Goal: Communication & Community: Answer question/provide support

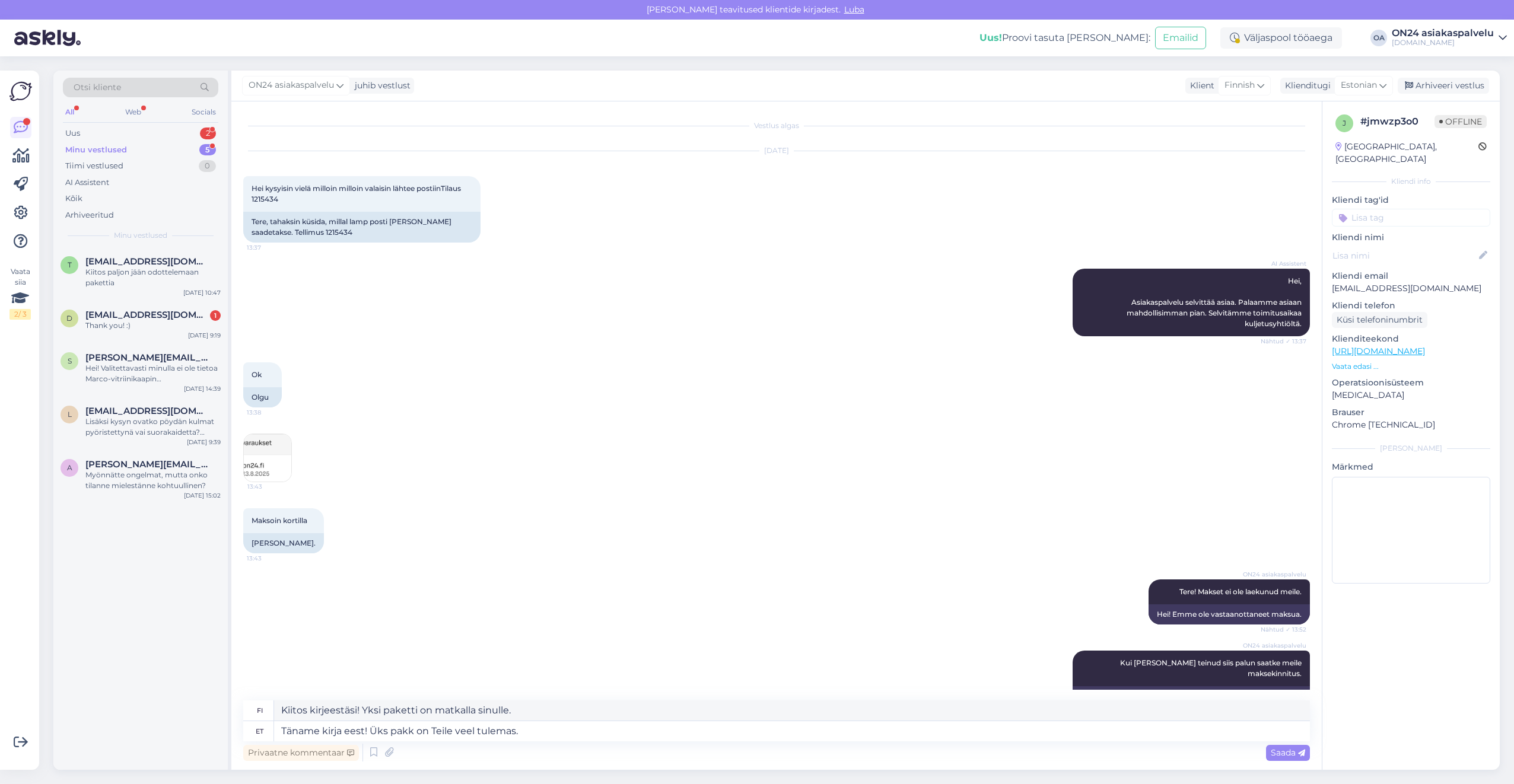
scroll to position [1553, 0]
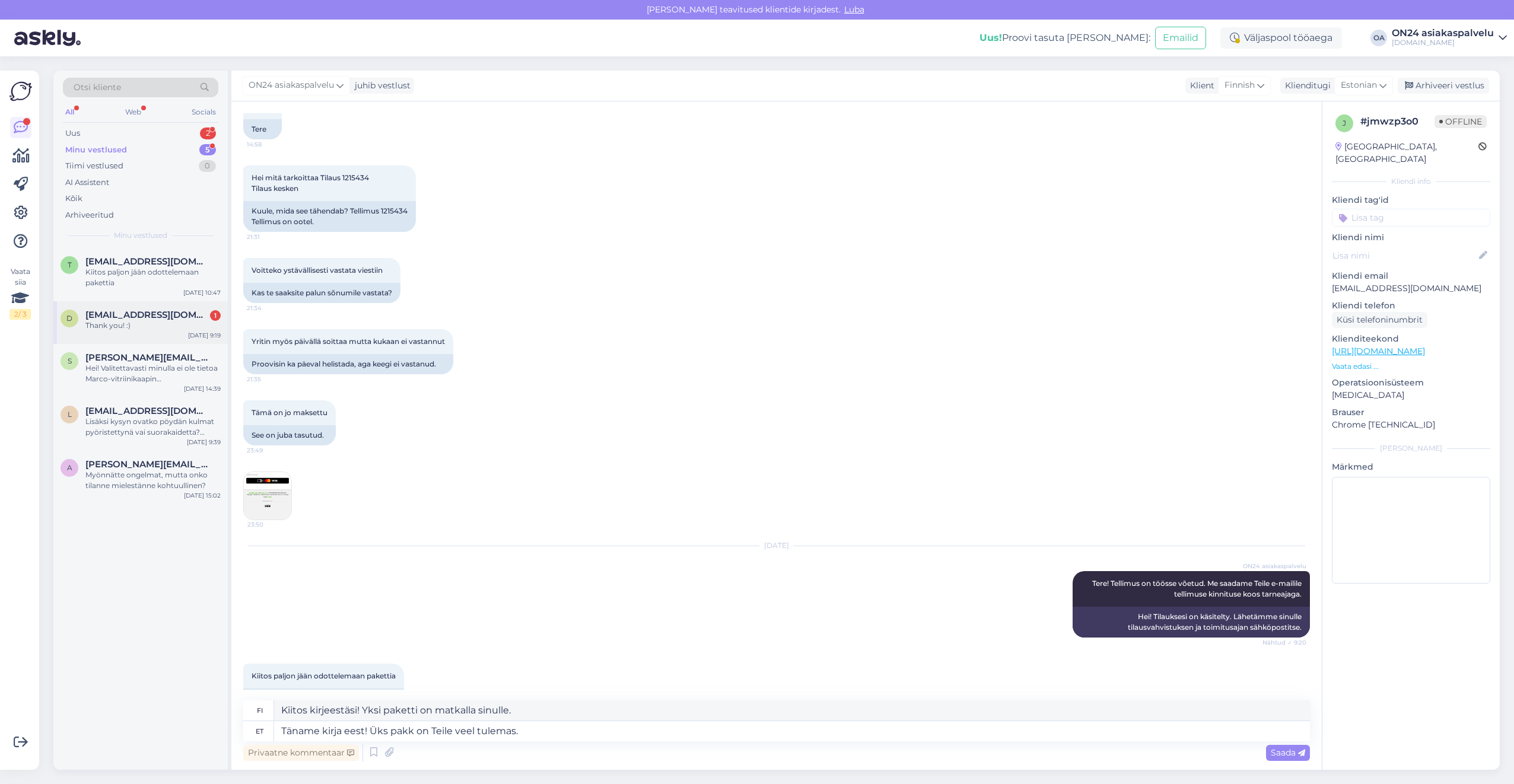
click at [121, 321] on div "Thank you! :)" at bounding box center [153, 326] width 135 height 11
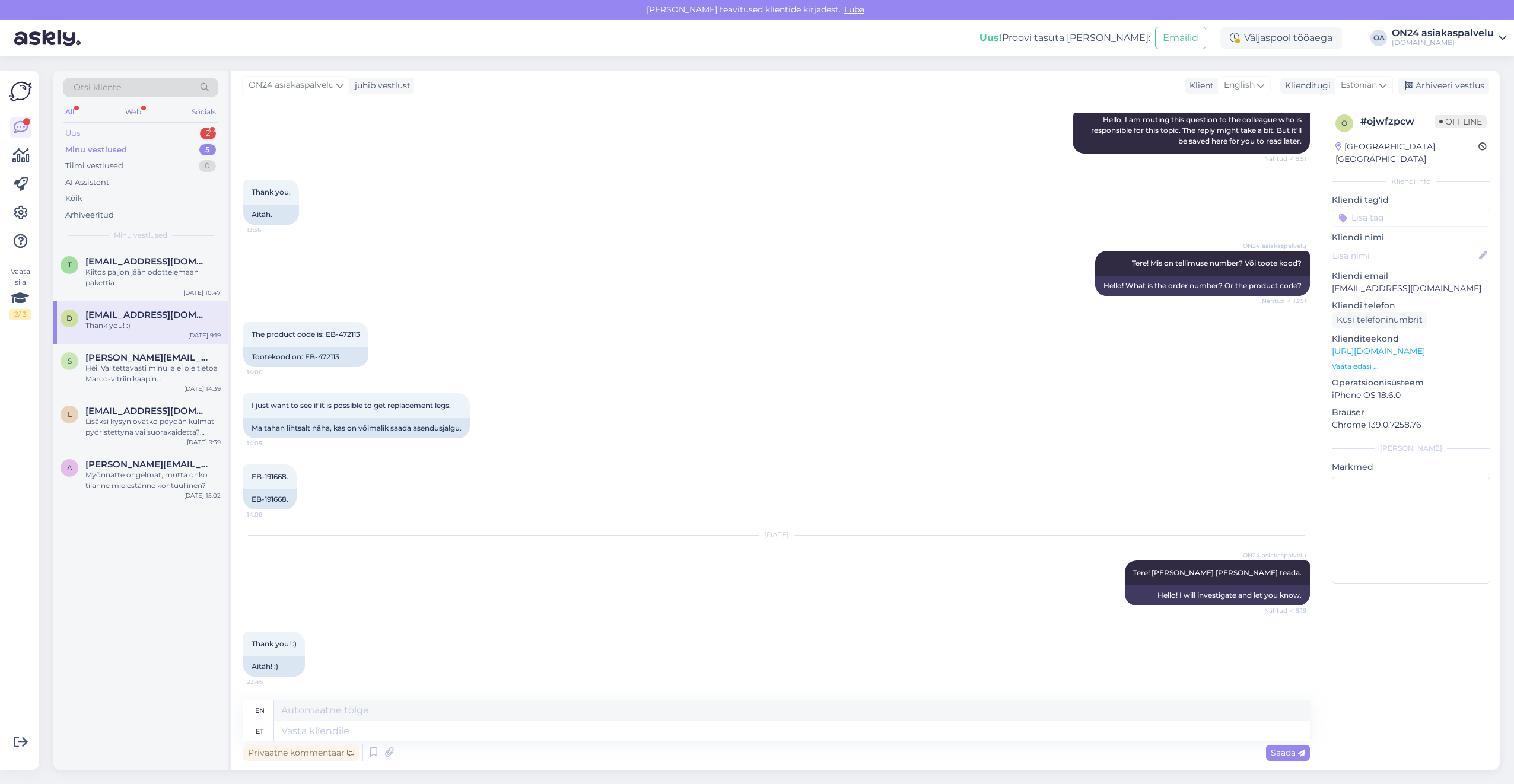
click at [120, 138] on div "Uus 2" at bounding box center [140, 134] width 155 height 17
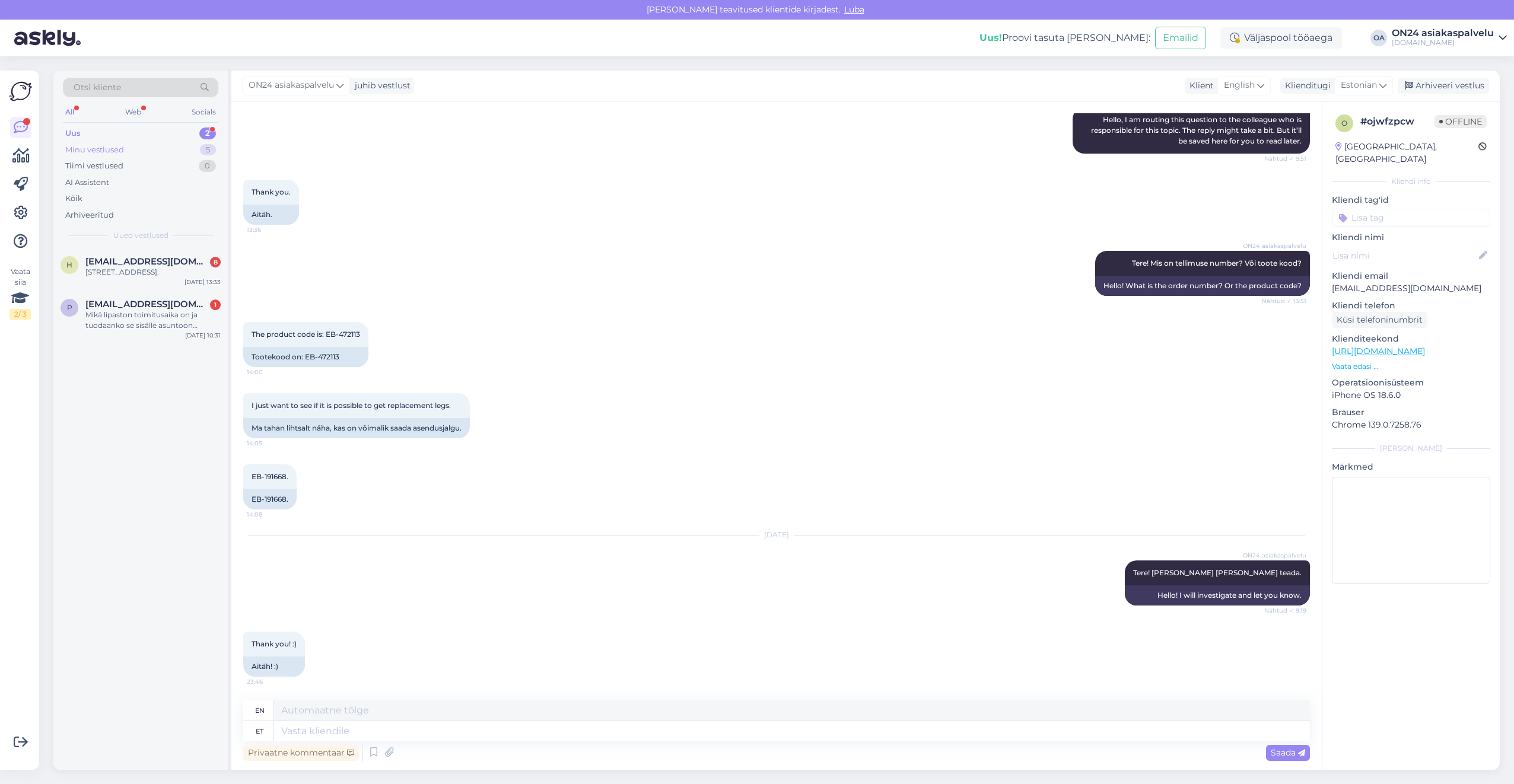
click at [96, 152] on div "Minu vestlused" at bounding box center [95, 150] width 59 height 12
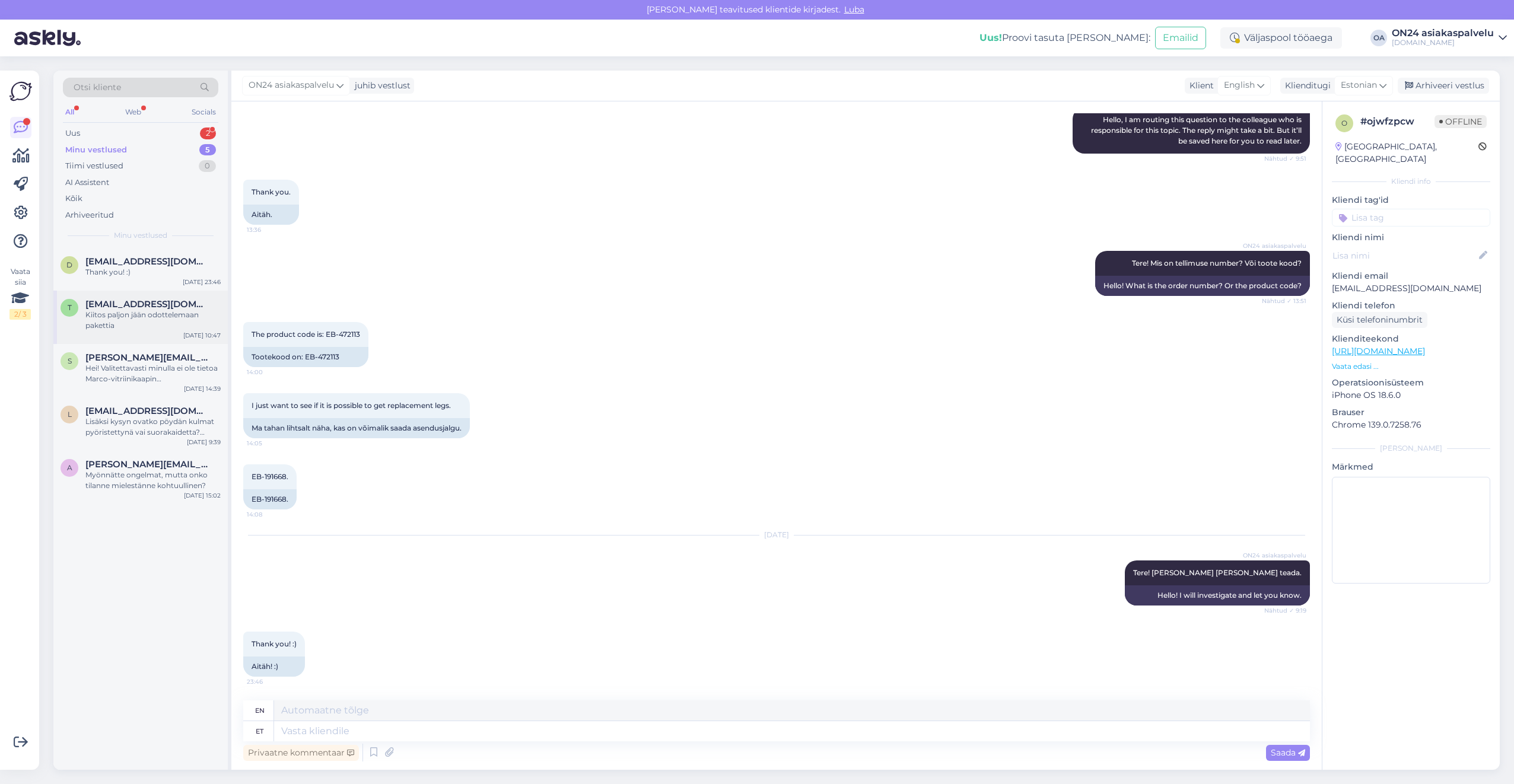
click at [114, 335] on div "t [EMAIL_ADDRESS][DOMAIN_NAME] Kiitos paljon jään odottelemaan pakettia [DATE] …" at bounding box center [140, 317] width 174 height 53
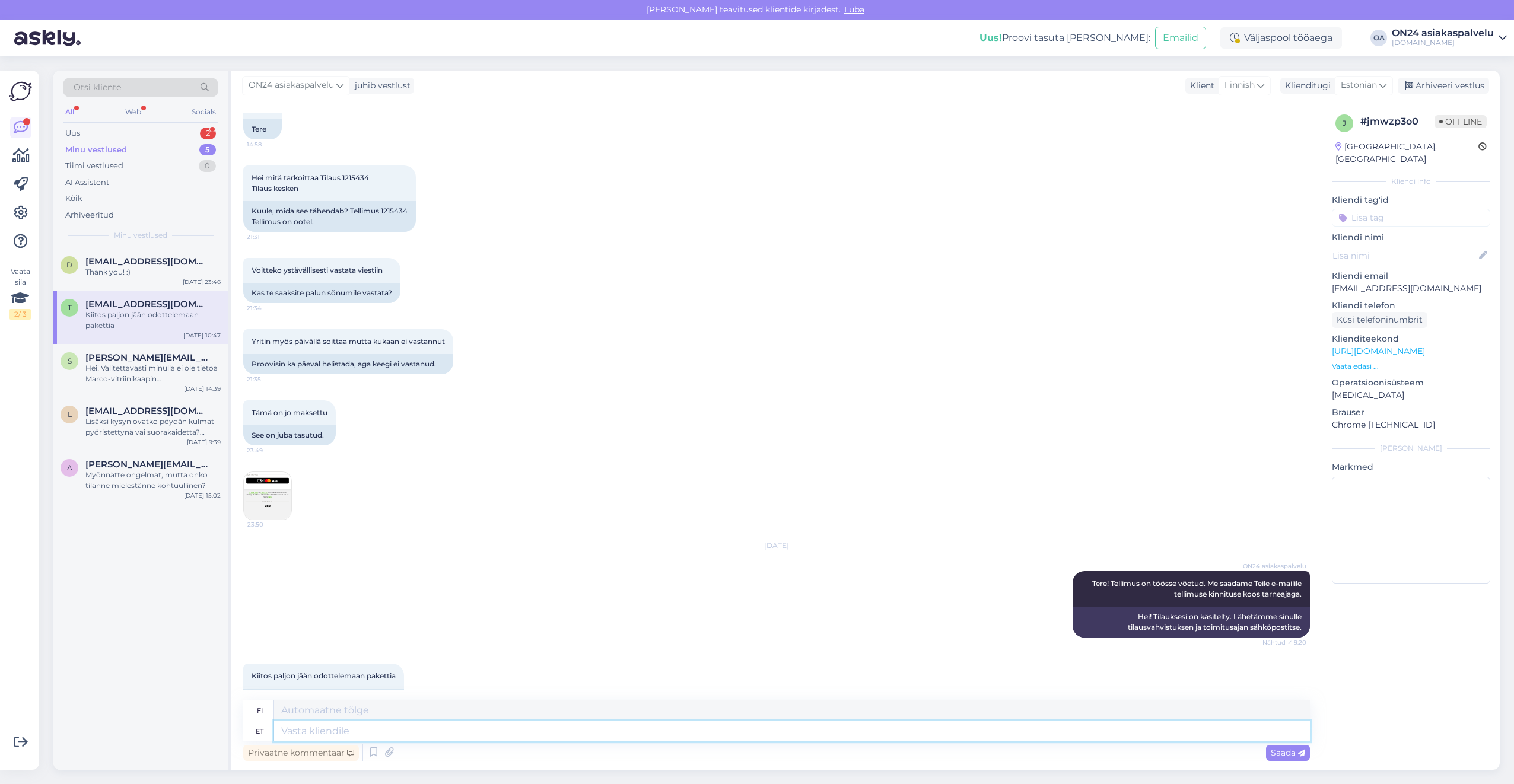
click at [340, 730] on textarea at bounding box center [791, 732] width 1036 height 20
type textarea "Täname k"
type textarea "Kiitos"
type textarea "Täname kirja e"
type textarea "Kiitoskirje"
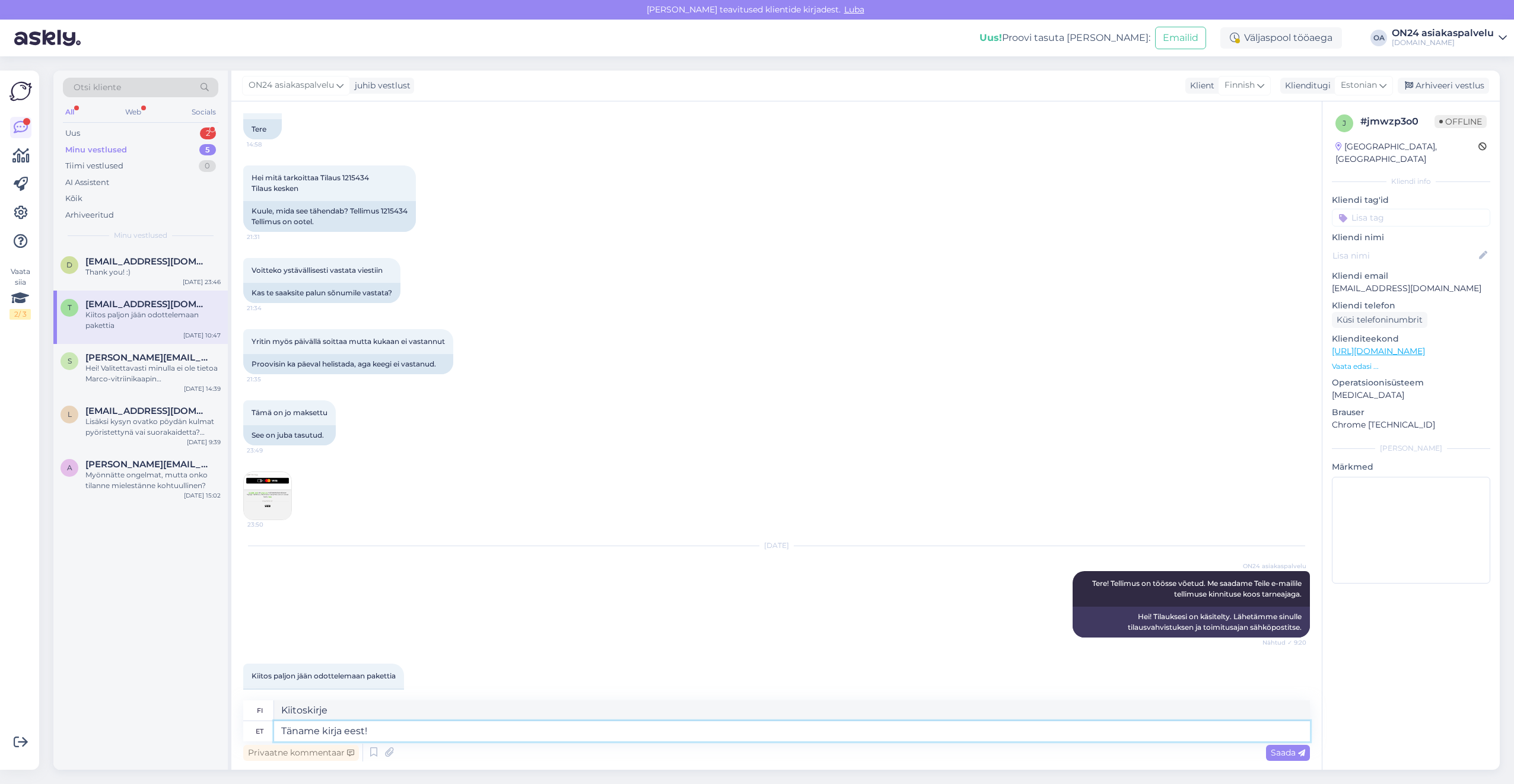
type textarea "Täname kirja eest!"
type textarea "Kiitos kirjeestä!"
type textarea "Täname kirja eest! Link u"
type textarea "Kiitos kirjeestä! Linkki"
type textarea "Täname kirja eest! Link uuesti s"
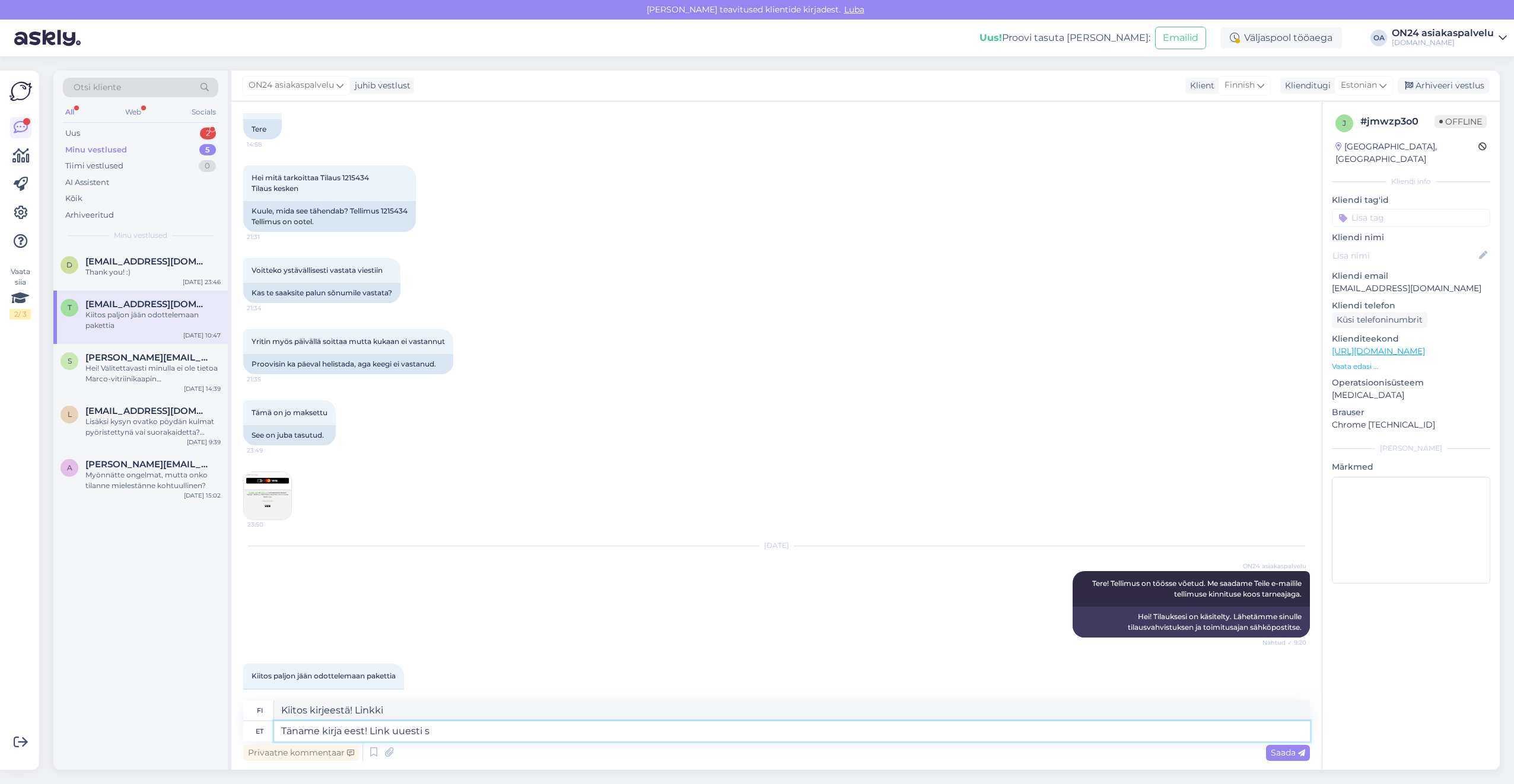
type textarea "Kiitos kirjeestä! Linkki taas"
type textarea "Täname kirja eest! Link uuesti saadetud."
type textarea "Kiitos kirjeestäsi! Linkki lähetetty uudelleen."
drag, startPoint x: 506, startPoint y: 709, endPoint x: 261, endPoint y: 711, distance: 245.0
click at [261, 711] on div "fi Kiitos kirjeestäsi! Linkki lähetetty uudelleen." at bounding box center [777, 711] width 1066 height 21
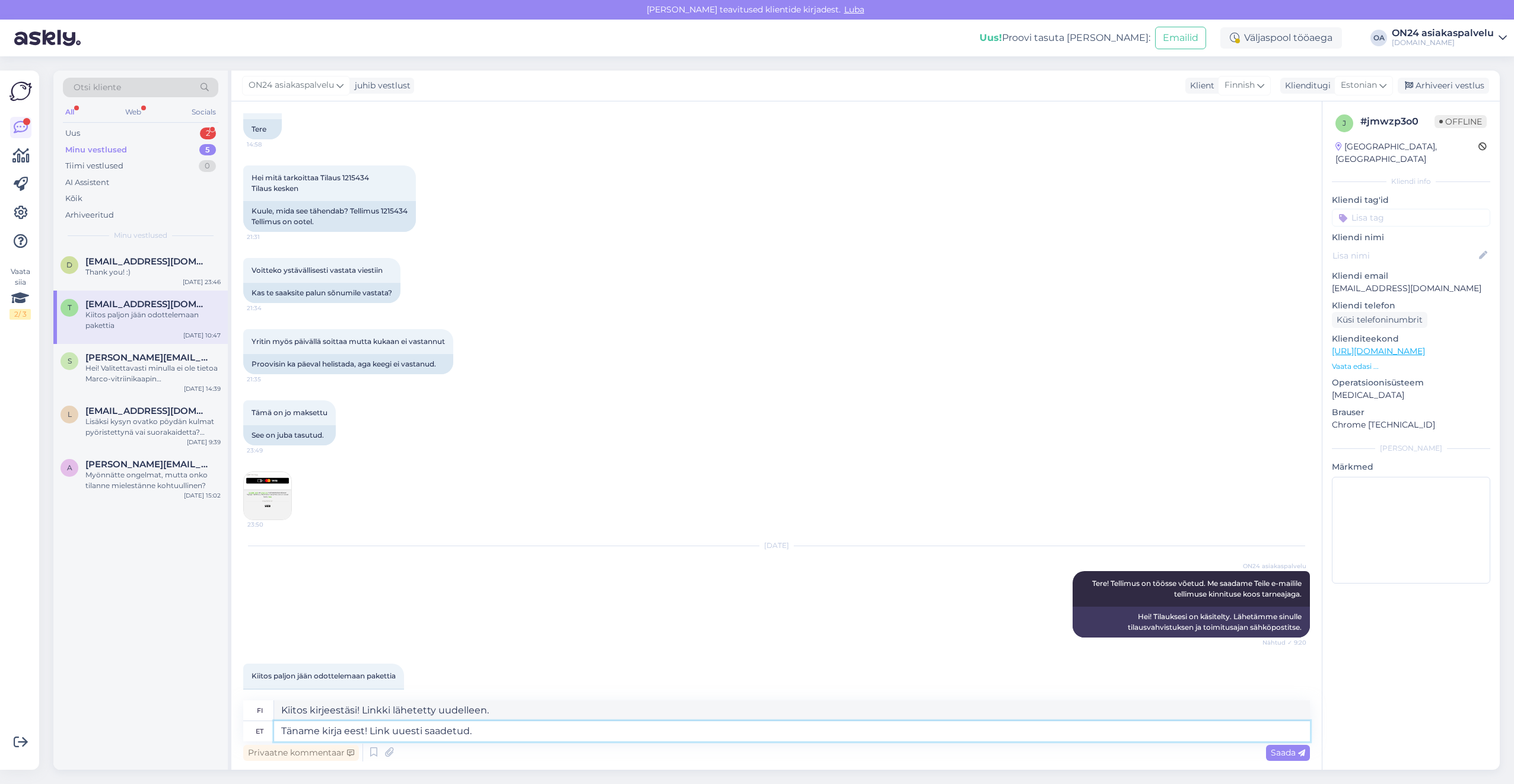
drag, startPoint x: 489, startPoint y: 733, endPoint x: 494, endPoint y: 735, distance: 5.4
click at [489, 733] on textarea "Täname kirja eest! Link uuesti saadetud." at bounding box center [791, 732] width 1036 height 20
drag, startPoint x: 519, startPoint y: 729, endPoint x: 265, endPoint y: 725, distance: 254.0
click at [265, 725] on div "et Täname kirja eest! Link uuesti saadetud." at bounding box center [777, 732] width 1066 height 20
click at [510, 714] on textarea "Kiitos kirjeestäsi! Linkki lähetetty uudelleen." at bounding box center [791, 711] width 1036 height 20
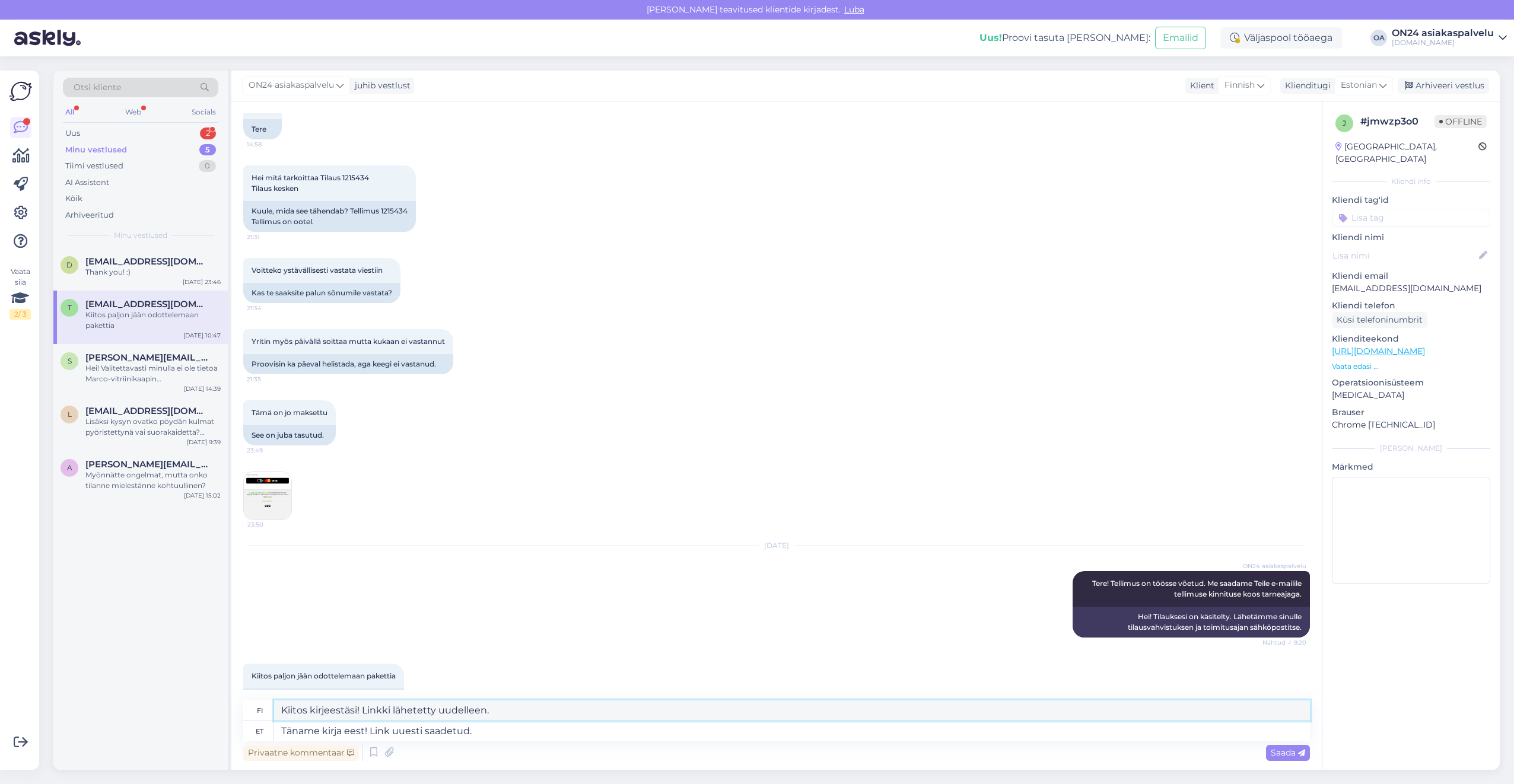
drag, startPoint x: 514, startPoint y: 710, endPoint x: 278, endPoint y: 708, distance: 236.0
click at [263, 704] on div "fi Kiitos kirjeestäsi! Linkki lähetetty uudelleen." at bounding box center [777, 711] width 1066 height 21
click at [493, 730] on textarea "Täname kirja eest! Link uuesti saadetud." at bounding box center [791, 732] width 1036 height 20
drag, startPoint x: 511, startPoint y: 732, endPoint x: 262, endPoint y: 719, distance: 249.3
click at [262, 719] on div "fi Kiitos kirjeestäsi! Linkki lähetetty uudelleen. et Täname kirja eest! Link u…" at bounding box center [777, 721] width 1066 height 41
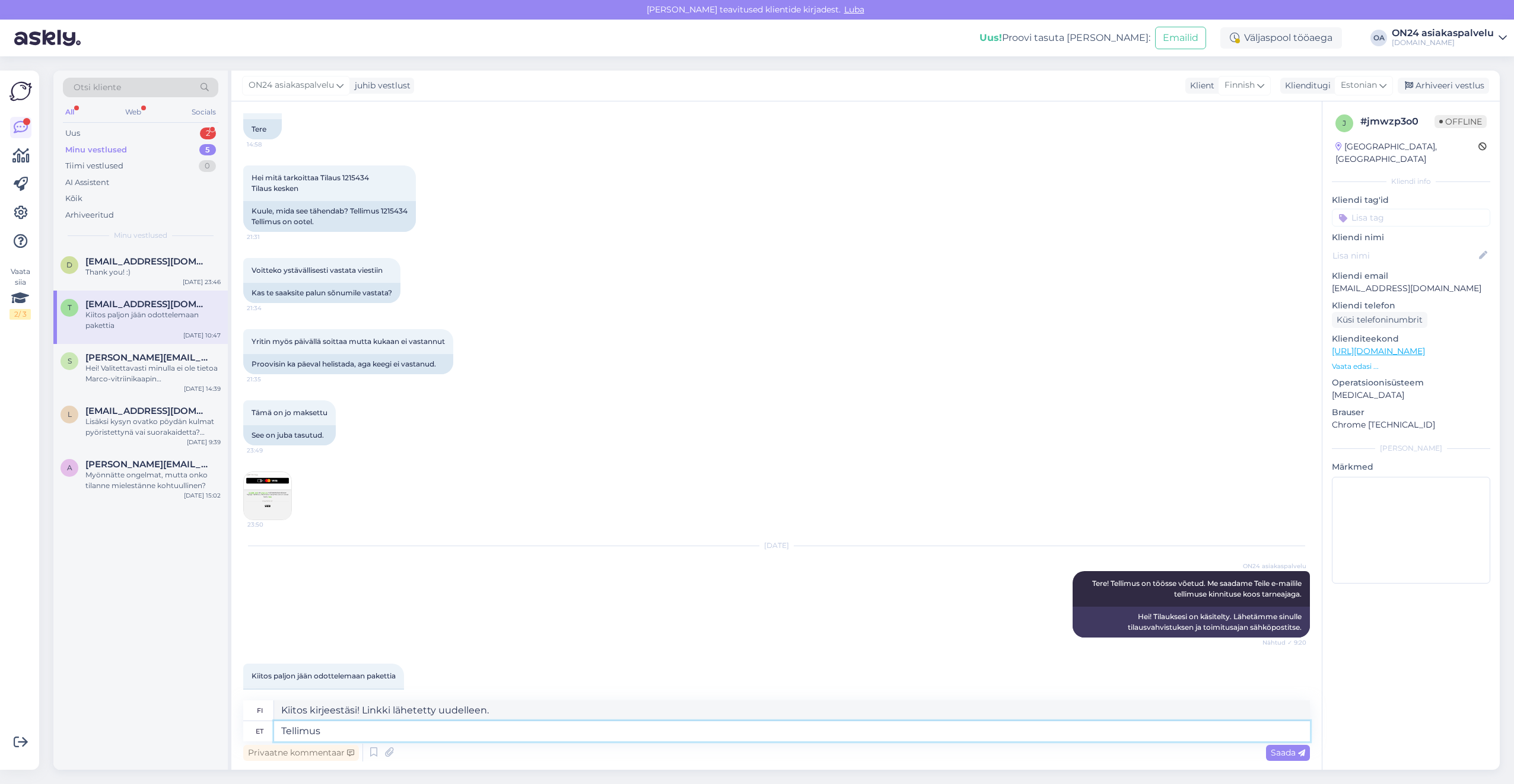
type textarea "Tellimus m"
type textarea "Tilata"
type textarea "Tellimus muudetud."
type textarea "Järjestys muuttunut."
type textarea "Tellimus muudetud. Peatselt sa"
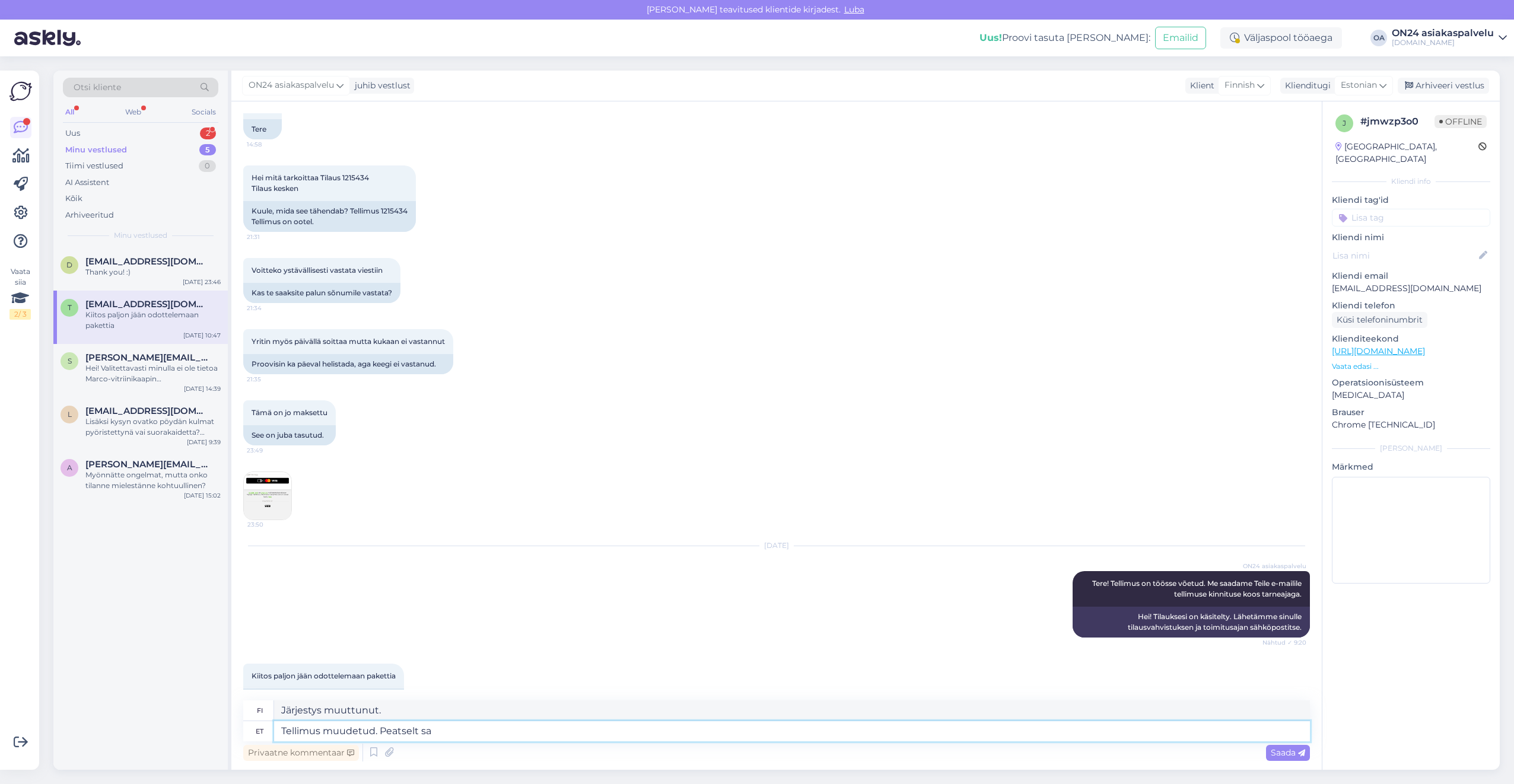
type textarea "Tilaus muuttunut. Tulossa pian"
type textarea "Tellimus muudetud. Peatselt saadame kinnituse koos"
type textarea "Tilaus muuttui. Lähetämme sen pian."
type textarea "Tellimus muudetud. Peatselt saadame kinnituse [PERSON_NAME]"
type textarea "Tilaus muuttui. Lähetämme sinulle vahvistuksen pian."
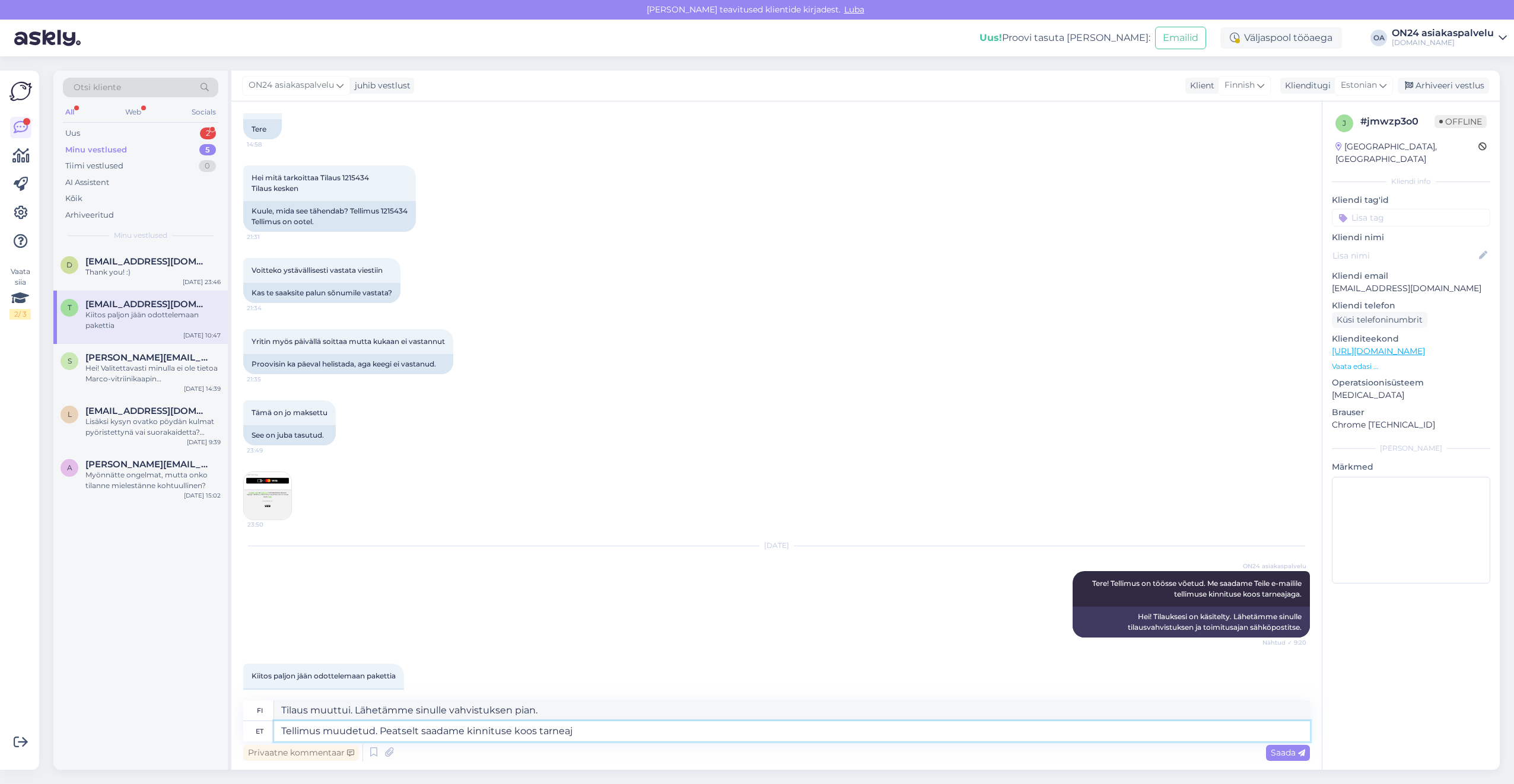
type textarea "Tellimus muudetud. Peatselt saadame kinnituse koos tarneaja"
type textarea "Tilaus muuttui. Lähetämme sinulle vahvistuksen pian"
type textarea "Tellimus muudetud. Peatselt saadame kinnituse koos tarneajaga. [GEOGRAPHIC_DATA]"
type textarea "Tilausta muutettu. Lähetämme sinulle pian vahvistuksen ja toimitusajan."
type textarea "Tellimus muudetud. Peatselt saadame kinnituse koos tarneajaga. Vahesumma tagasi…"
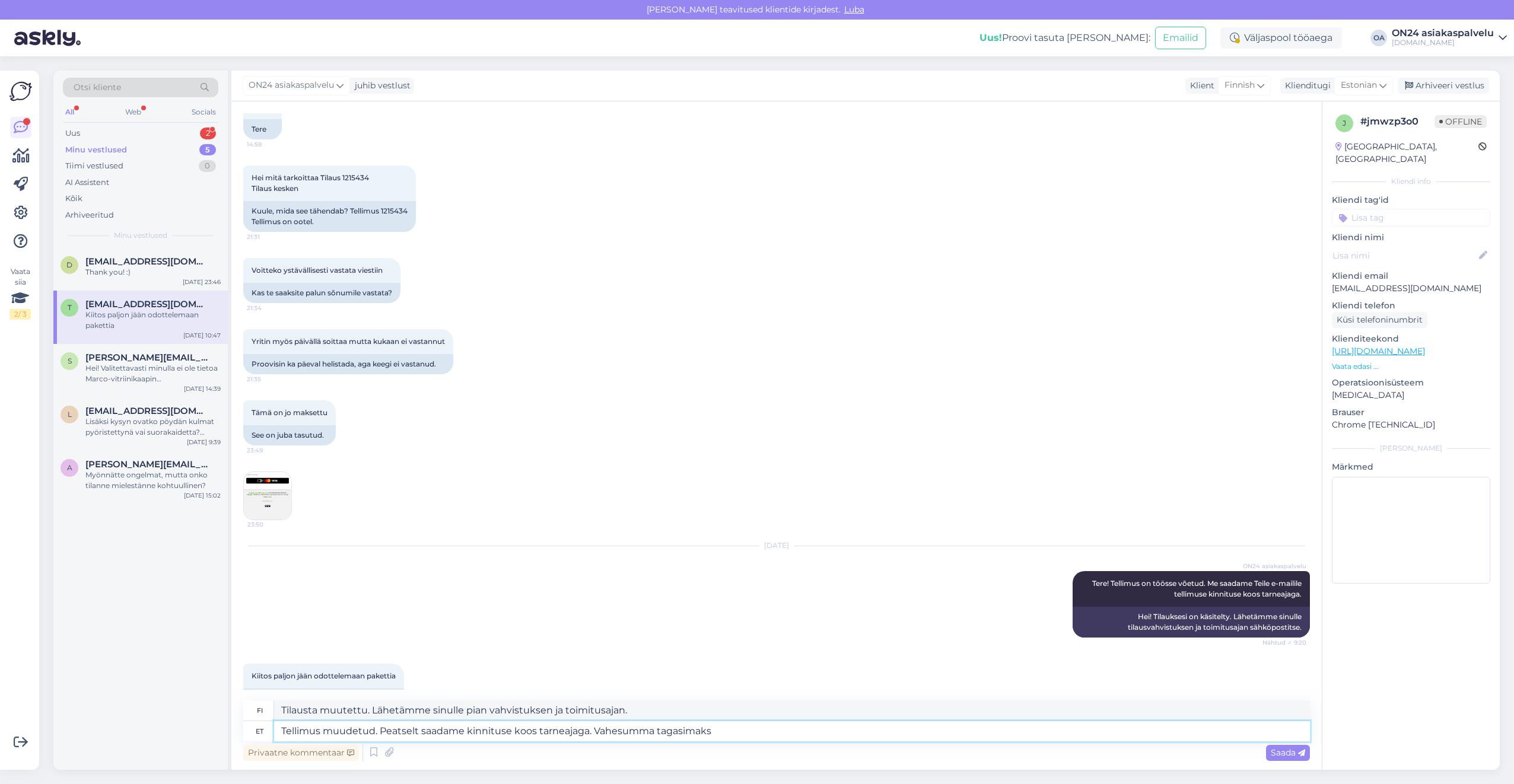
type textarea "Tilausta muutettiin. Lähetämme sinulle pian vahvistuksen ja toimitusajan. Välis…"
type textarea "Tellimus muudetud. Peatselt saadame kinnituse koos tarneajaga. Vahesumma tagasi…"
type textarea "Tilausta muutettu. Lähetämme sinulle pian vahvistuksen ja toimitusajan. Osittai…"
type textarea "Tellimus muudetud. Peatselt saadame kinnituse koos tarneajaga. Vahesumma tagasi…"
type textarea "Tilausta muutettiin. Lähetämme sinulle pian vahvistuksen ja toimitusajan. Hyvit…"
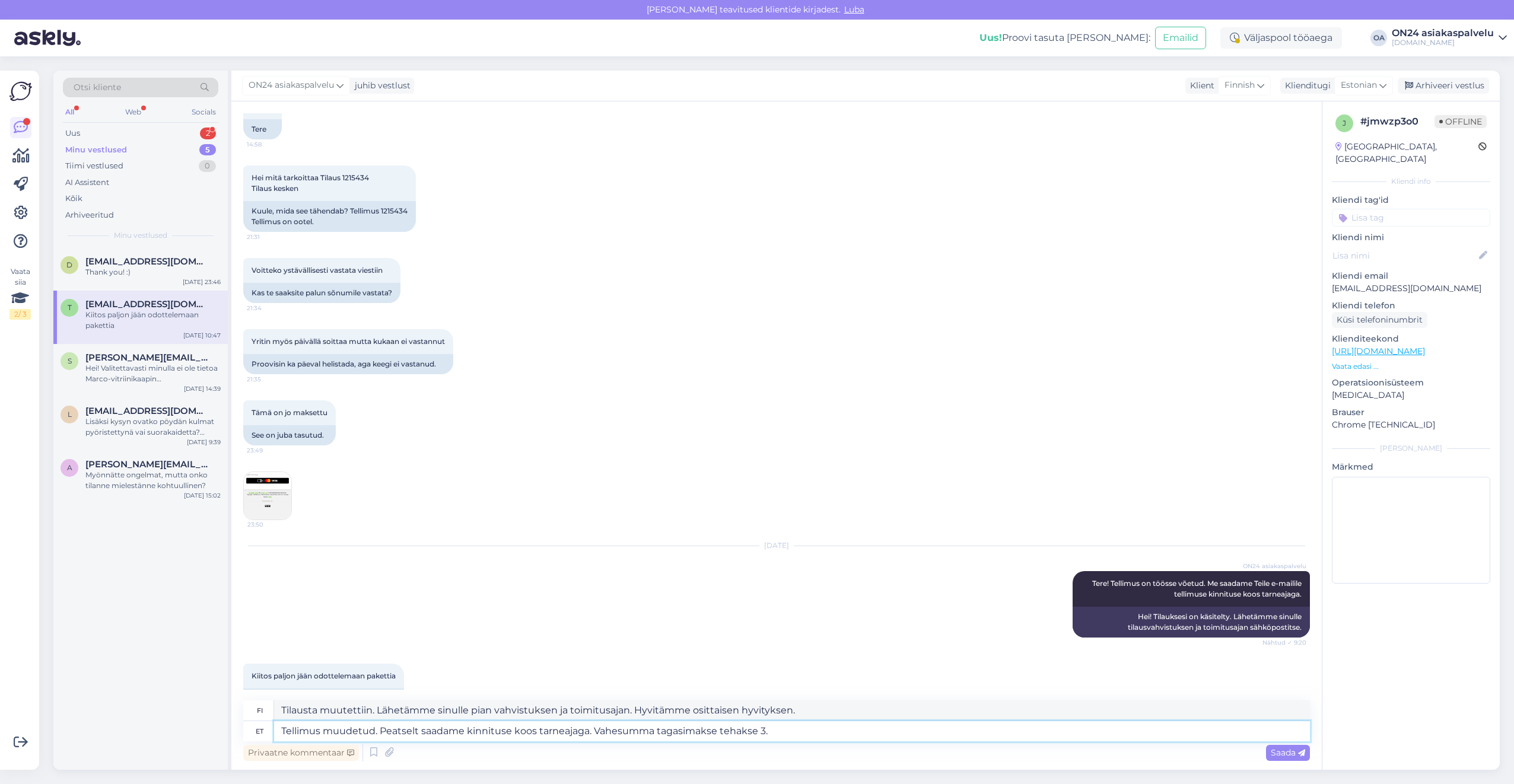
type textarea "Tellimus muudetud. Peatselt saadame kinnituse koos tarneajaga. Vahesumma tagasi…"
type textarea "Tilausta muutettiin. Lähetämme sinulle pian vahvistuksen ja toimitusajan. Välia…"
type textarea "Tellimus muudetud. Peatselt saadame kinnituse koos tarneajaga. Vahesumma tagasi…"
type textarea "Tilausta muutettiin. Lähetämme sinulle pian vahvistuksen toimitusajasta. Väliai…"
type textarea "Tellimus muudetud. Peatselt saadame kinnituse koos tarneajaga. Vahesumma tagasi…"
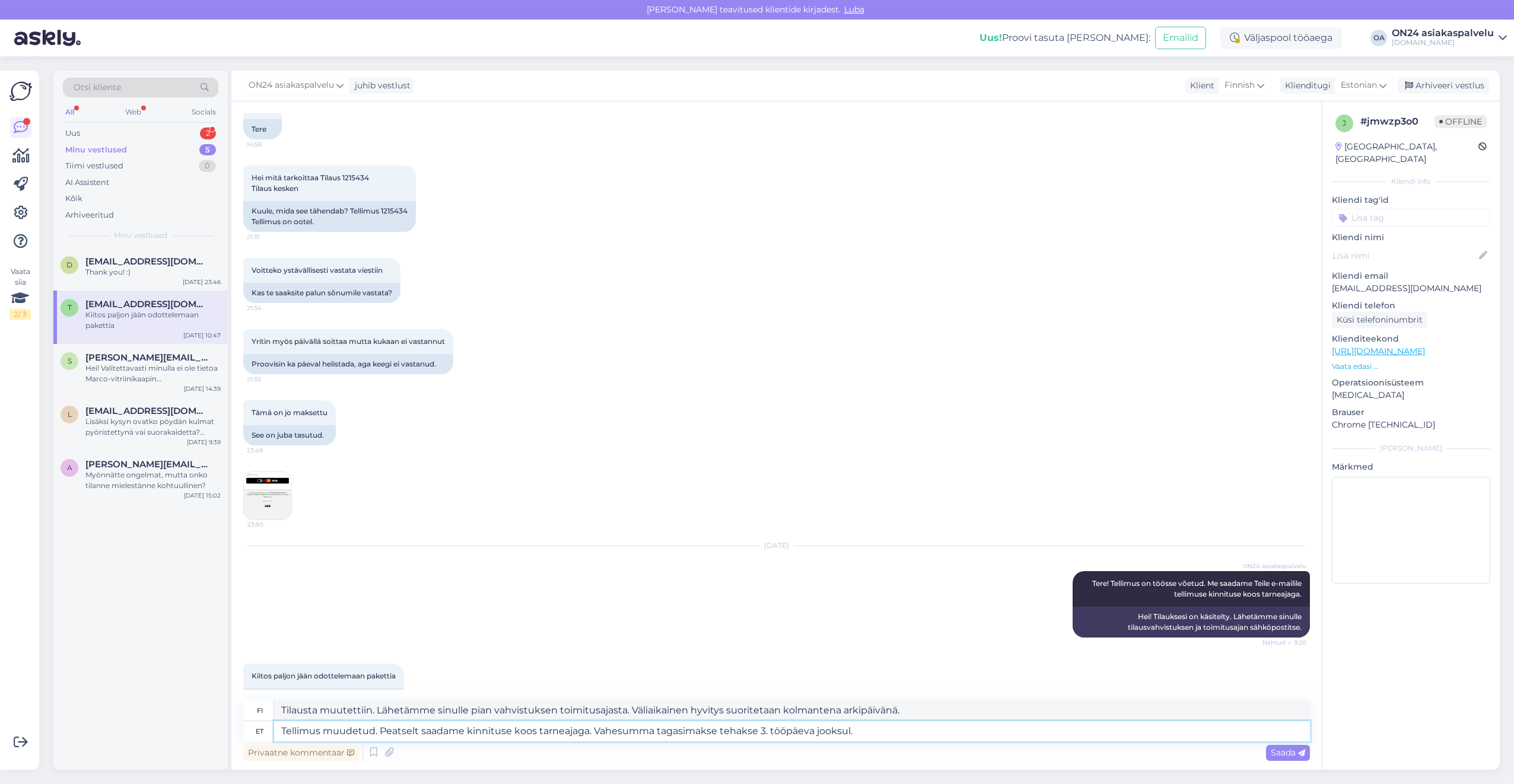
type textarea "Tilausta muutettiin. Lähetämme sinulle pian vahvistuksen ja toimitusajan. Välia…"
click at [903, 713] on textarea "Tilausta muutettiin. Lähetämme sinulle pian vahvistuksen ja toimitusajan. Välia…" at bounding box center [791, 711] width 1036 height 20
drag, startPoint x: 905, startPoint y: 708, endPoint x: 225, endPoint y: 698, distance: 680.1
click at [225, 698] on div "Otsi kliente All Web Socials Uus 2 Minu vestlused 5 Tiimi vestlused 0 AI Assist…" at bounding box center [777, 420] width 1447 height 699
click at [861, 729] on textarea "Tellimus muudetud. Peatselt saadame kinnituse koos tarneajaga. Vahesumma tagasi…" at bounding box center [791, 732] width 1036 height 20
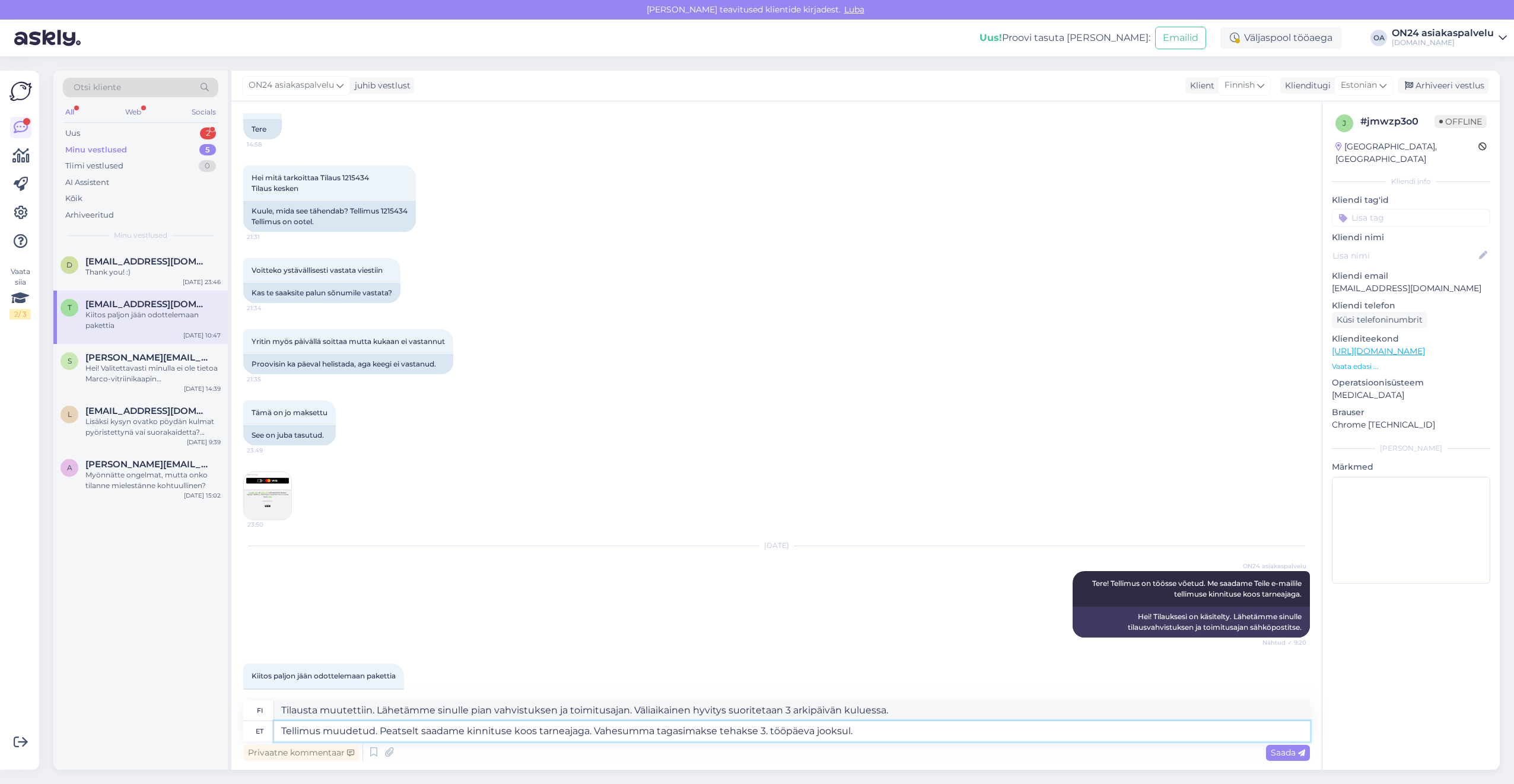
drag, startPoint x: 879, startPoint y: 730, endPoint x: 229, endPoint y: 733, distance: 650.0
click at [229, 733] on div "Otsi kliente All Web Socials Uus 2 Minu vestlused 5 Tiimi vestlused 0 AI Assist…" at bounding box center [777, 420] width 1447 height 699
type textarea "Peatselt sa"
type textarea "Tulossa pian"
type textarea "Peatselt saadame"
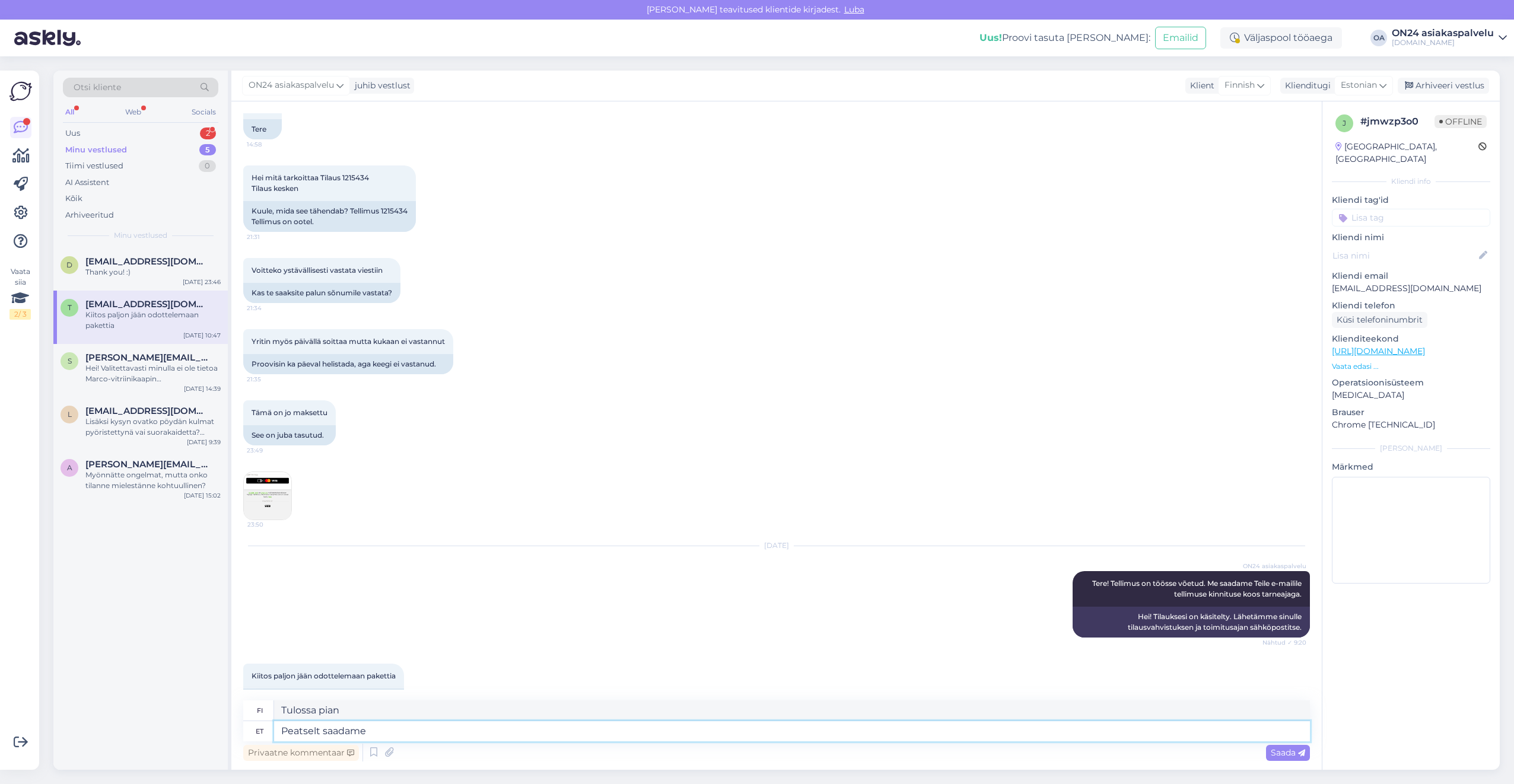
type textarea "Lähetämme pian."
type textarea "Peatselt saadame Teile tel"
type textarea "Lähetämme sinulle pian."
type textarea "Peatselt saadame Teile tellimuse k"
type textarea "Lähetämme tilauksesi pian."
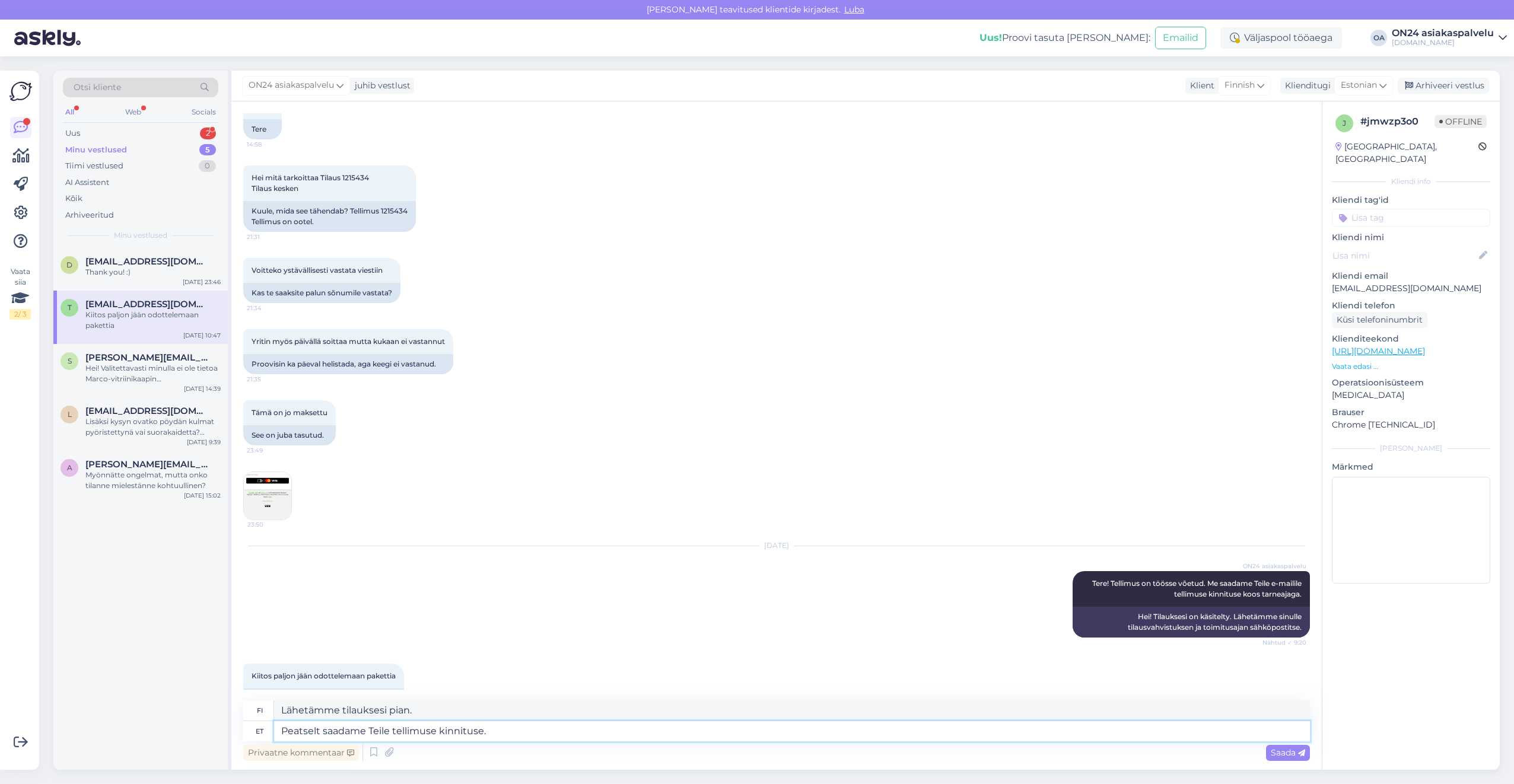
type textarea "Peatselt saadame Teile tellimuse kinnituse."
type textarea "Lähetämme sinulle tilausvahvistuksen pian."
type textarea "Peatselt saadame Teile tellimuse kinnituse. Ülejäänud su"
type textarea "Lähetämme sinulle tilausvahvistuksen pian. Loput"
type textarea "Peatselt saadame Teile tellimuse kinnituse. Ülejäänud summa võ"
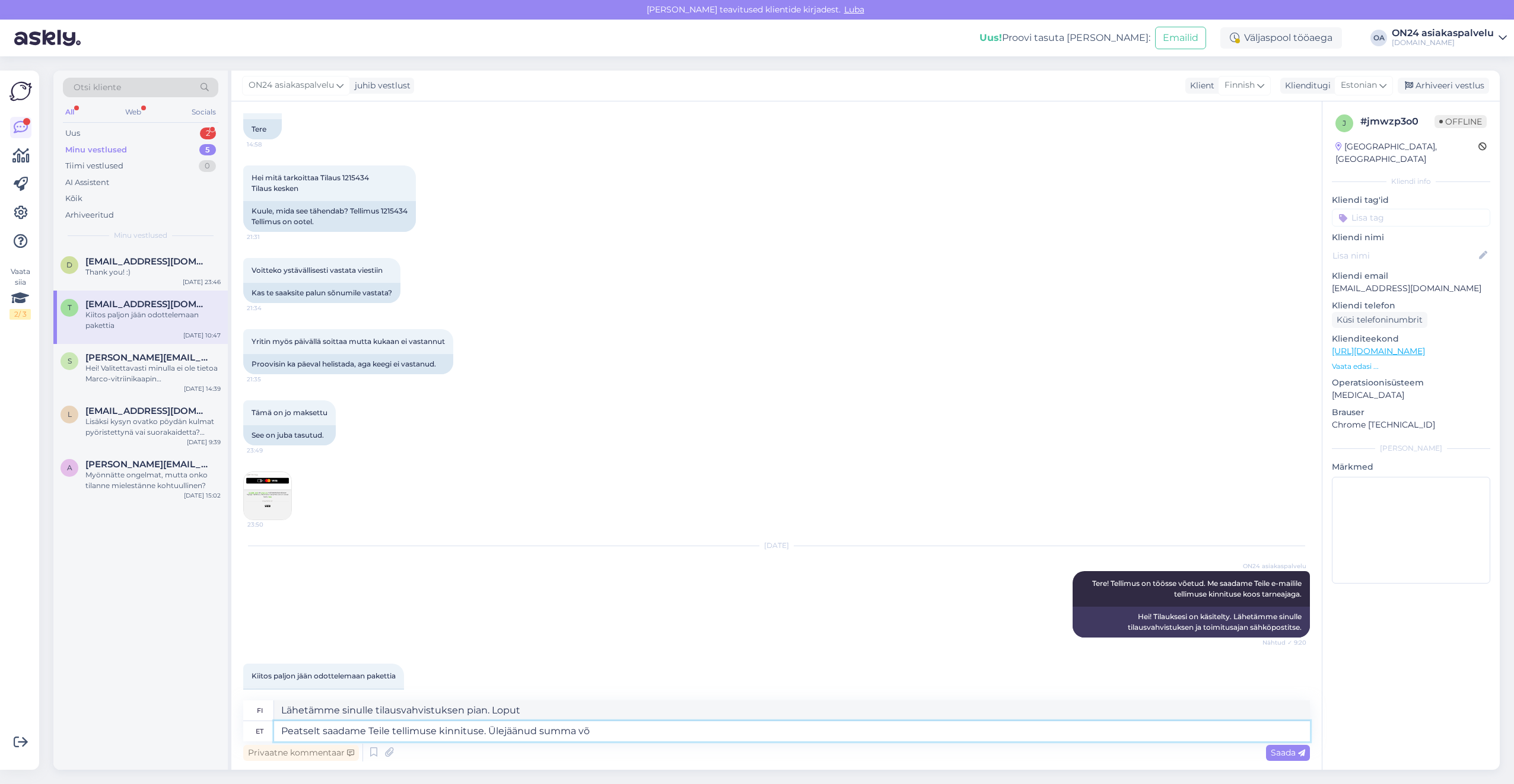
type textarea "Lähetämme sinulle tilausvahvistuksen pian. Jäljellä [PERSON_NAME]"
type textarea "Peatselt saadame Teile tellimuse kinnituse. Ülejäänud summa võib t"
type textarea "Lähetämme sinulle tilausvahvistuksen pian. Jäljellä [PERSON_NAME] voidaan maksa…"
type textarea "Peatselt saadame Teile tellimuse kinnituse. Ülejäänud summa võib tasuda ko"
type textarea "Lähetämme sinulle tilausvahvistuksen pian. [PERSON_NAME] maksaa jäljellä olevan…"
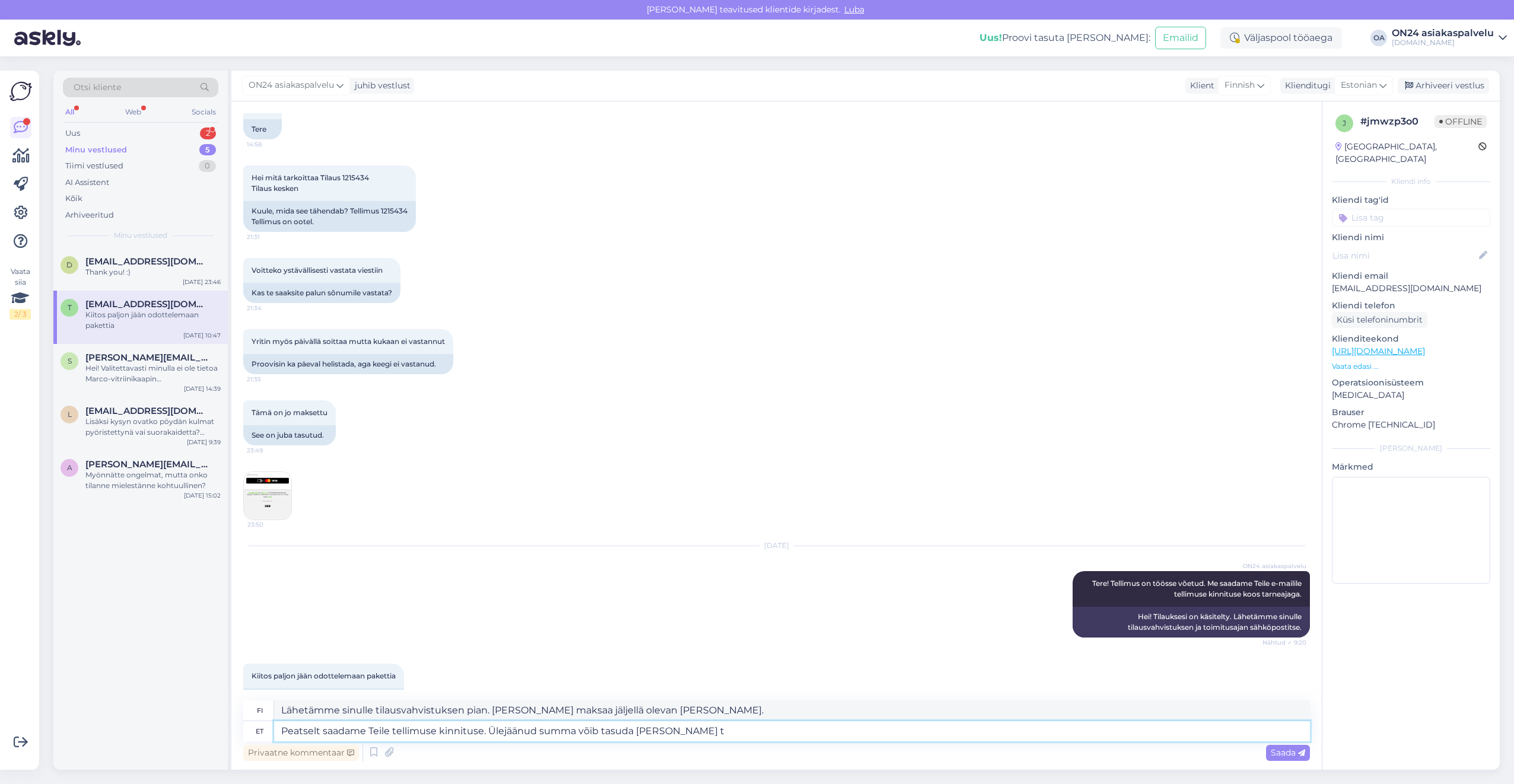
type textarea "Peatselt saadame Teile tellimuse kinnituse. Ülejäänud summa võib tasuda [PERSON…"
type textarea "Lähetämme sinulle tilausvahvistuksen pian. Loppusumman voi maksaa toimituksen y…"
type textarea "Peatselt saadame Teile tellimuse kinnituse. Ülejäänud summa võib tasuda [PERSON…"
type textarea "Lähetämme sinulle tilausvahvistuksen pian. Loppusumman voi maksaa toimituspäivä…"
type textarea "Peatselt saadame Teile tellimuse kinnituse. Ülejäänud summa võib tasuda [PERSON…"
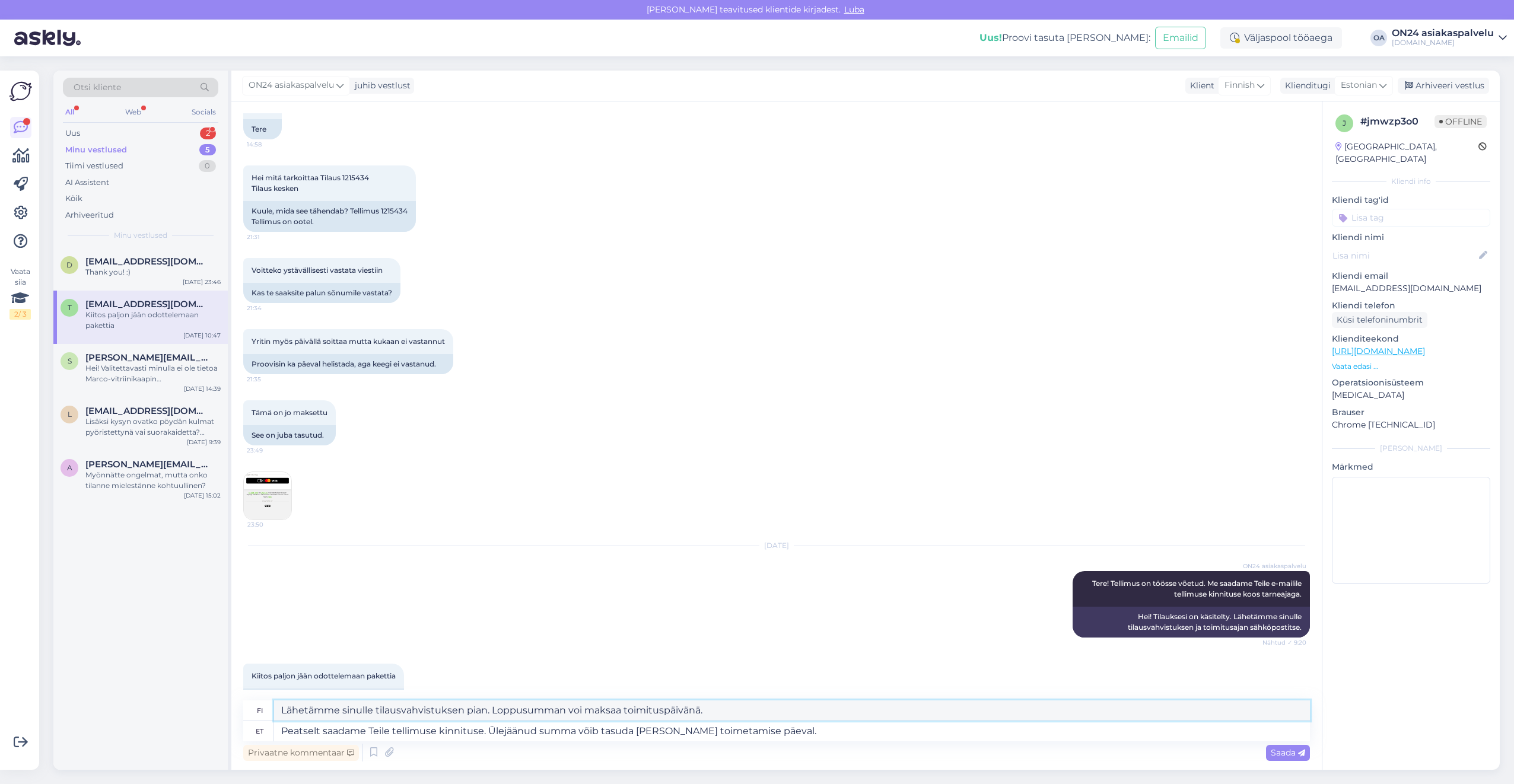
click at [724, 709] on textarea "Lähetämme sinulle tilausvahvistuksen pian. Loppusumman voi maksaa toimituspäivä…" at bounding box center [791, 711] width 1036 height 20
drag, startPoint x: 733, startPoint y: 708, endPoint x: 240, endPoint y: 709, distance: 493.0
click at [240, 709] on div "Vestlus algas [DATE] Hei kysyisin vielä milloin milloin valaisin lähtee postiin…" at bounding box center [777, 435] width 1090 height 669
click at [774, 730] on textarea "Peatselt saadame Teile tellimuse kinnituse. Ülejäänud summa võib tasuda [PERSON…" at bounding box center [791, 732] width 1036 height 20
drag, startPoint x: 809, startPoint y: 730, endPoint x: 234, endPoint y: 728, distance: 575.0
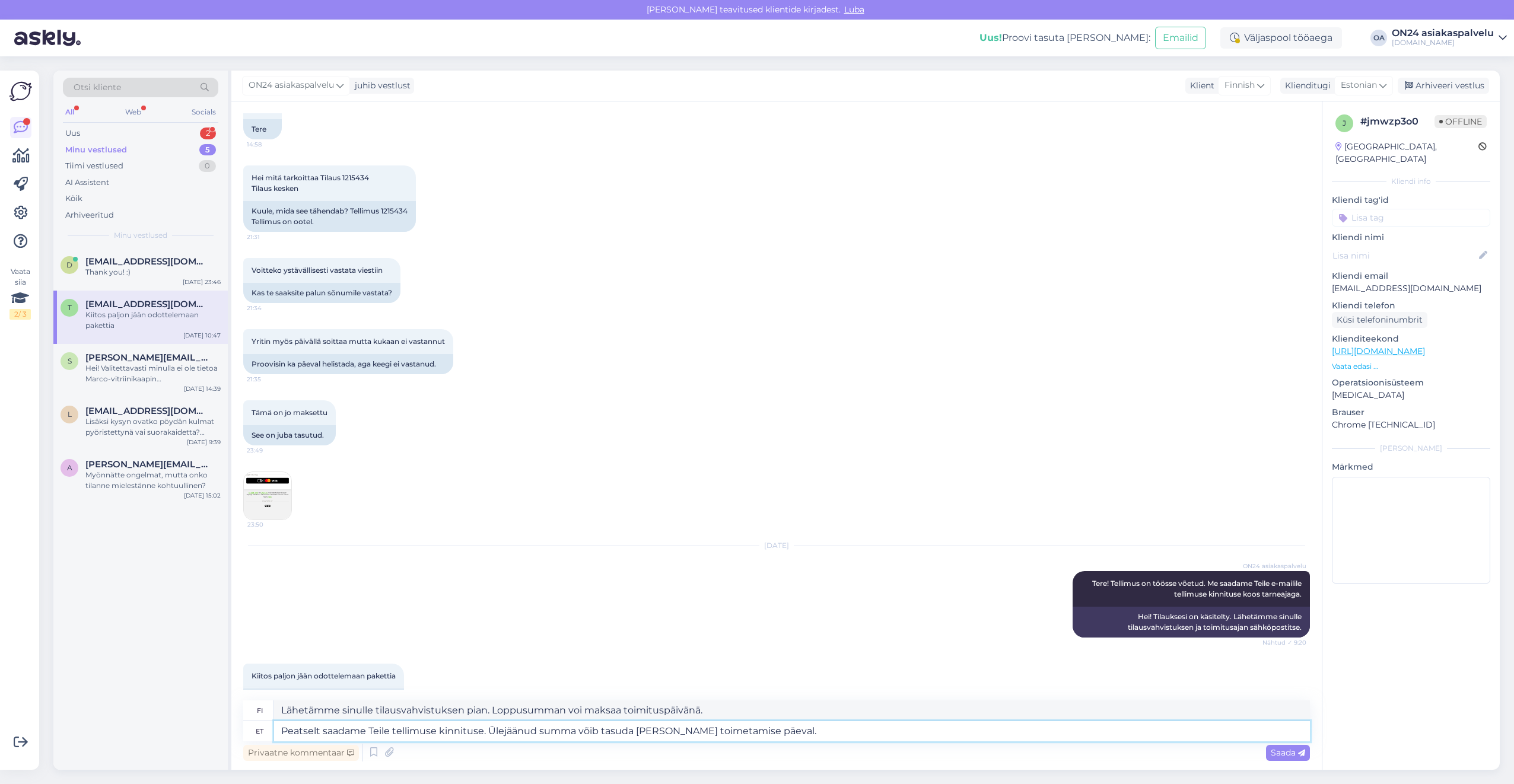
click at [234, 728] on div "Vestlus algas [DATE] Hei kysyisin vielä milloin milloin valaisin lähtee postiin…" at bounding box center [777, 435] width 1090 height 669
type textarea "Täname k"
type textarea "Kiitos"
type textarea "Täname kirja e"
type textarea "Kiitoskirje"
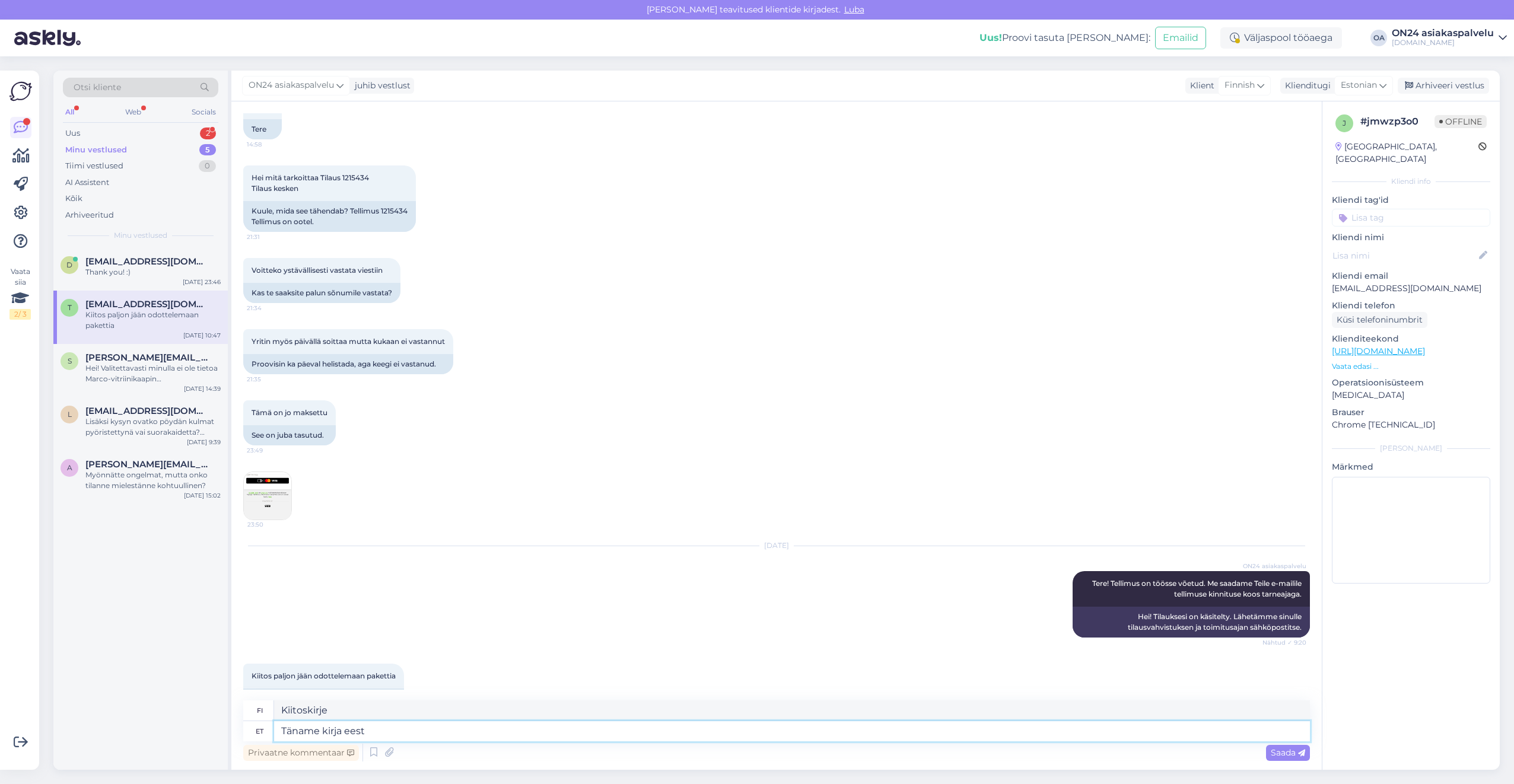
type textarea "Täname kirja eest!"
type textarea "Kiitos kirjeestä."
type textarea "Täname kirja eest!"
type textarea "Kiitos kirjeestä!"
type textarea "Täname kirja eest! Tühis"
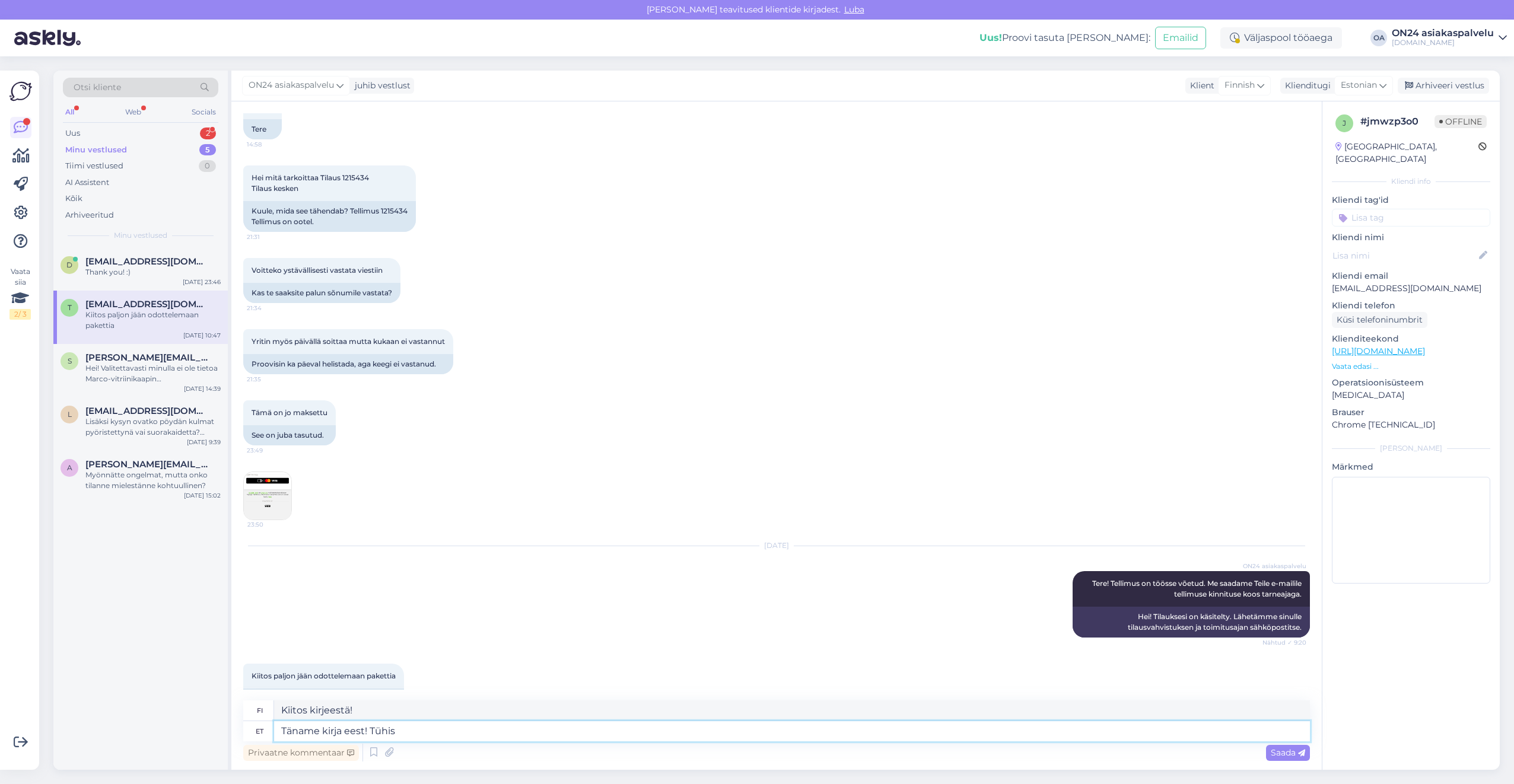
type textarea "Kiitos kirjeestäsi! [GEOGRAPHIC_DATA]"
type textarea "Täname kirja eest! Tühistasime te"
type textarea "Kiitos kirjeestäsi! Olemme peruuttaneet tilauksesi."
type textarea "Täname kirja eest! Tühistasime tellimuse"
type textarea "Kiitos kirjeestäsi! Olemme peruuttaneet tilauksen."
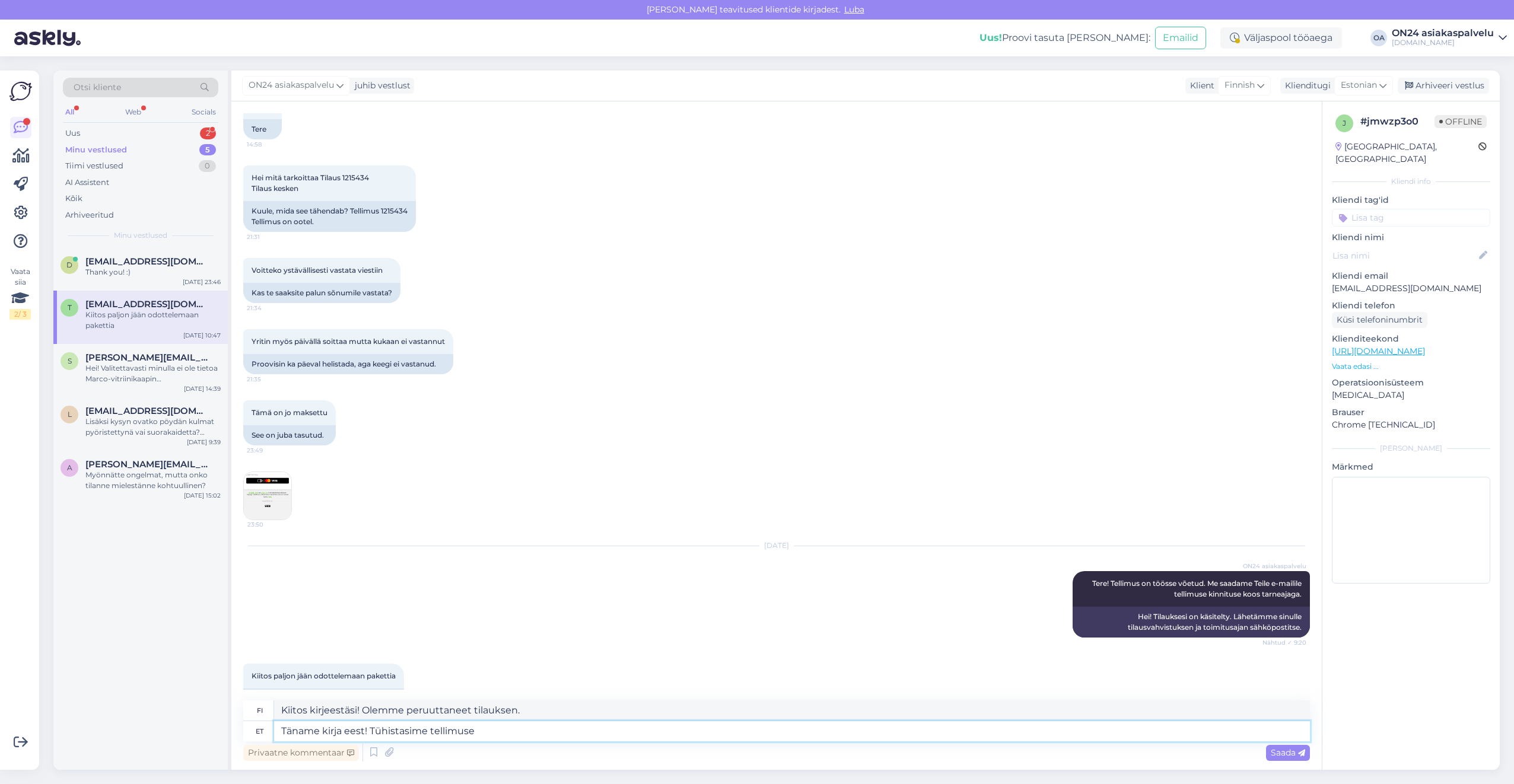
paste textarea "1215358"
type textarea "Täname kirja eest! Tühistasime tellimuse 1215358."
type textarea "Kiitos kirjeestäsi! Olemme peruuttaneet tilauksen 1215358."
type textarea "Täname kirja eest! Tühistasime tellimuse 1215358. Ainus ke"
type textarea "Kiitos kirjeestäsi! Olemme peruuttaneet tilauksen 1215358. [GEOGRAPHIC_DATA]"
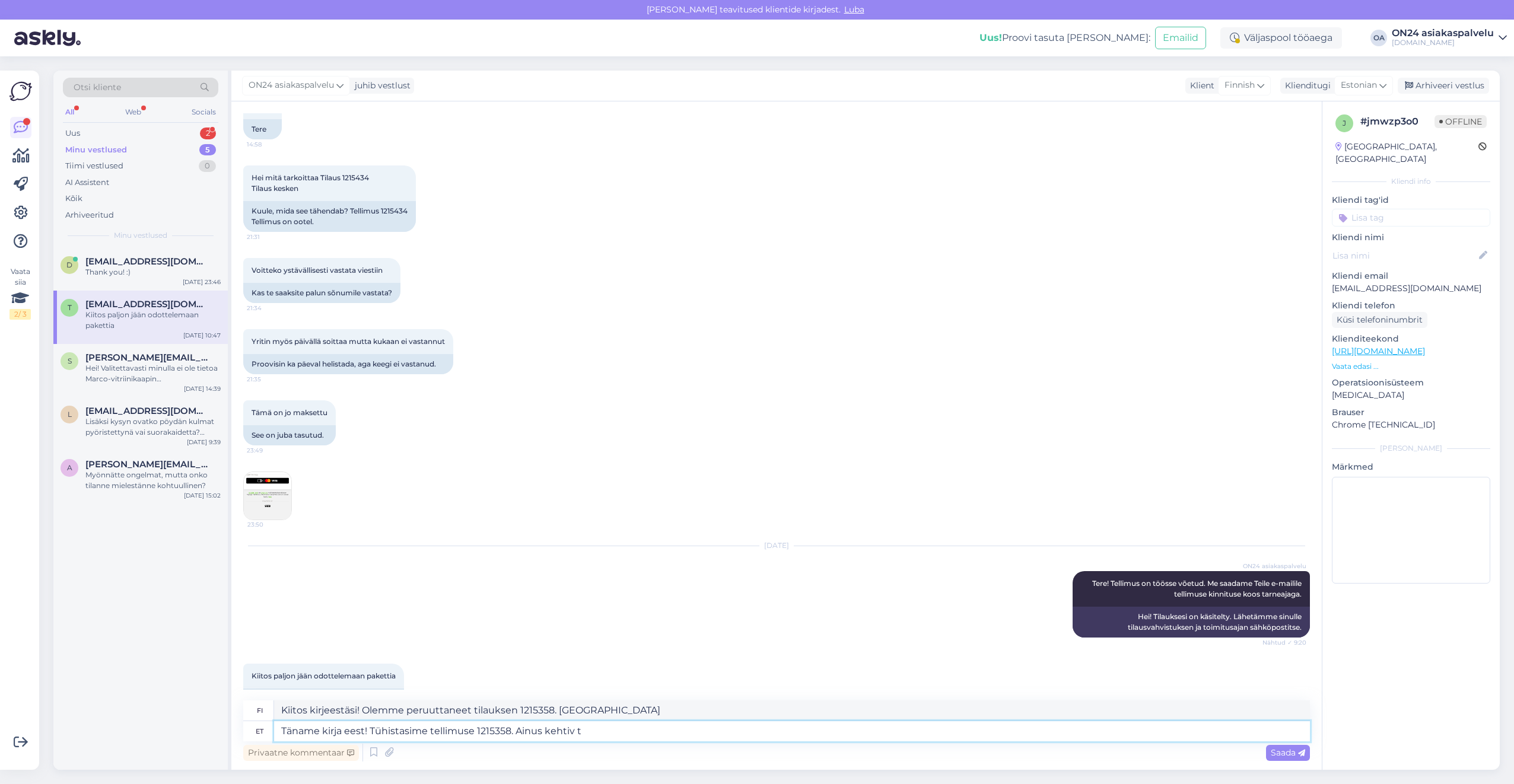
type textarea "Täname kirja eest! Tühistasime tellimuse 1215358. Ainus kehtiv te"
type textarea "Kiitos kirjeestäsi! Olemme peruuttaneet tilauksen 1215358. Ainoa voimassa oleva"
type textarea "Täname kirja eest! Tühistasime tellimuse 1215358. Ainus kehtiv tellimu o"
type textarea "Kiitos kirjeestäsi! Olemme peruuttaneet tilauksen 1215358. Ainoa voimassa oleva…"
type textarea "Täname kirja eest! Tühistasime tellimuse 1215358. Ainus kehtiv tellimu on"
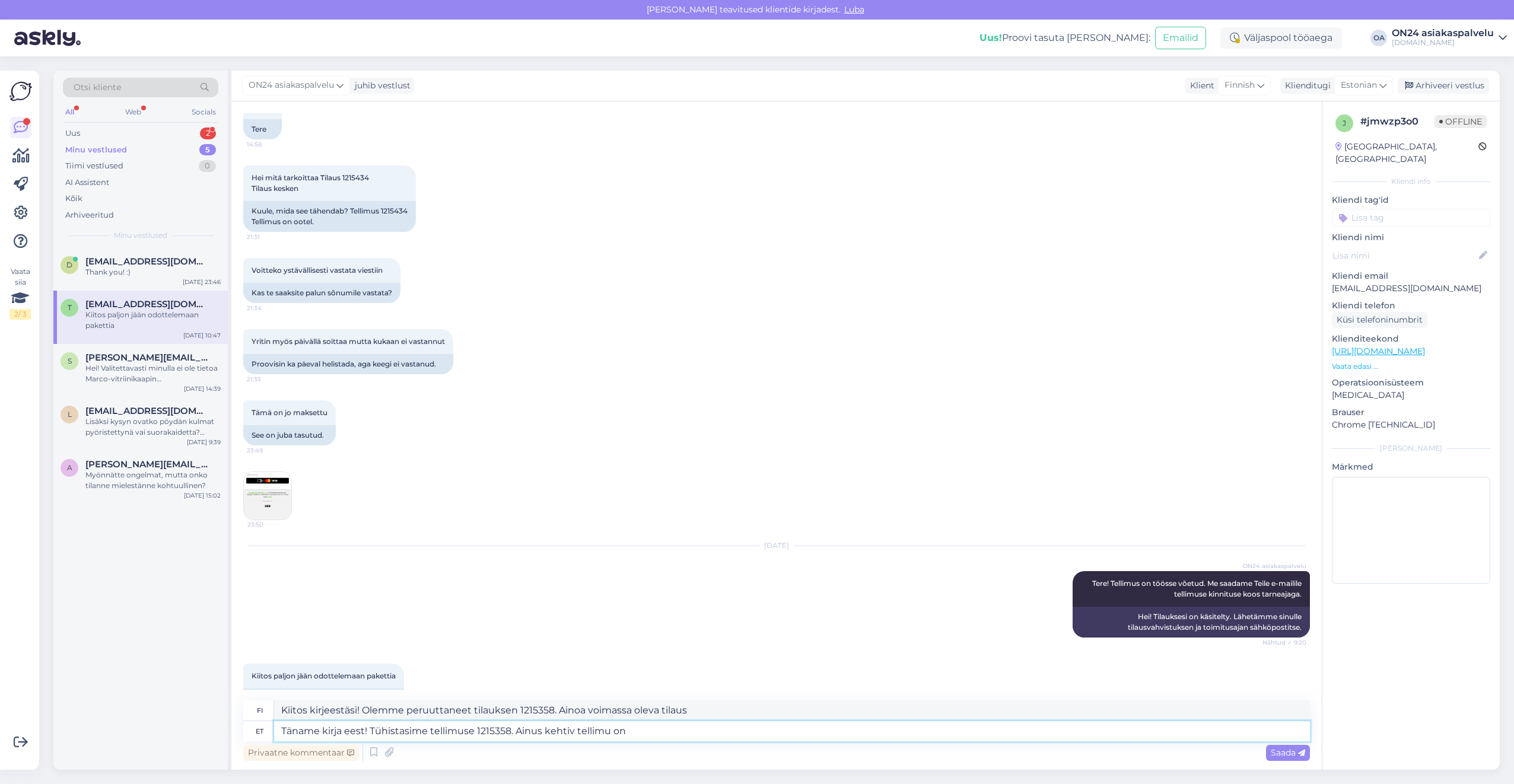
type textarea "Kiitos kirjeestäsi! Olemme peruuttaneet tilauksen 1215358. Ainoa kelvollinen ti…"
type textarea "Täname kirja eest! Tühistasime tellimuse 1215358. Ainus kehtiv tellimu"
type textarea "Kiitos kirjeestäsi! Olemme peruuttaneet tilauksen 1215358. Ainoa voimassa oleva…"
type textarea "Täname kirja eest! Tühistasime tellimuse 1215358. Ainus kehtiv tellimus on"
type textarea "Kiitos kirjeestäsi! Olemme peruuttaneet tilauksen 1215358. Ainoa kelvollinen ti…"
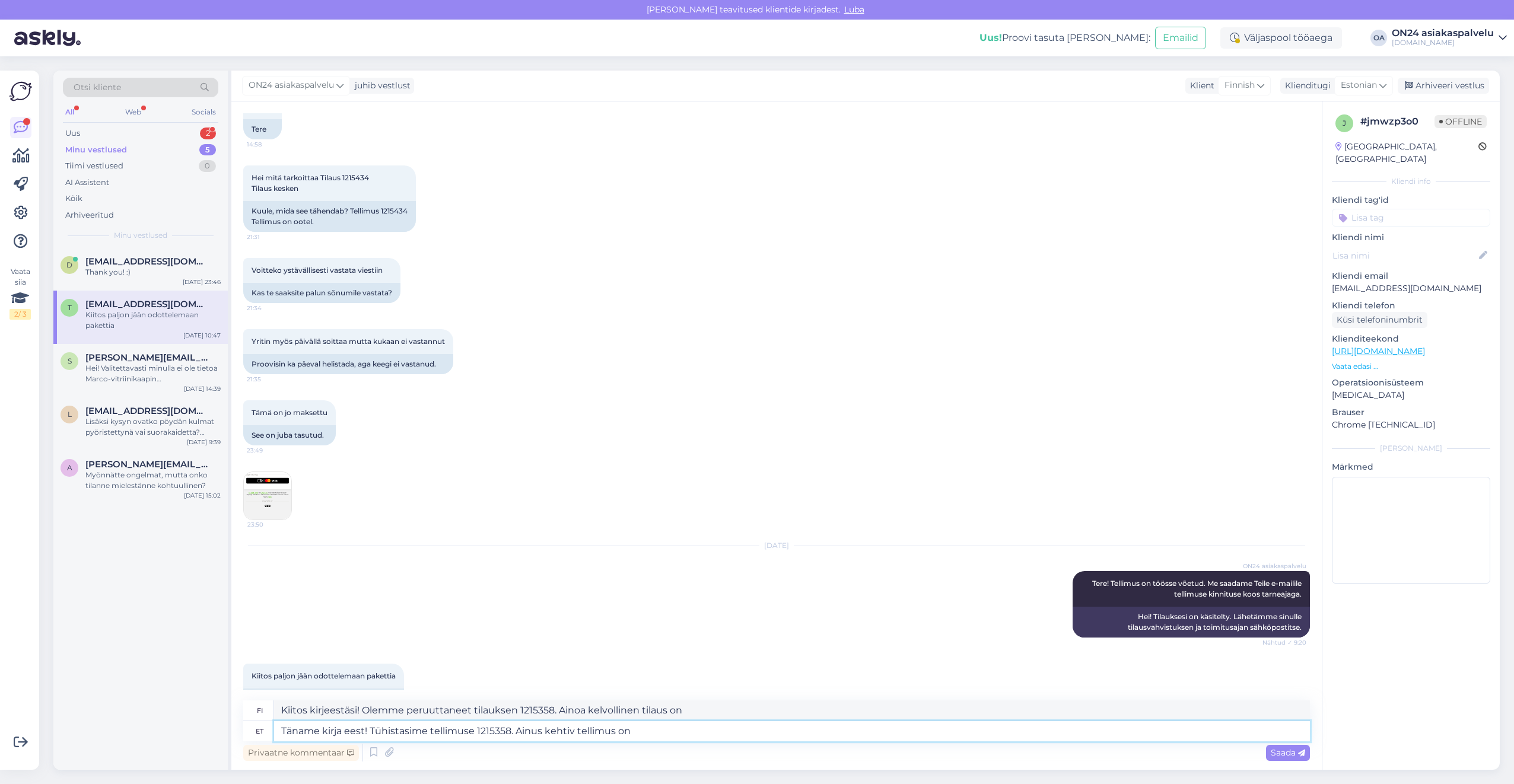
click at [669, 726] on textarea "Täname kirja eest! Tühistasime tellimuse 1215358. Ainus kehtiv tellimus on" at bounding box center [791, 732] width 1036 height 20
paste textarea "1215520"
type textarea "Täname kirja eest! Tühistasime tellimuse 1215358. Ainus kehtiv tellimus on 1215…"
type textarea "Kiitos kirjeestäsi! Olemme peruuttaneet tilauksen 1215358. Ainoa kelvollinen ti…"
click at [758, 705] on textarea "Kiitos kirjeestäsi! Olemme peruuttaneet tilauksen 1215358. Ainoa kelvollinen ti…" at bounding box center [791, 711] width 1036 height 20
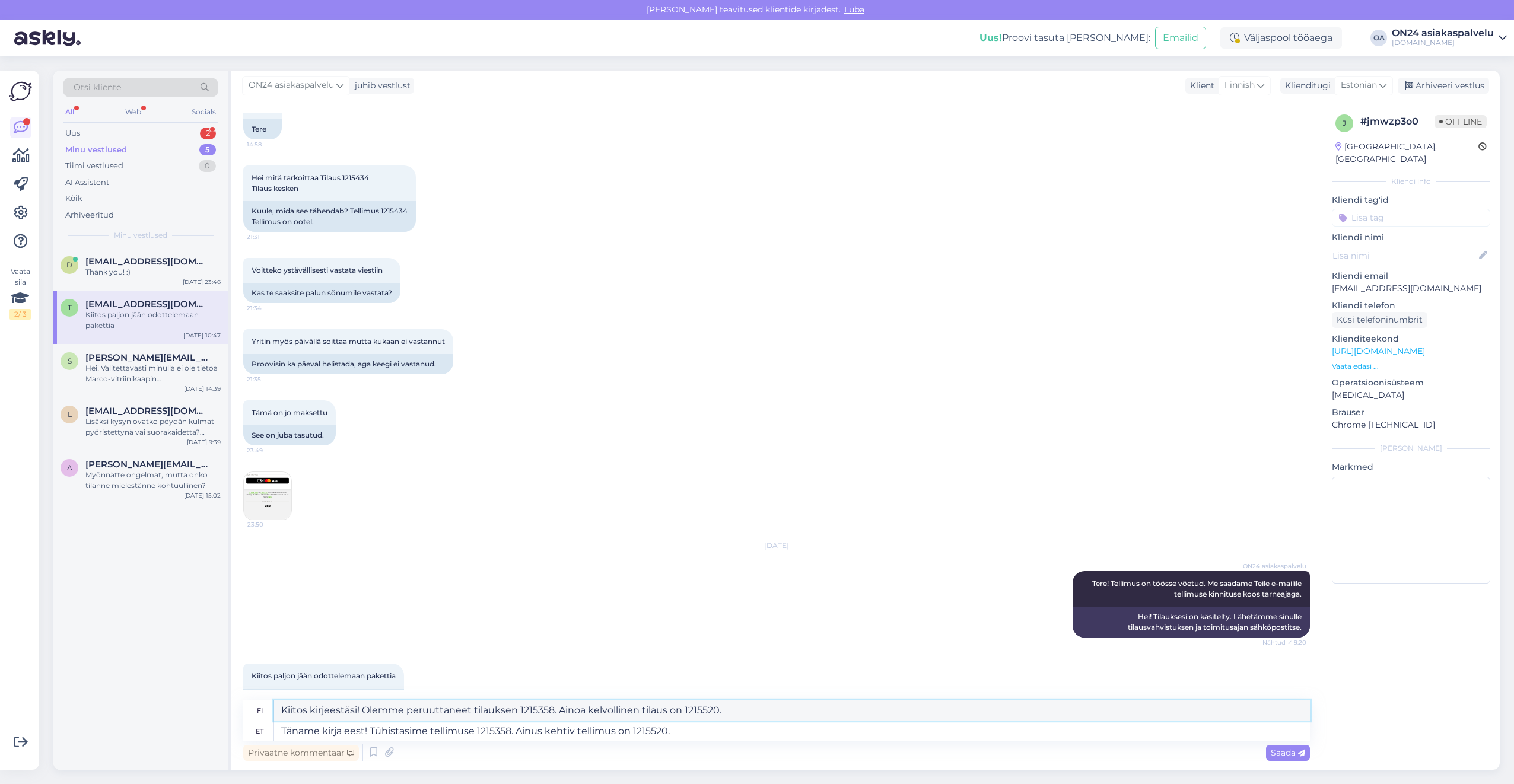
drag, startPoint x: 755, startPoint y: 707, endPoint x: 274, endPoint y: 723, distance: 481.3
click at [274, 723] on div "fi Kiitos kirjeestäsi! Olemme peruuttaneet tilauksen 1215358. Ainoa kelvollinen…" at bounding box center [777, 721] width 1066 height 41
click at [744, 723] on textarea "Täname kirja eest! Tühistasime tellimuse 1215358. Ainus kehtiv tellimus on 1215…" at bounding box center [791, 732] width 1036 height 20
drag, startPoint x: 732, startPoint y: 726, endPoint x: 370, endPoint y: 734, distance: 362.1
click at [370, 734] on textarea "Täname kirja eest! Tühistasime tellimuse 1215358. Ainus kehtiv tellimus on 1215…" at bounding box center [791, 732] width 1036 height 20
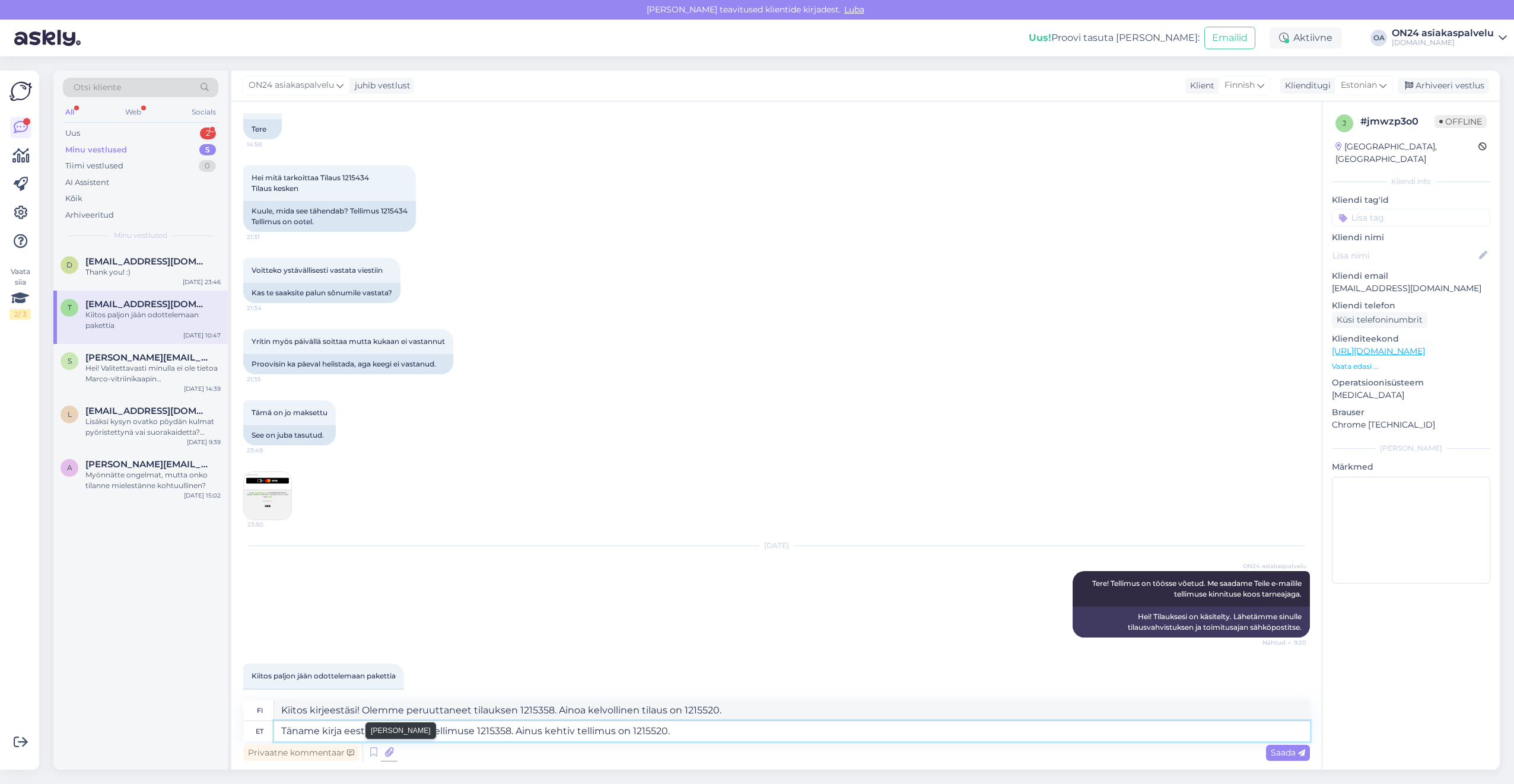
type textarea "Täname kirja eest!"
type textarea "Kiitos kirjeestä!"
type textarea "Täname kirja eest! Tellimus t"
type textarea "Kiitos kirjeestäsi! Tilaa"
type textarea "Täname kirja eest! Tellimus te"
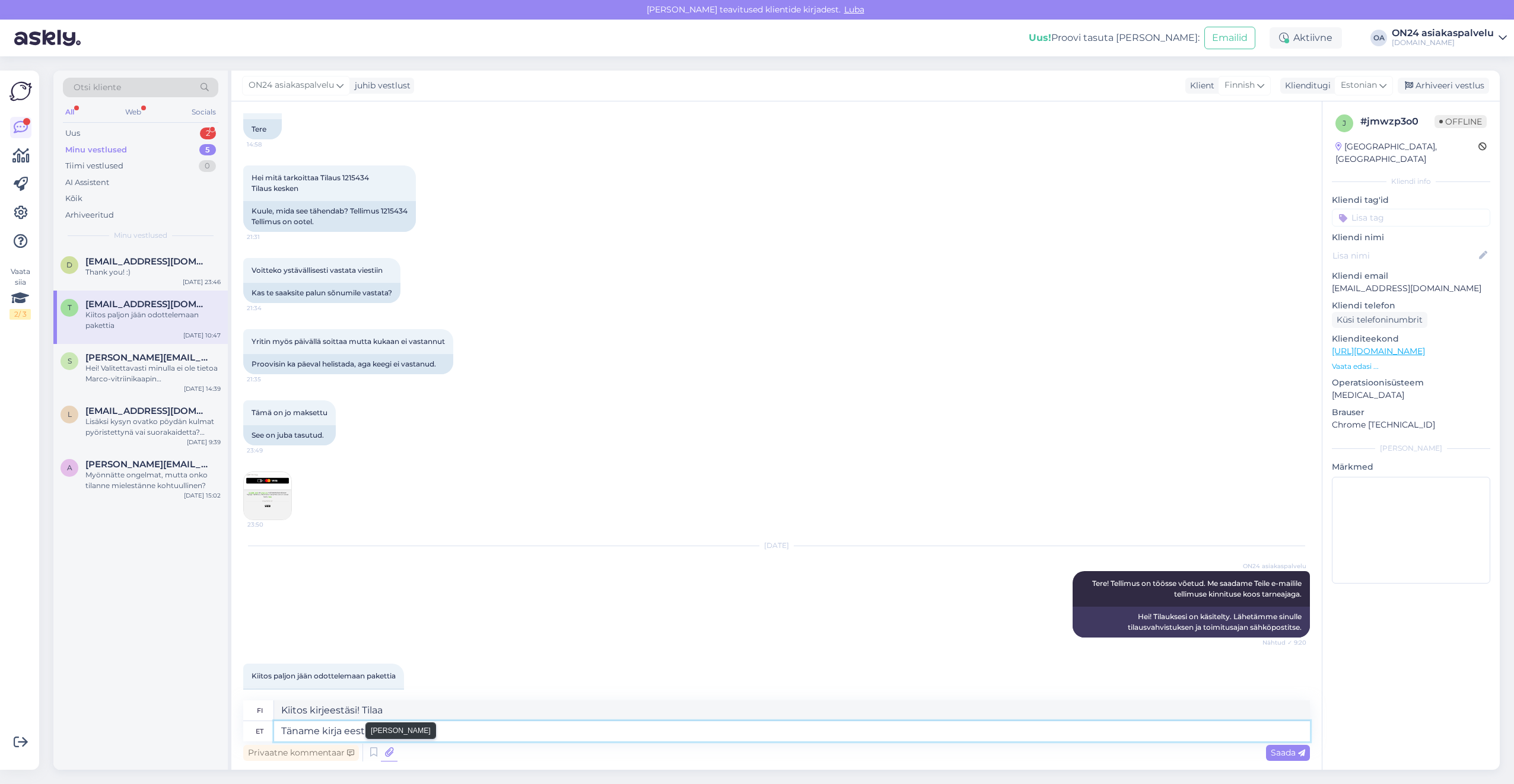
type textarea "Kiitos kirjeestäsi! Tilaa itsellesi"
type textarea "Täname kirja eest! Tellimus tehtud"
type textarea "Kiitos kirjeestäsi! Tilaus tehty"
type textarea "Täname kirja eest! Tellimus tehtud [DATE]."
type textarea "Kiitos kirjeestäsi! Tilaus tehty [DATE]"
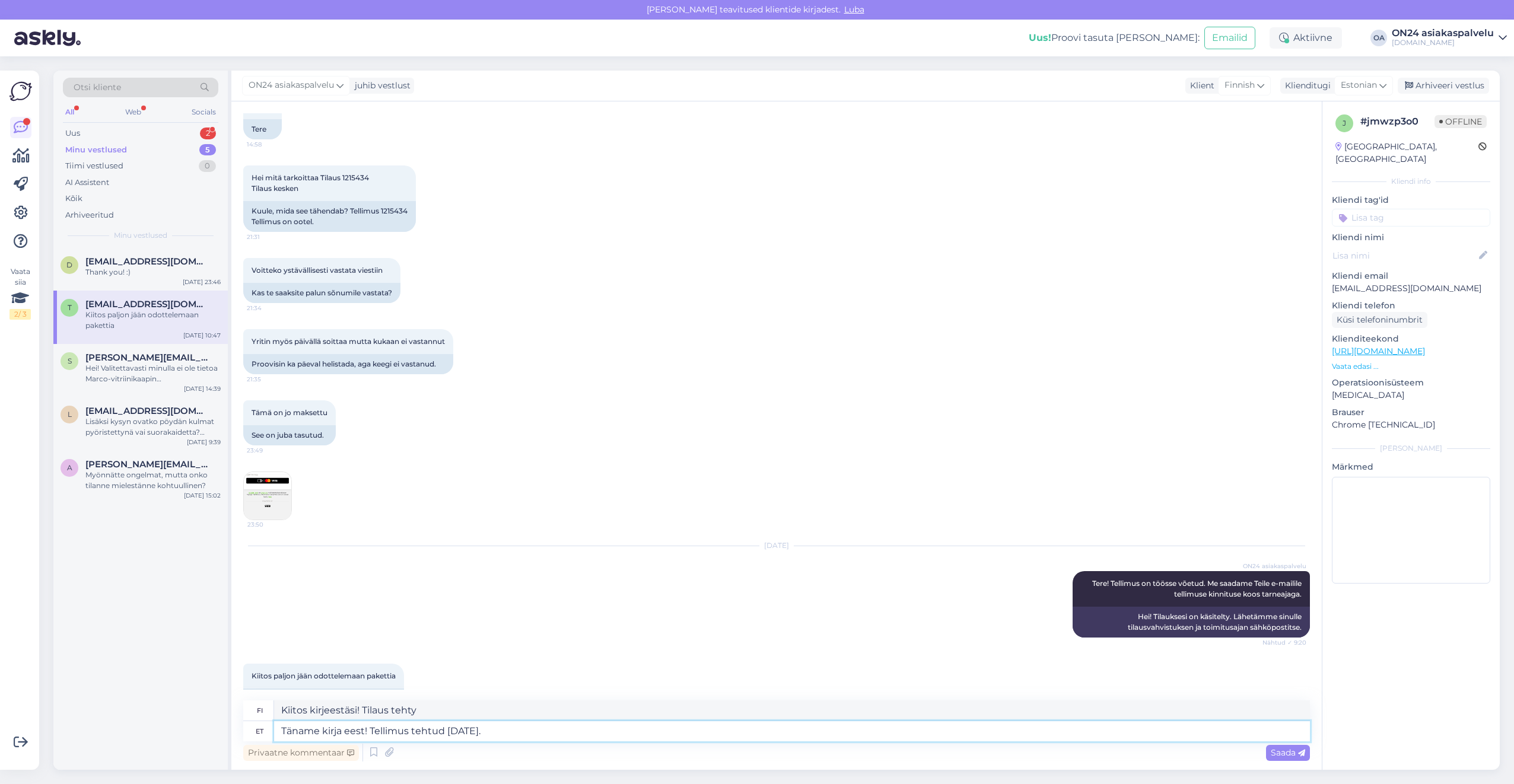
type textarea "Täname kirja eest! Tellimus tehtud [DATE]."
type textarea "Kiitos kirjeestäsi! Tilaus tehty [DATE]."
type textarea "Täname kirja eest! Tellimus tehtud [DATE]. [GEOGRAPHIC_DATA] o"
type textarea "Kiitos kirjeestäsi! Tilaus tehty [DATE]. Toimitusaika"
type textarea "Täname kirja eest! Tellimus tehtud [DATE]. [GEOGRAPHIC_DATA] on"
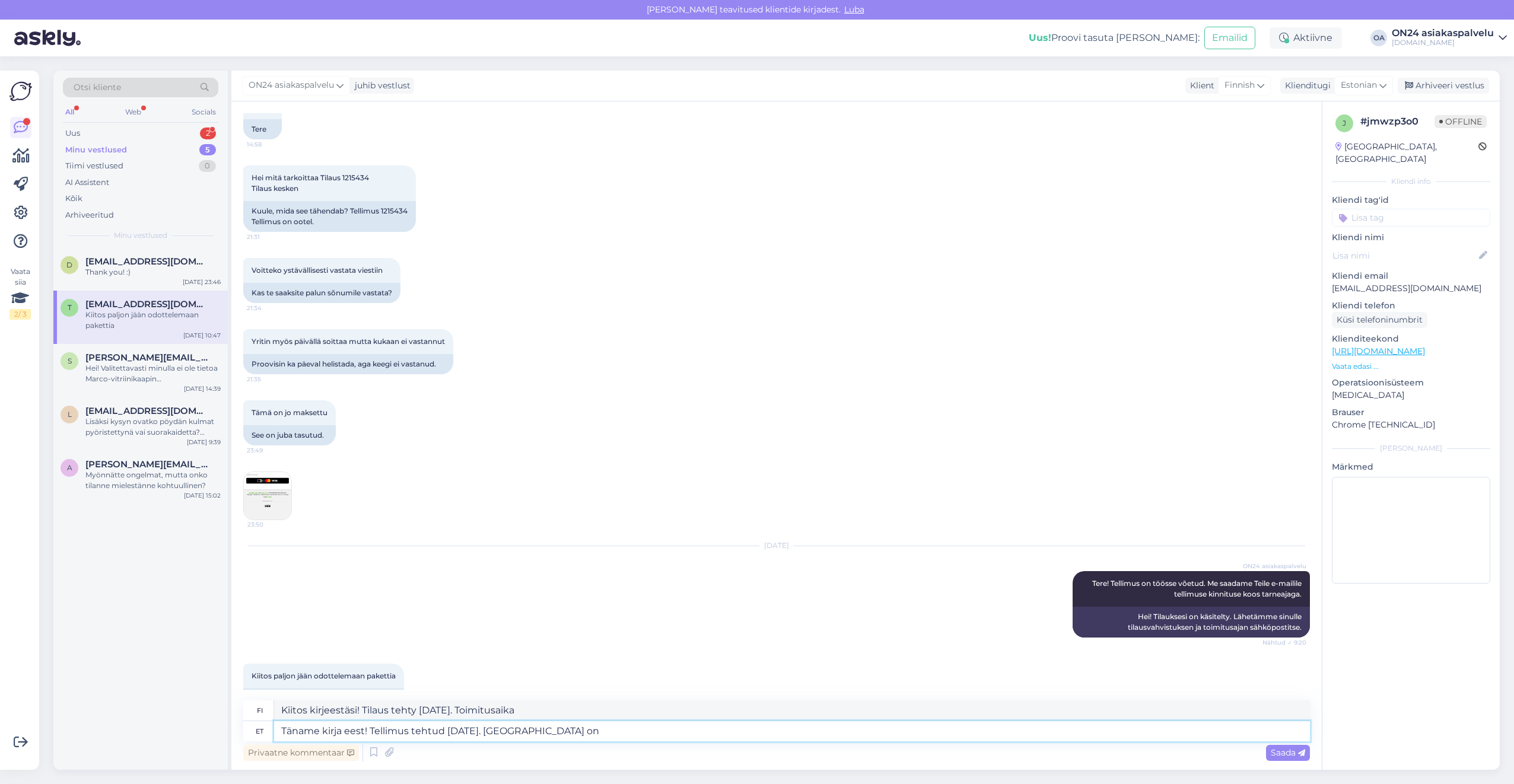
type textarea "Kiitos kirjeestäsi! Tilaus tehty [DATE]. Toimitusaika on"
type textarea "Täname kirja eest! Tellimus tehtud [DATE]. [GEOGRAPHIC_DATA] on 4-8"
type textarea "Kiitos kirjeestä! Tilaus tehty [DATE]. Toimitusaika on 4-8"
type textarea "Täname kirja eest! Tellimus tehtud [DATE]. [GEOGRAPHIC_DATA] on 4-8 tööpäeva."
type textarea "Kiitos kirjeestäsi! Tilaus tehty [DATE]. Toimitusaika on 4-8 arkipäivää."
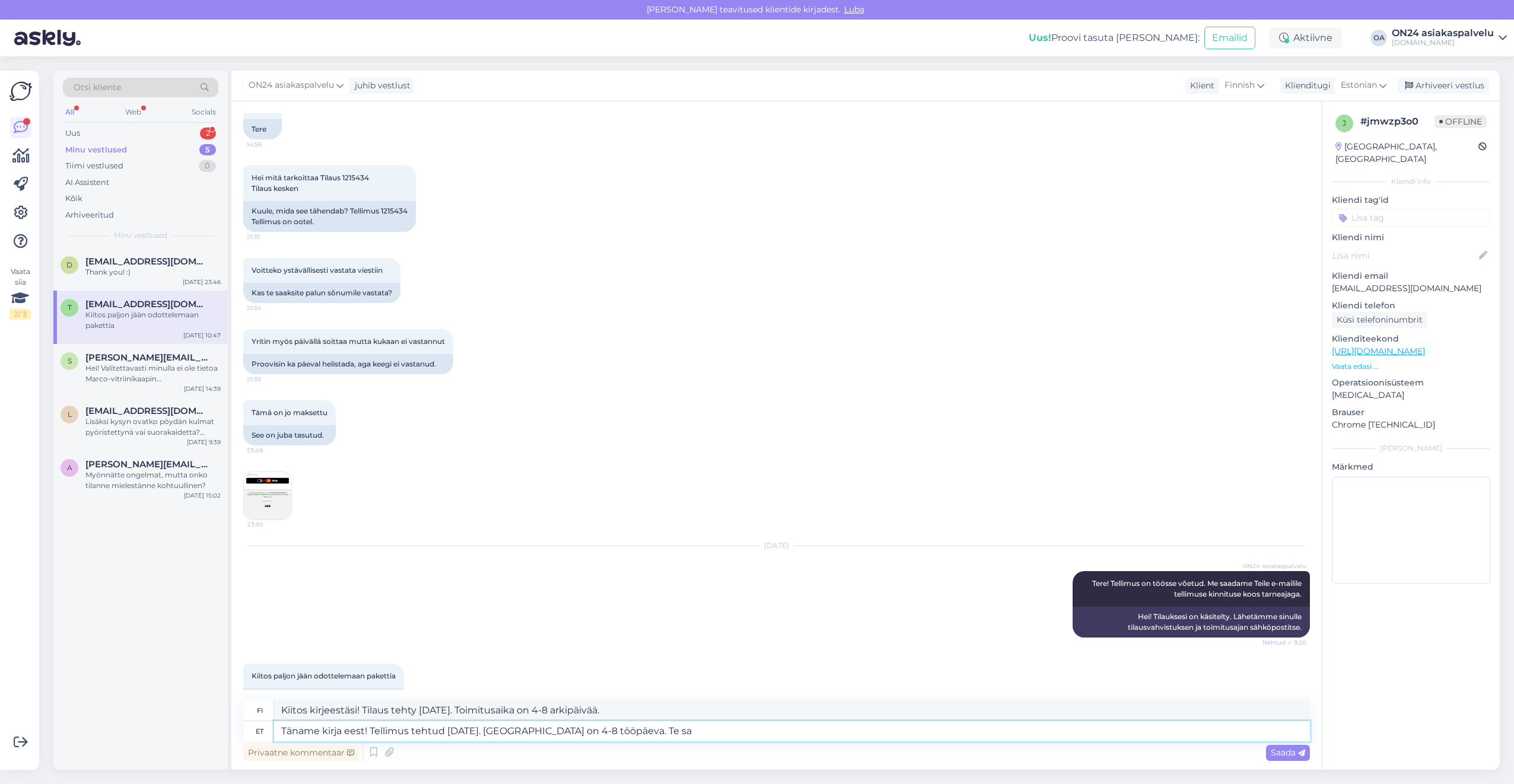
type textarea "Täname kirja eest! Tellimus tehtud [DATE]. [GEOGRAPHIC_DATA] on 4-8 tööpäeva. T…"
type textarea "Kiitos kirjeestäsi! Tilaus tehty [DATE]. Toimitusaika on 4-8 arkipäivää. Sinä"
type textarea "Täname kirja eest! Tellimus tehtud [DATE]. [GEOGRAPHIC_DATA] on 4-8 tööpäeva. T…"
type textarea "Kiitos kirjeestäsi! Tilaus tehty [DATE]. Toimitusaika on 4-8 arkipäivää. Saat"
type textarea "Täname kirja eest! Tellimus tehtud [DATE]. [GEOGRAPHIC_DATA] on 4-8 tööpäeva. T…"
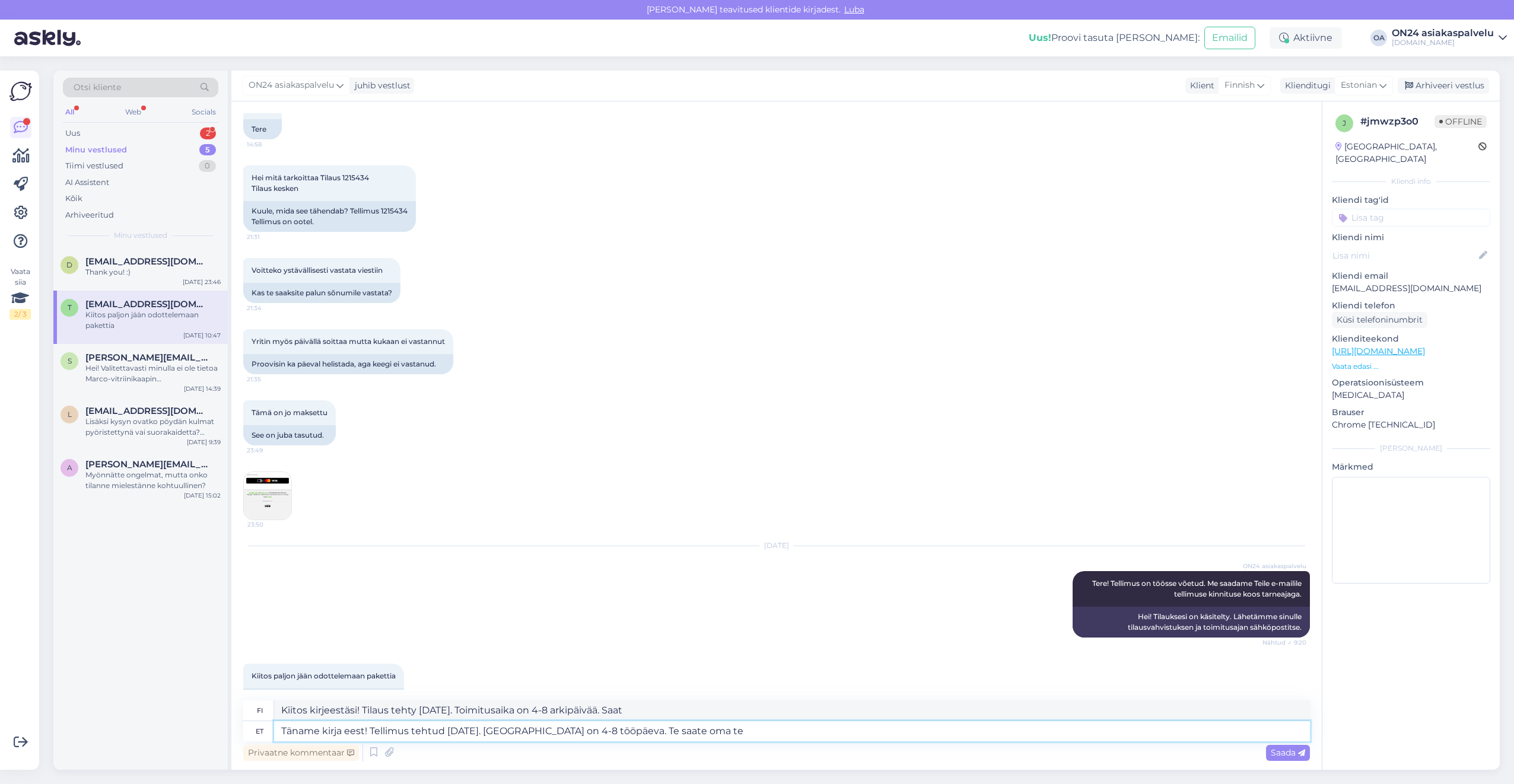
type textarea "Kiitos kirjeestäsi! Tilaus tehty [DATE]. Toimitusaika on 4-8 arkipäivää. Saat t…"
type textarea "Täname kirja eest! Tellimus tehtud [DATE]. [GEOGRAPHIC_DATA] on 4-8 tööpäeva. T…"
type textarea "Kiitos kirjeestäsi! Tilaus tehty [DATE]. Toimitusaika on 4-8 arkipäivää. Saat t…"
type textarea "Täname kirja eest! Tellimus tehtud [DATE]. [GEOGRAPHIC_DATA] on 4-8 tööpäeva. T…"
type textarea "Kiitos kirjeestäsi! Tilaus tehty [DATE]. Toimitusaika on 4-8 arkipäivää. Saat t…"
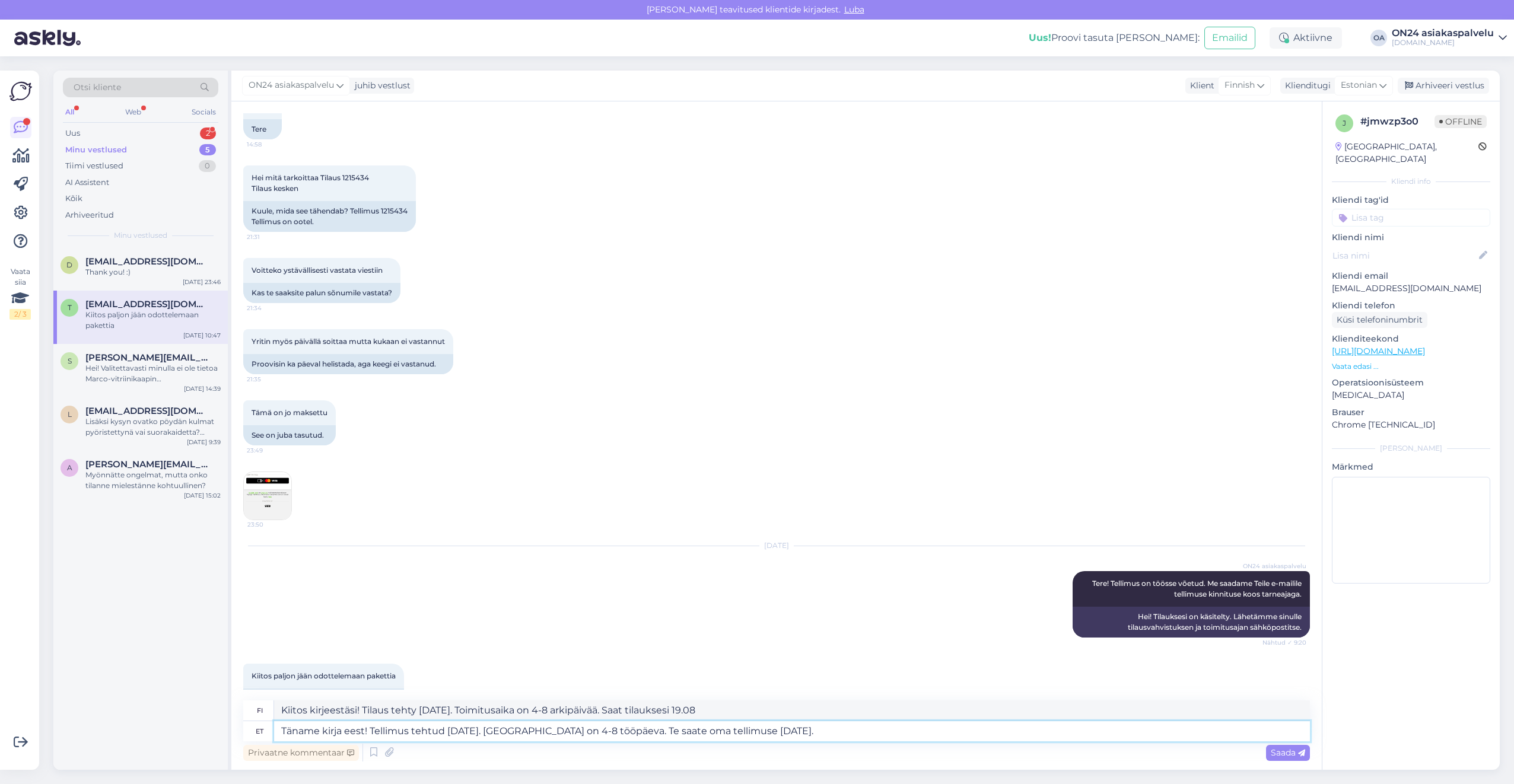
type textarea "Täname kirja eest! Tellimus tehtud [DATE]. [GEOGRAPHIC_DATA] on 4-8 tööpäeva. T…"
type textarea "Kiitos kirjeestäsi! Tilaus tehty [DATE]. Toimitusaika on 4-8 arkipäivää. Saat t…"
type textarea "Täname kirja eest! Tellimus tehtud [DATE]. [GEOGRAPHIC_DATA] on 4-8 tööpäeva. T…"
type textarea "Kiitos kirjeestäsi! Tilaus tehty [DATE]. Toimitusaika on 4-8 arkipäivää. Saat t…"
type textarea "Täname kirja eest! Tellimus tehtud [DATE]. [GEOGRAPHIC_DATA] on 4-8 tööpäeva. T…"
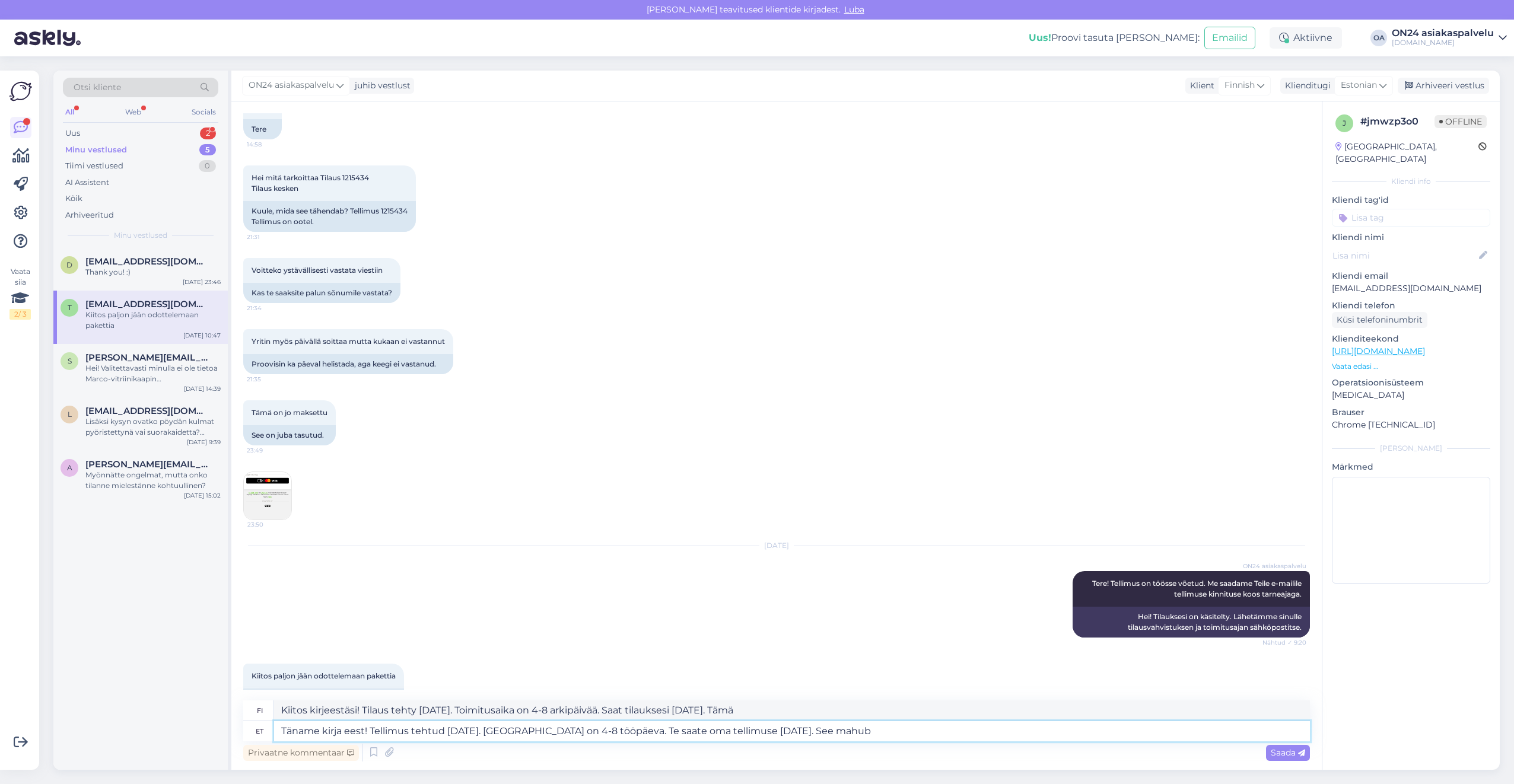
type textarea "Kiitos kirjeestäsi! Tilaus tehty [DATE]. Toimitusaika on 4-8 arkipäivää. Saat t…"
type textarea "Täname kirja eest! Tellimus tehtud [DATE]. [GEOGRAPHIC_DATA] on 4-8 tööpäeva. T…"
type textarea "Kiitos kirjeestäsi! Tilaus tehty [DATE]. Toimitusaika on 4-8 arkipäivää. Saat t…"
type textarea "Täname kirja eest! Tellimus tehtud [DATE]. [GEOGRAPHIC_DATA] on 4-8 tööpäeva. T…"
type textarea "Kiitos kirjeestäsi! Tilaus tehty [DATE]. Toimitusaika on 4-8 arkipäivää. Saat t…"
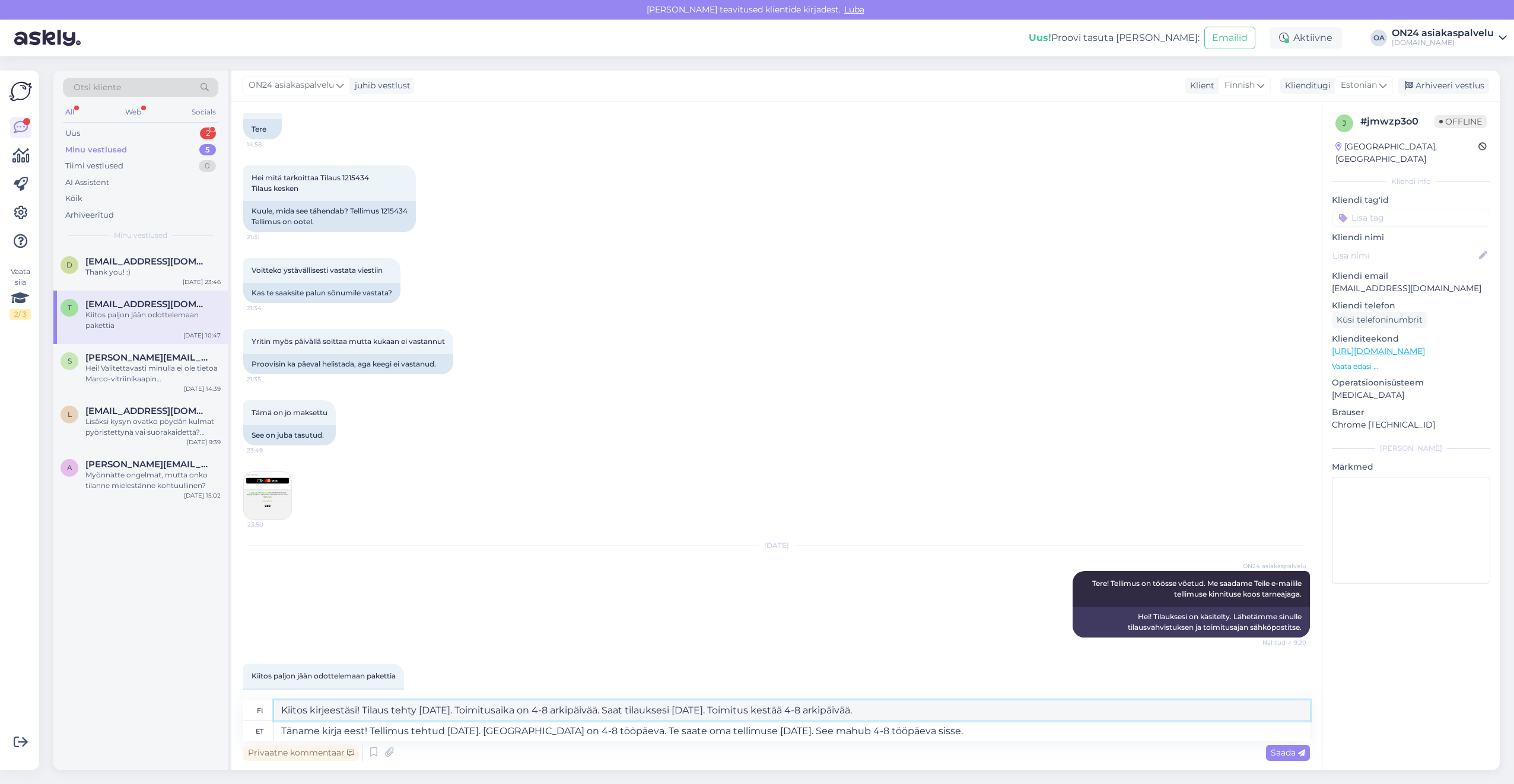
click at [914, 712] on textarea "Kiitos kirjeestäsi! Tilaus tehty [DATE]. Toimitusaika on 4-8 arkipäivää. Saat t…" at bounding box center [791, 711] width 1036 height 20
drag, startPoint x: 917, startPoint y: 712, endPoint x: 257, endPoint y: 710, distance: 660.0
click at [257, 710] on div "fi Kiitos kirjeestäsi! Tilaus tehty [DATE]. Toimitusaika on 4-8 arkipäivää. Saa…" at bounding box center [777, 711] width 1066 height 21
click at [954, 728] on textarea "Täname kirja eest! Tellimus tehtud [DATE]. [GEOGRAPHIC_DATA] on 4-8 tööpäeva. T…" at bounding box center [791, 732] width 1036 height 20
drag, startPoint x: 968, startPoint y: 732, endPoint x: 372, endPoint y: 737, distance: 596.0
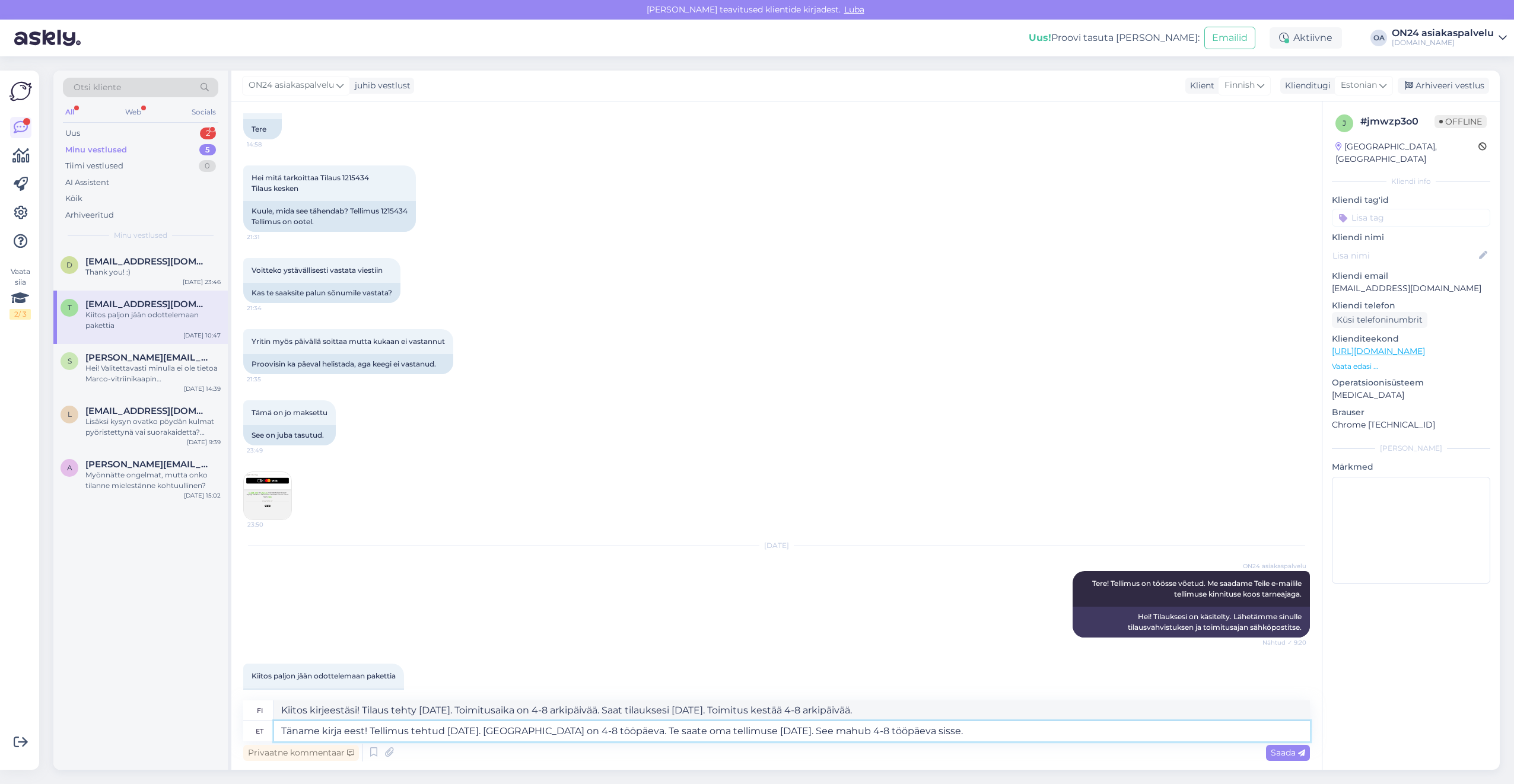
click at [372, 737] on textarea "Täname kirja eest! Tellimus tehtud [DATE]. [GEOGRAPHIC_DATA] on 4-8 tööpäeva. T…" at bounding box center [791, 732] width 1036 height 20
type textarea "Täname kirja eest! Kui m"
type textarea "Kiitos kirjeestäsi! [PERSON_NAME]"
type textarea "Täname kirja eest! Kui mõtlete"
type textarea "Kiitos kirjeestäsi! [PERSON_NAME] ajattelet"
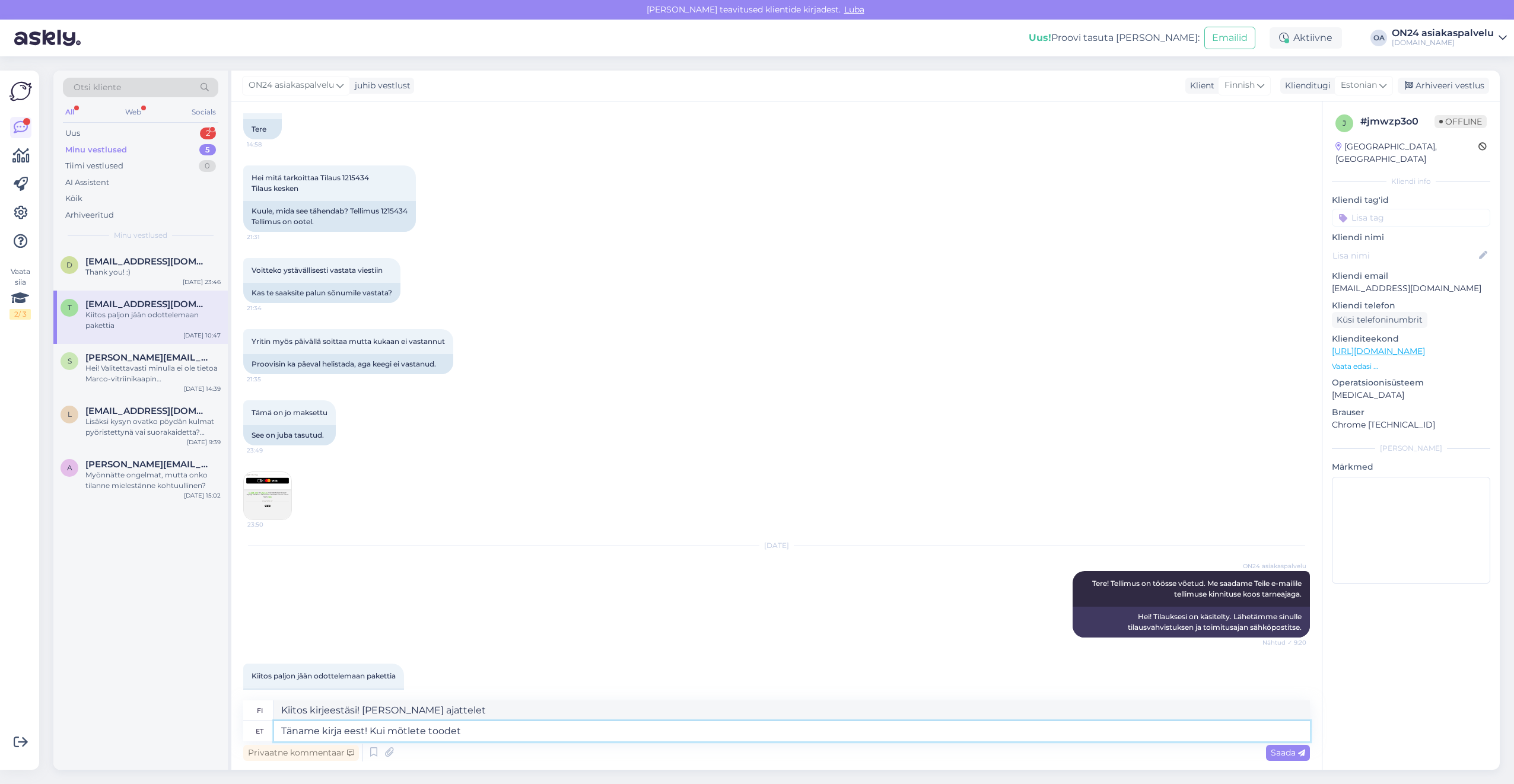
type textarea "Täname kirja eest! Kui mõtlete toodet"
type textarea "Kiitos kirjeestäsi! [PERSON_NAME] harkitset tuotetta"
paste textarea "[URL][DOMAIN_NAME]"
type textarea "Täname kirja eest! Kui mõtlete toodet [URL][DOMAIN_NAME]"
type textarea "Kiitos kirjeestäsi! [PERSON_NAME] harkitset tuotetta [URL][DOMAIN_NAME]"
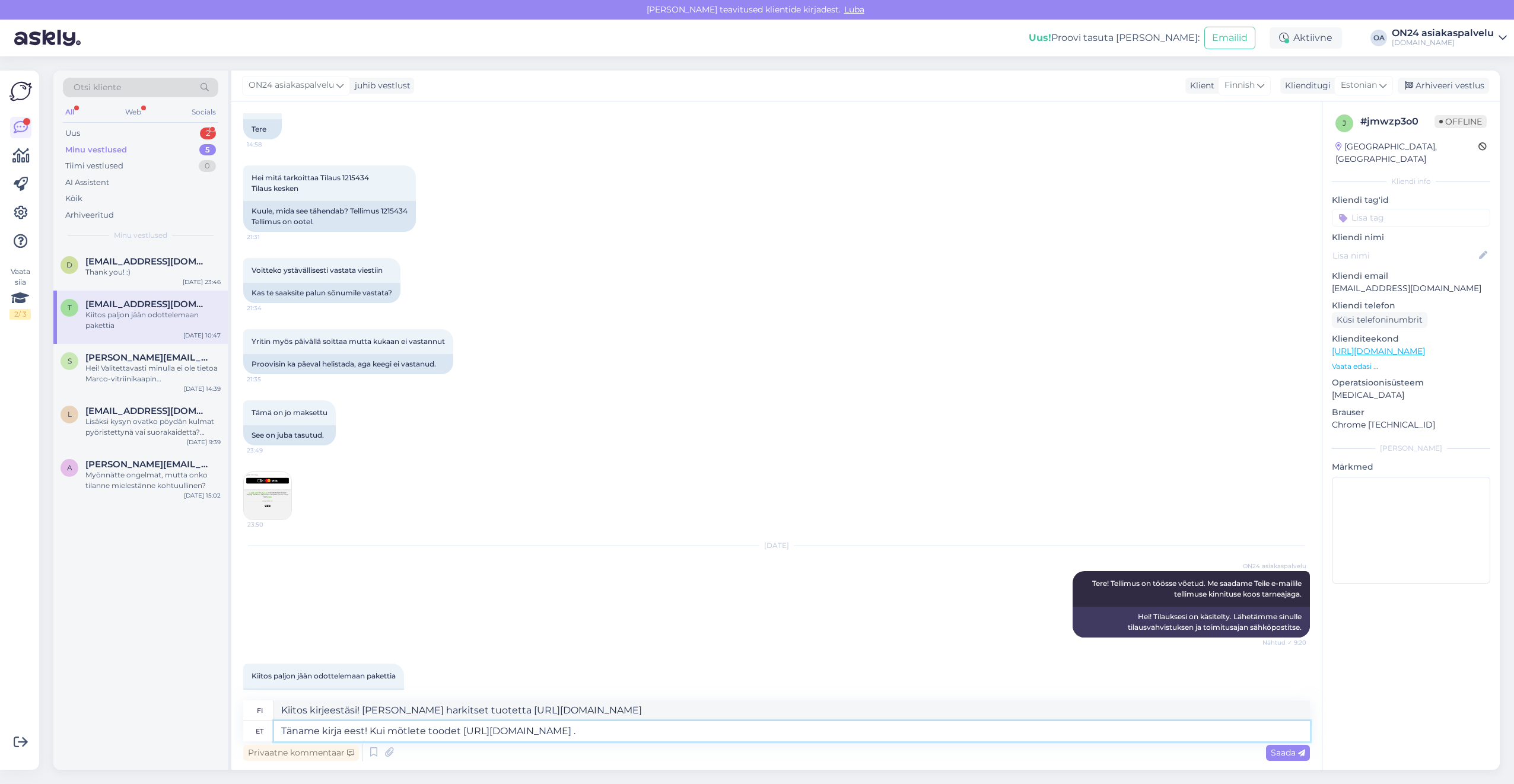
type textarea "Täname kirja eest! Kui mõtlete toodet [URL][DOMAIN_NAME] ."
type textarea "Kiitos kirjeestäsi! [PERSON_NAME] harkitset tuotetta [URL][DOMAIN_NAME] ."
type textarea "Täname kirja eest! Kui mõtlete toodet [URL][DOMAIN_NAME]"
type textarea "Kiitos kirjeestäsi! [PERSON_NAME] harkitset tuotetta [URL][DOMAIN_NAME]"
type textarea "Täname kirja eest! Kui mõtlete toodet [URL][DOMAIN_NAME] siis se"
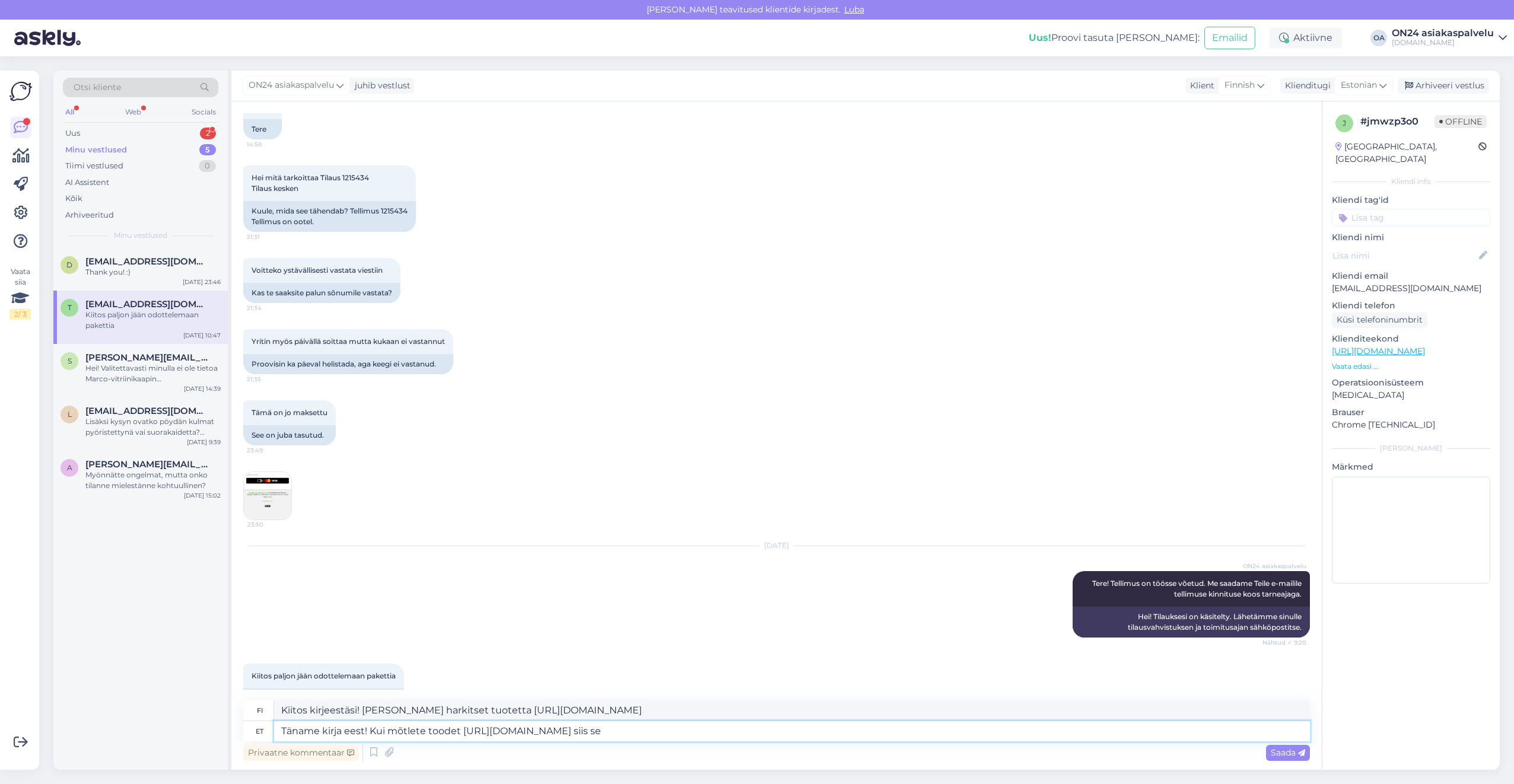
type textarea "Kiitos kirjeestäsi! [PERSON_NAME] harkitset tuotetta [URL][DOMAIN_NAME] niin"
type textarea "Täname kirja eest! Kui mõtlete toodet [URL][DOMAIN_NAME] siis selle m"
type textarea "Kiitos kirjeestäsi! [PERSON_NAME] harkitset tuotetta [URL][DOMAIN_NAME] , niin …"
type textarea "Täname kirja eest! Kui mõtlete toodet [URL][DOMAIN_NAME] siis selle mõõdud on"
type textarea "Kiitos kirjeestäsi! [PERSON_NAME] harkitset tuotetta [URL][DOMAIN_NAME] , niin …"
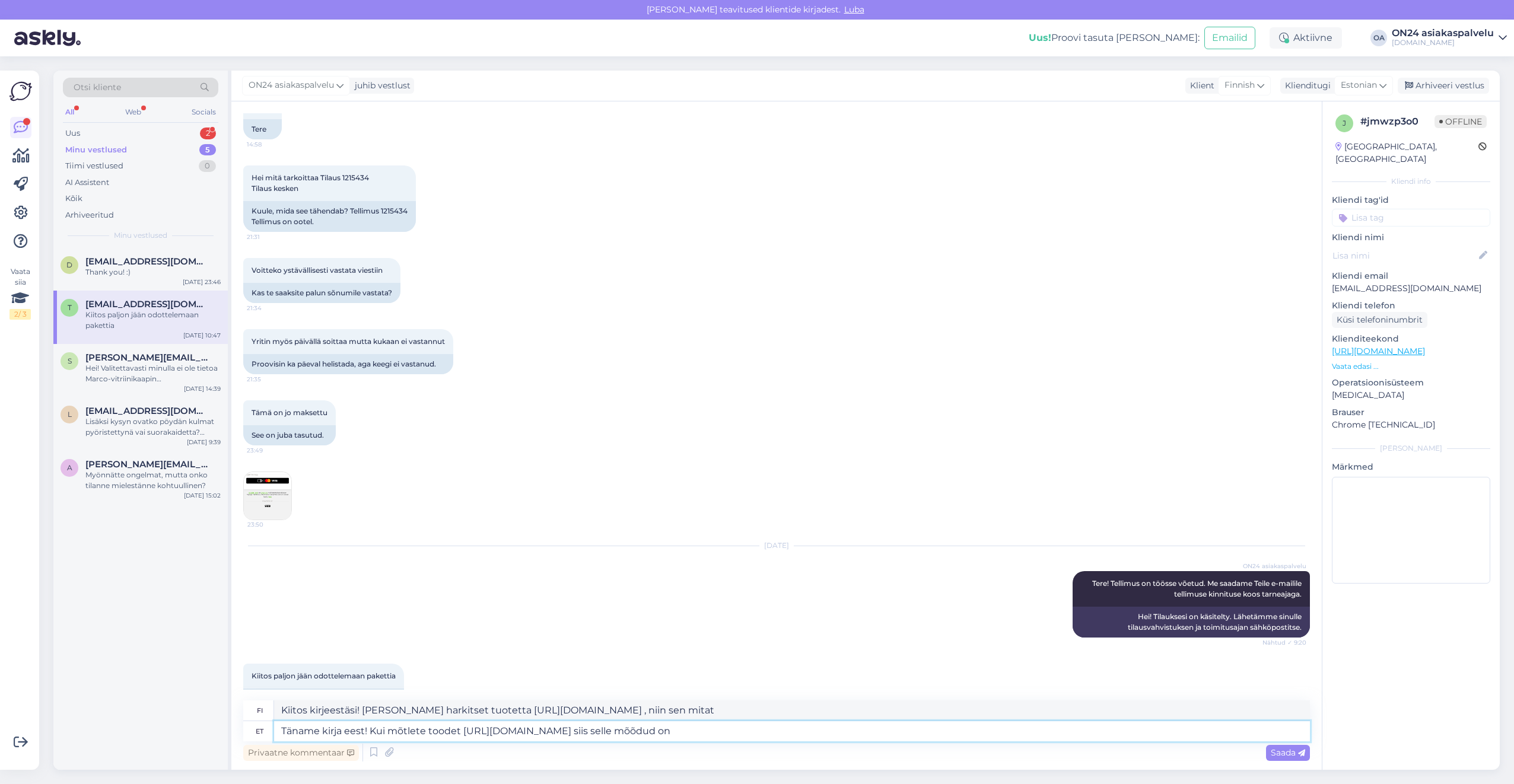
type textarea "Täname kirja eest! Kui mõtlete toodet [URL][DOMAIN_NAME] siis selle mõõdud on"
type textarea "Kiitos kirjeestäsi! [PERSON_NAME] harkitset tuotetta [URL][DOMAIN_NAME] , sen m…"
type textarea "Täname kirja eest! Kui mõtlete toodet [URL][DOMAIN_NAME] siis selle mõõdud on 9…"
type textarea "Kiitos kirjeestäsi! [PERSON_NAME] harkitset tuotetta [URL][DOMAIN_NAME] , sen m…"
type textarea "Täname kirja eest! Kui mõtlete toodet [URL][DOMAIN_NAME] siis selle mõõdud on 9…"
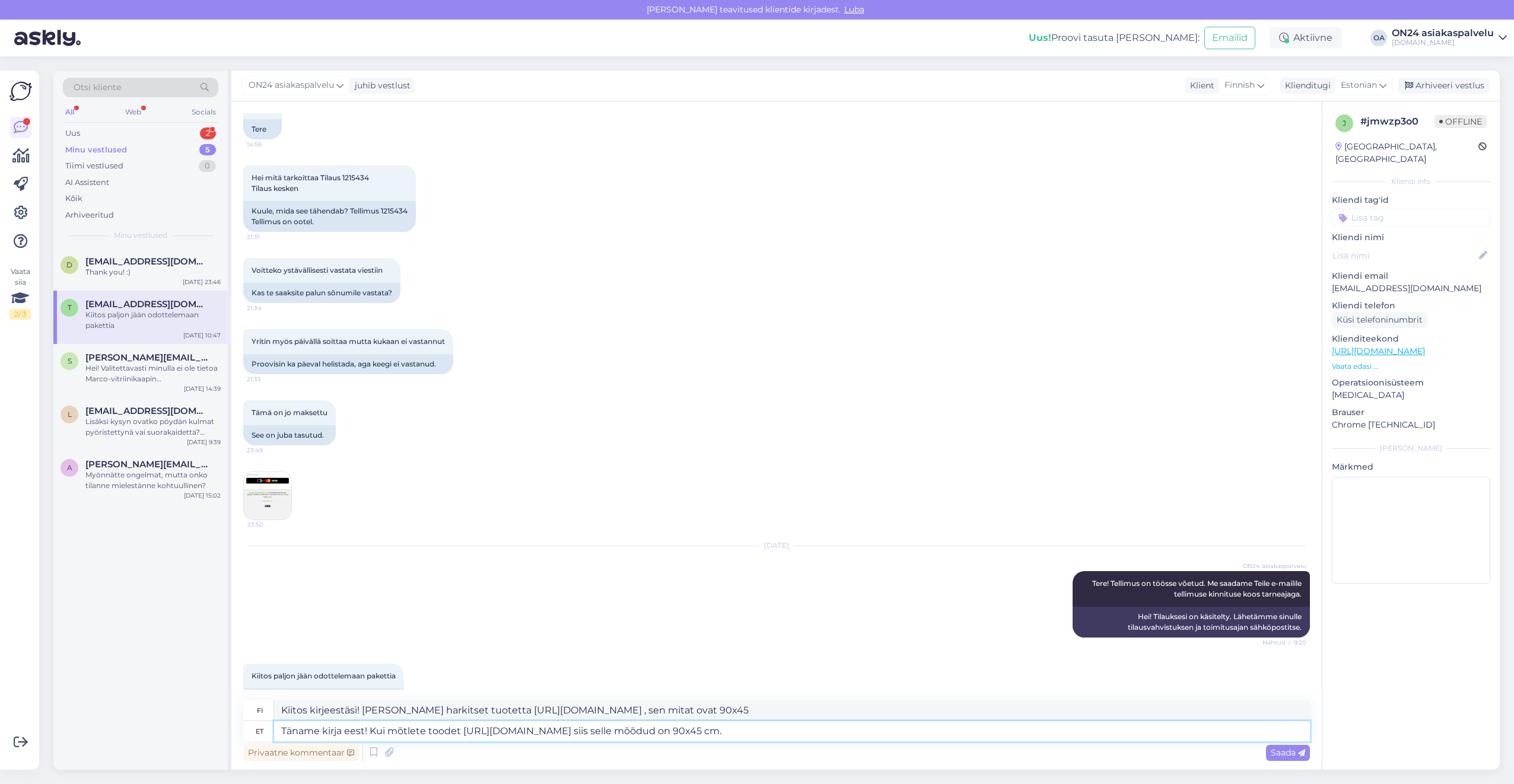
type textarea "Kiitos kirjeestäsi! [PERSON_NAME] harkitset tuotetta [URL][DOMAIN_NAME] , sen m…"
drag, startPoint x: 1041, startPoint y: 709, endPoint x: 215, endPoint y: 712, distance: 826.0
click at [215, 712] on div "Otsi kliente All Web Socials Uus 2 Minu vestlused 5 Tiimi vestlused 0 AI Assist…" at bounding box center [777, 420] width 1447 height 699
click at [1077, 737] on textarea "Täname kirja eest! Kui mõtlete toodet [URL][DOMAIN_NAME] siis selle mõõdud on 9…" at bounding box center [791, 732] width 1036 height 20
drag, startPoint x: 1079, startPoint y: 733, endPoint x: 240, endPoint y: 734, distance: 839.0
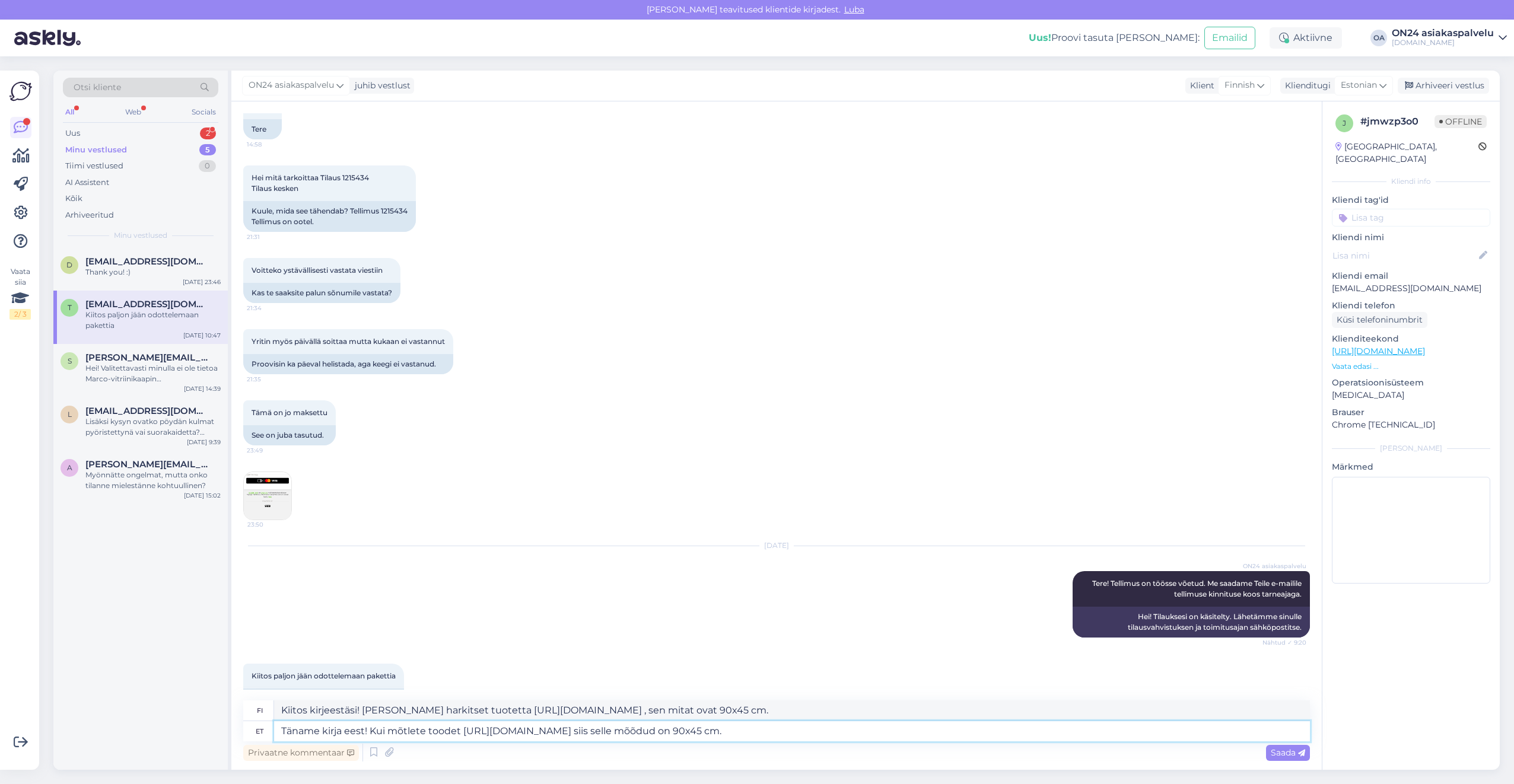
click at [240, 734] on div "Vestlus algas [DATE] Hei kysyisin vielä milloin milloin valaisin lähtee postiin…" at bounding box center [777, 435] width 1090 height 669
type textarea "Siis on"
type textarea "Sitten"
type textarea "Siis on h"
type textarea "Sitten se on"
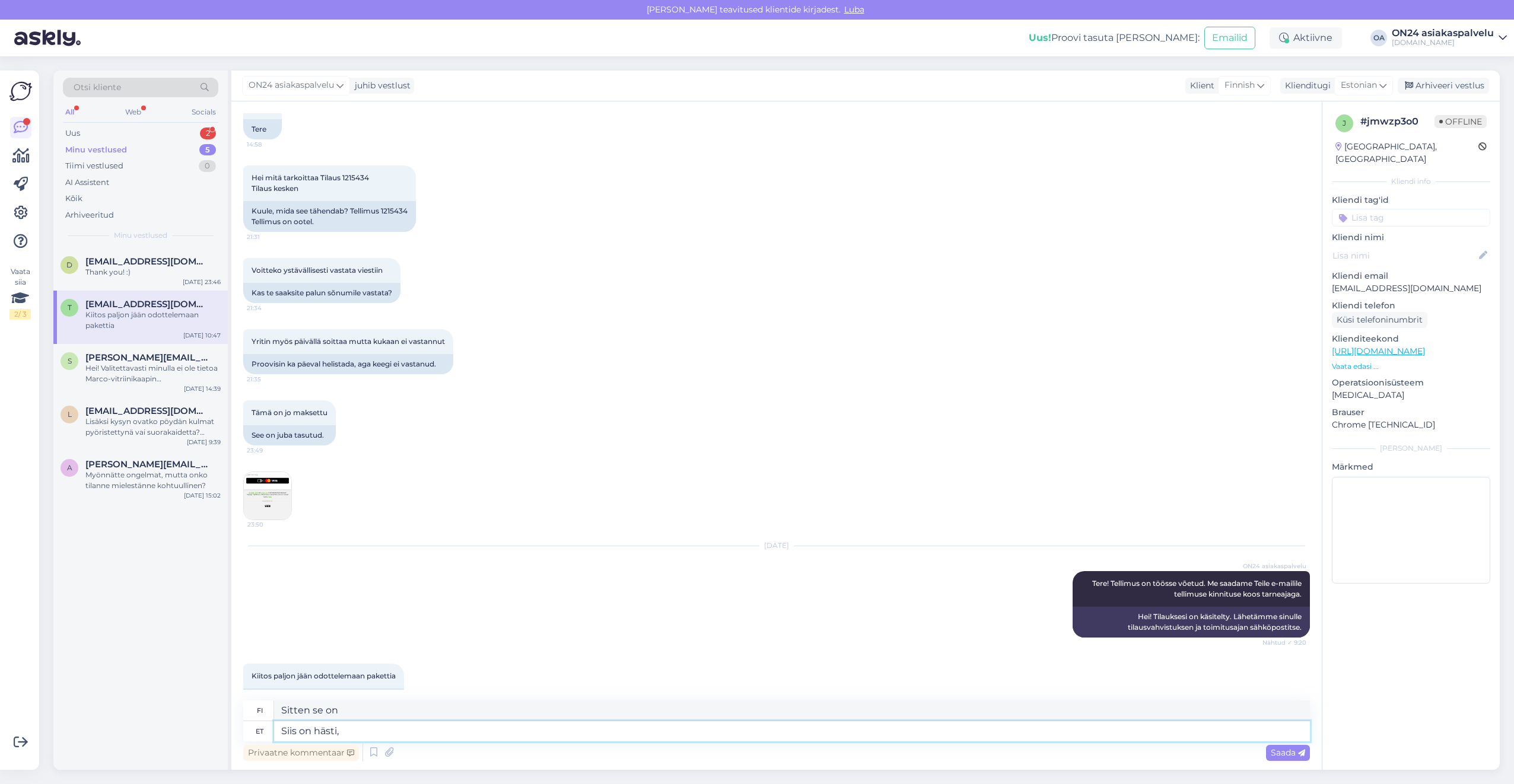
type textarea "Siis on hästi, t"
type textarea "Sitten se on ihan ok,"
type textarea "Siis on hästi, tänud"
type textarea "[PERSON_NAME], kiitos."
type textarea "Siis on hästi, tänud info e"
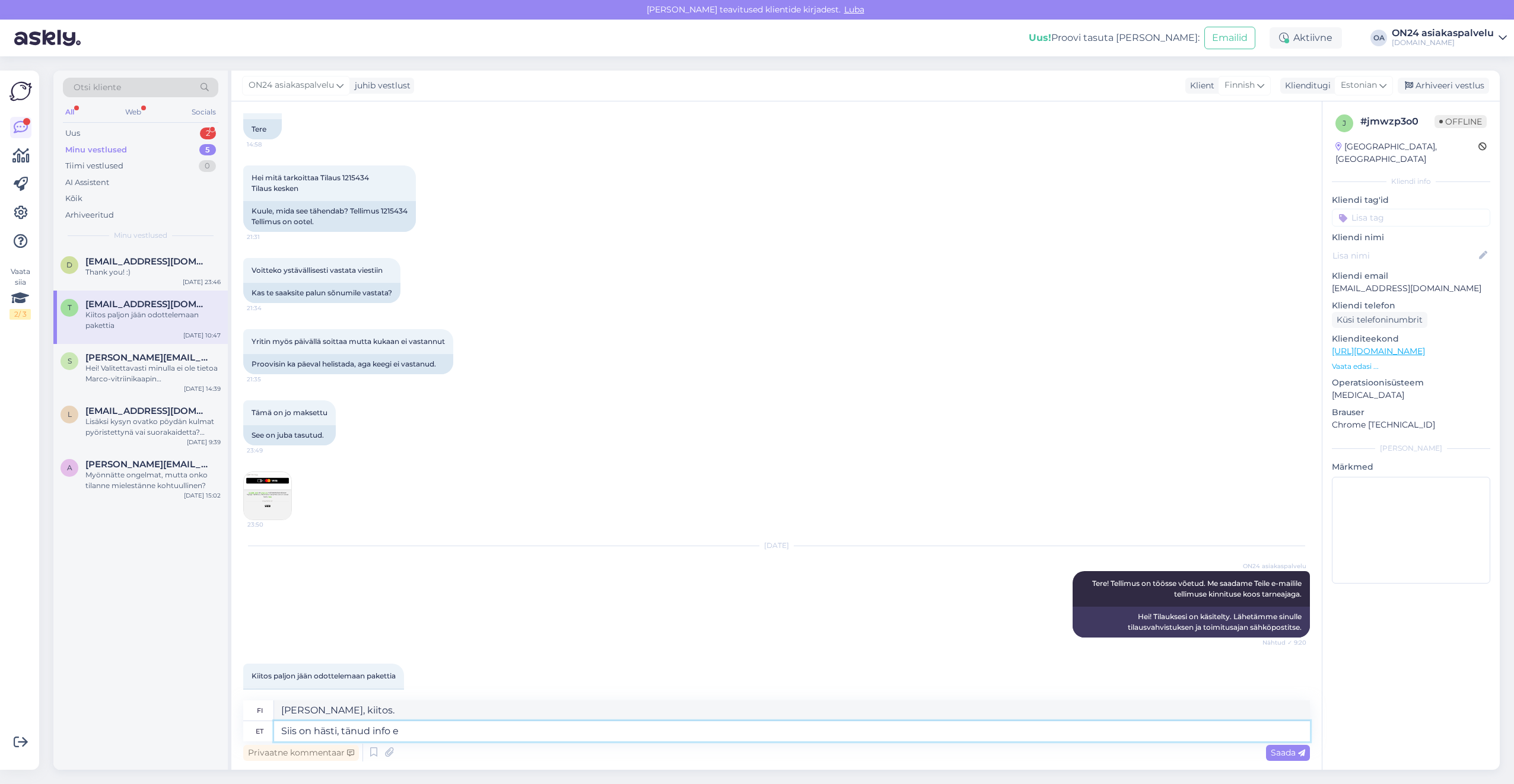
type textarea "[PERSON_NAME], kiitos tiedosta."
type textarea "Siis on hästi, tänud info eest!"
type textarea "[PERSON_NAME] sitten, kiitos tiedosta!"
click at [475, 708] on textarea "[PERSON_NAME] sitten, kiitos tiedosta!" at bounding box center [791, 711] width 1036 height 20
drag, startPoint x: 483, startPoint y: 708, endPoint x: 218, endPoint y: 712, distance: 265.0
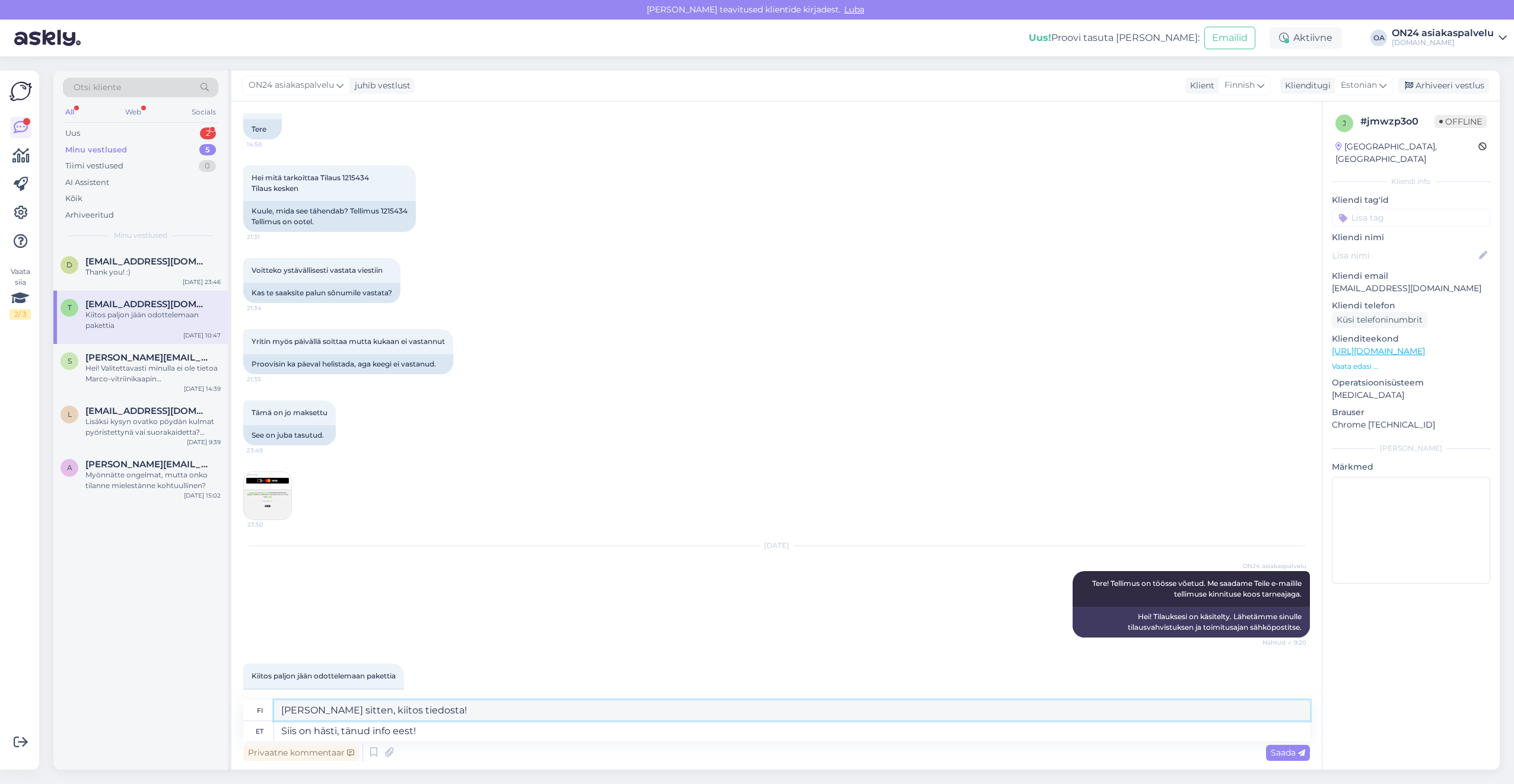
click at [218, 712] on div "Otsi kliente All Web Socials Uus 2 Minu vestlused 5 Tiimi vestlused 0 AI Assist…" at bounding box center [777, 420] width 1447 height 699
click at [508, 732] on textarea "Siis on hästi, tänud info eest!" at bounding box center [791, 732] width 1036 height 20
drag, startPoint x: 488, startPoint y: 729, endPoint x: 217, endPoint y: 737, distance: 271.1
click at [217, 737] on div "Otsi kliente All Web Socials Uus 2 Minu vestlused 5 Tiimi vestlused 0 AI Assist…" at bounding box center [777, 420] width 1447 height 699
type textarea "Täname k"
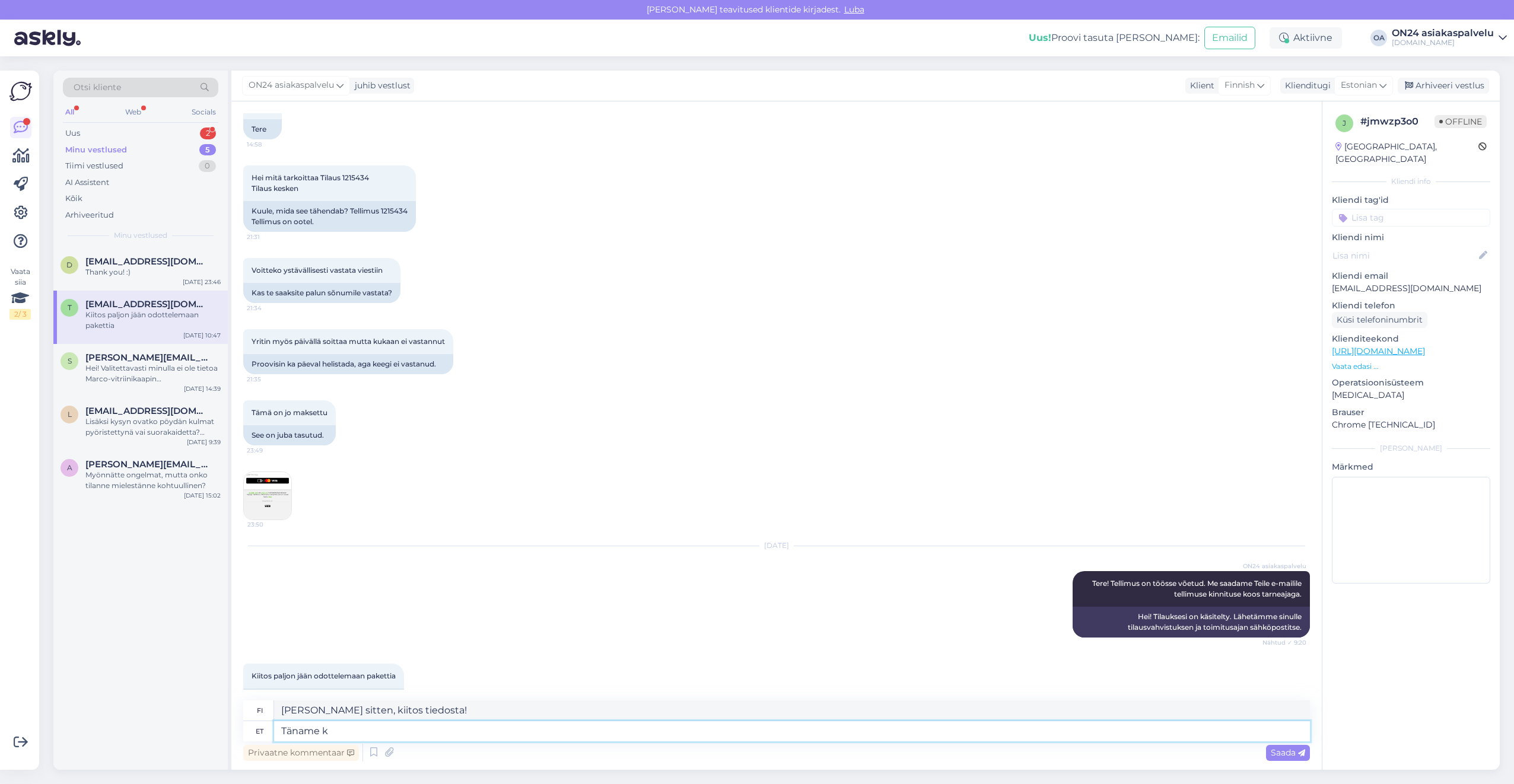
type textarea "Kiitos"
type textarea "Täname kirja e"
type textarea "Kiitoskirje"
type textarea "Täname kirja eest!"
type textarea "Kiitos kirjeestä!"
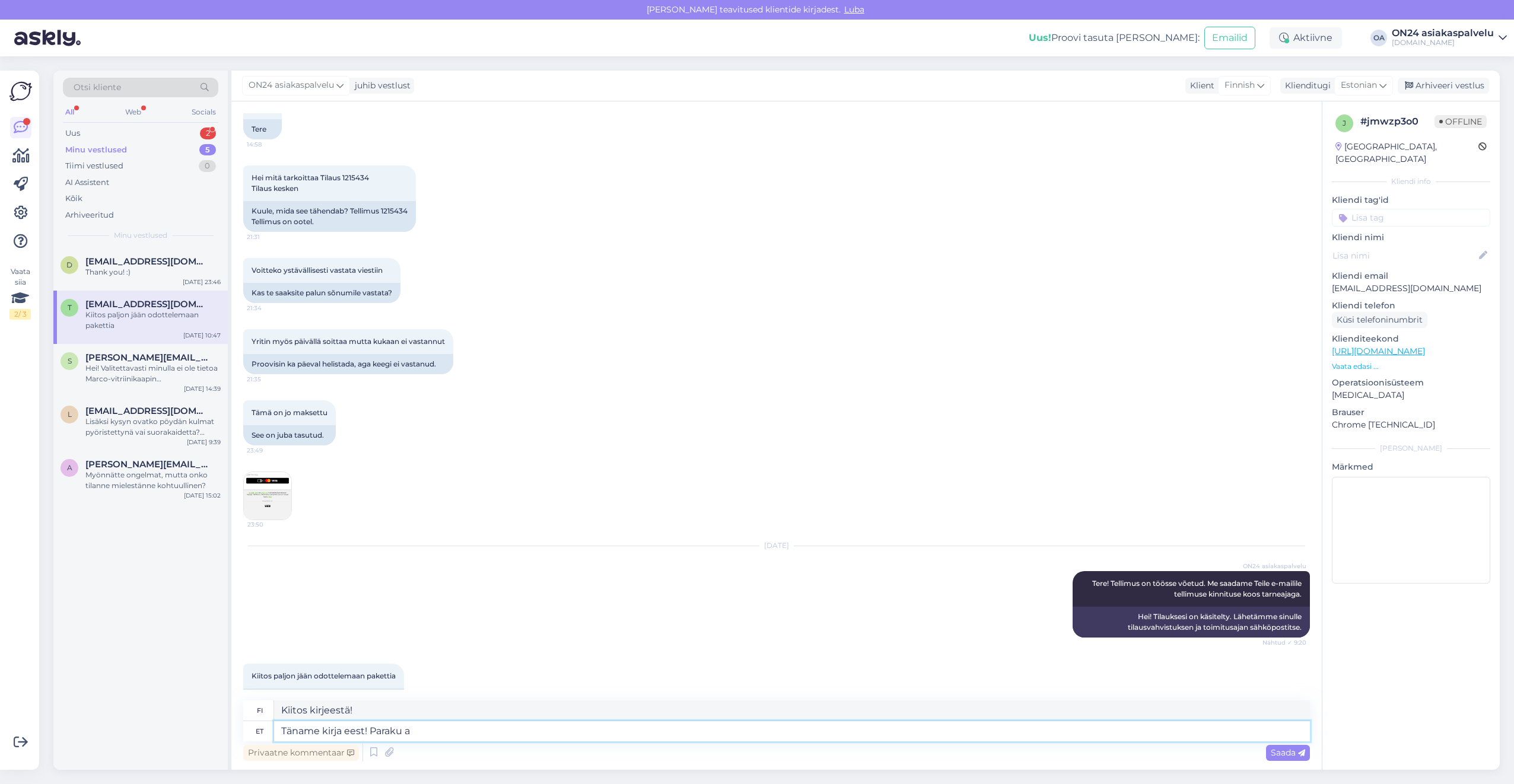
type textarea "Täname kirja eest! Paraku an"
type textarea "Kiitos kirjeestä! Valitettavasti"
type textarea "Täname kirja eest! Paraku antud t"
type textarea "Kiitos kirjeestä! Valitettavasti, ottaen huomioon"
type textarea "Täname kirja eest! Paraku antud toode e"
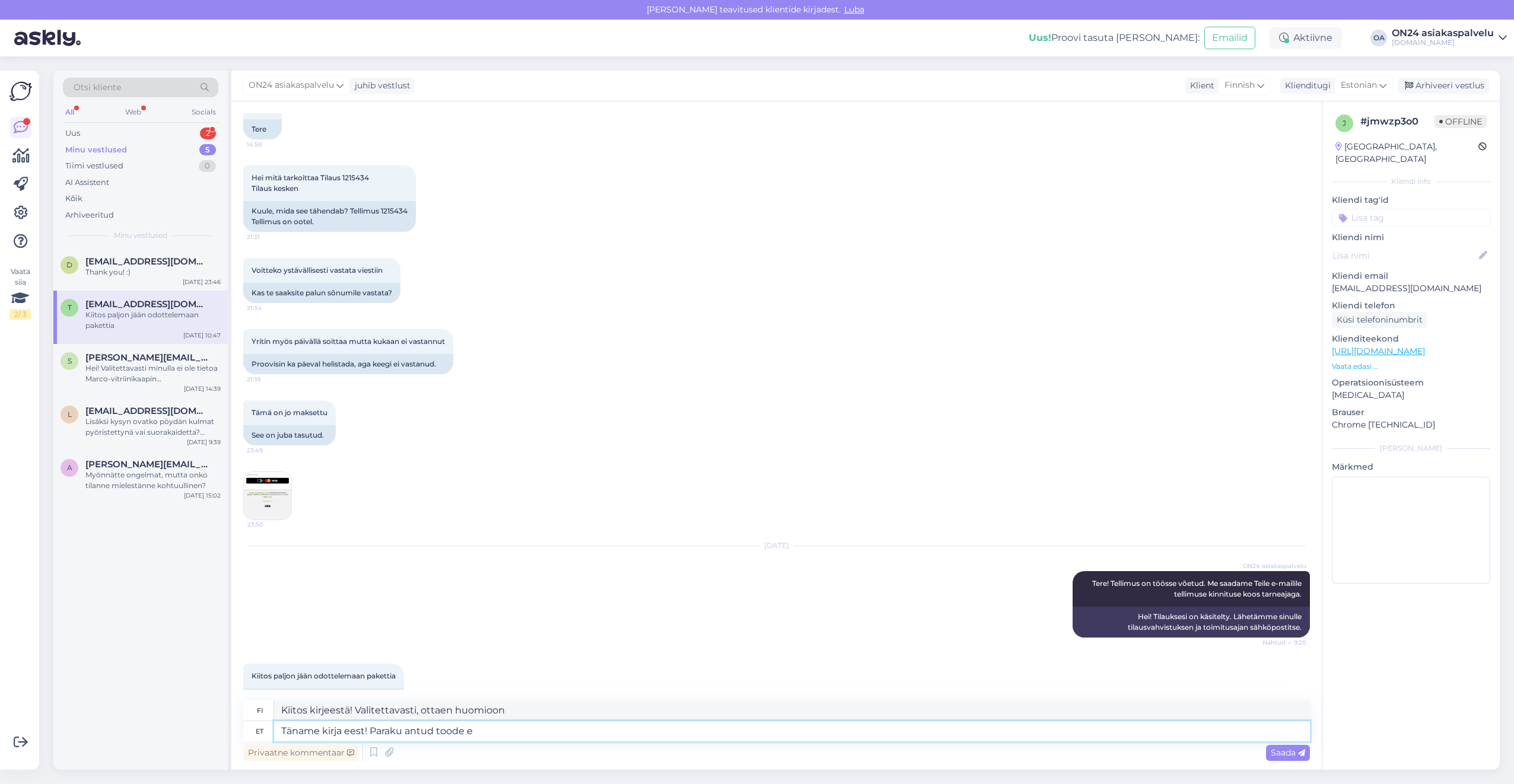
type textarea "Kiitos kirjeestäsi! Valitettavasti tämä tuote"
type textarea "Täname kirja eest! Paraku antud toode ei o"
type textarea "Kiitos kirjeestäsi! Valitettavasti tätä tuotetta ei ole"
type textarea "Täname kirja eest! Paraku antud toode ei ole en"
type textarea "Kiitos kirjeestäsi! Valitettavasti tätä tuotetta ei ole saatavilla."
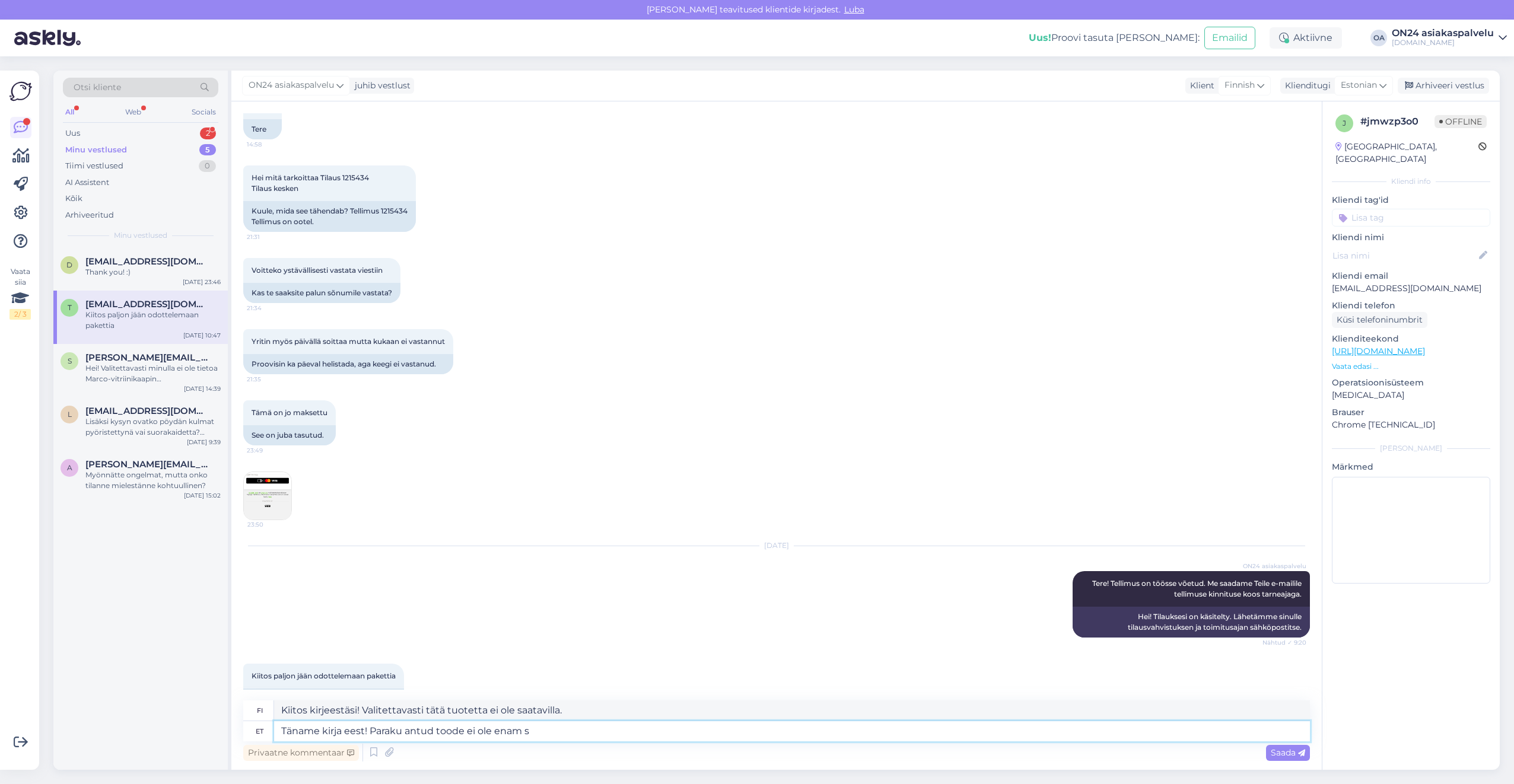
type textarea "Täname kirja eest! Paraku antud toode ei ole enam sa"
type textarea "Kiitos kirjeestäsi! Valitettavasti tätä tuotetta ei ole enää saatavilla."
type textarea "Täname kirja eest! Paraku antud toode ei ole enam saadaval."
click at [612, 707] on textarea "Kiitos kirjeestäsi! Valitettavasti tätä tuotetta ei ole enää saatavilla." at bounding box center [791, 711] width 1036 height 20
drag, startPoint x: 626, startPoint y: 709, endPoint x: 223, endPoint y: 715, distance: 403.0
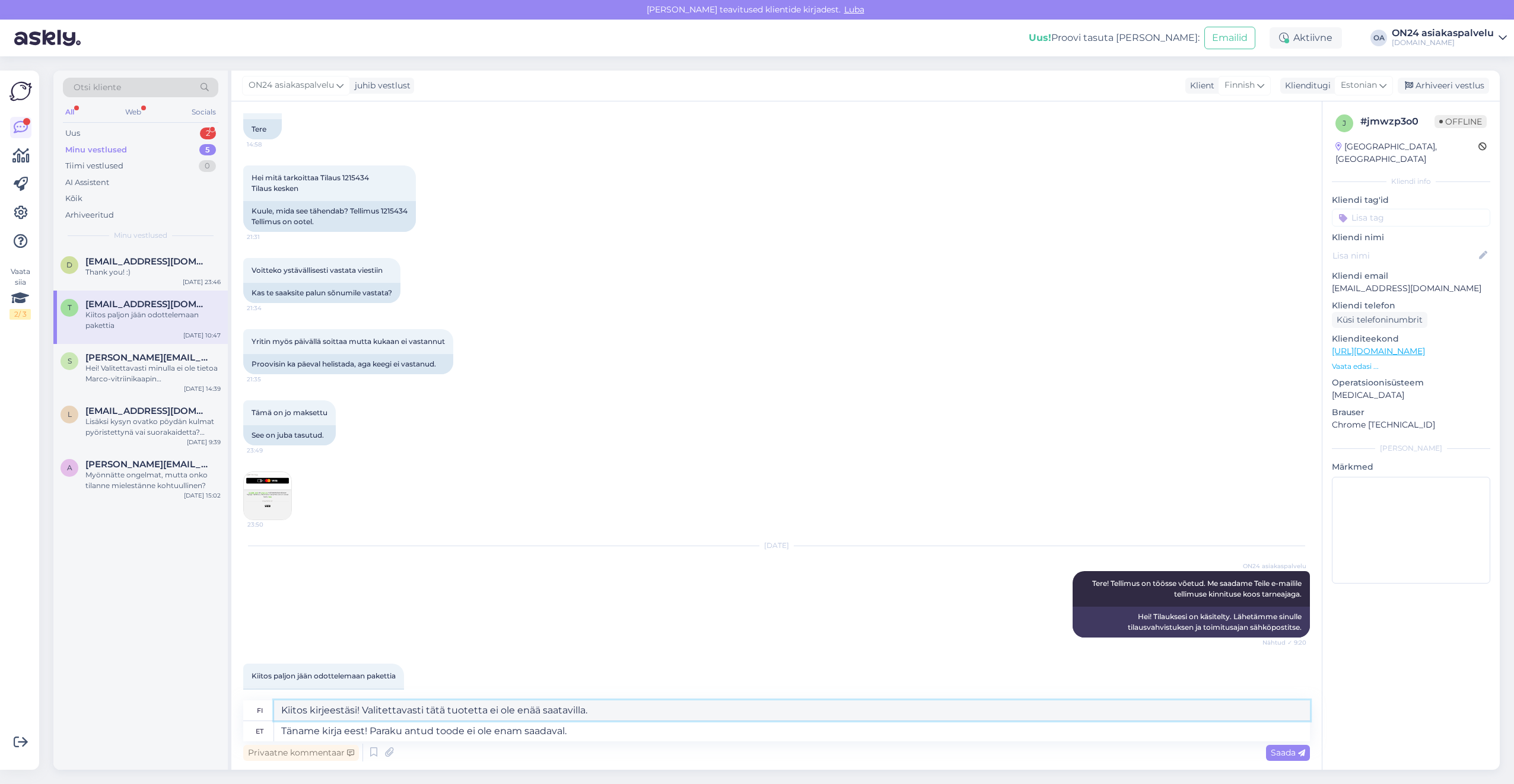
click at [223, 715] on div "Otsi kliente All Web Socials Uus 2 Minu vestlused 5 Tiimi vestlused 0 AI Assist…" at bounding box center [777, 420] width 1447 height 699
click at [126, 132] on div "Uus 2" at bounding box center [140, 134] width 155 height 17
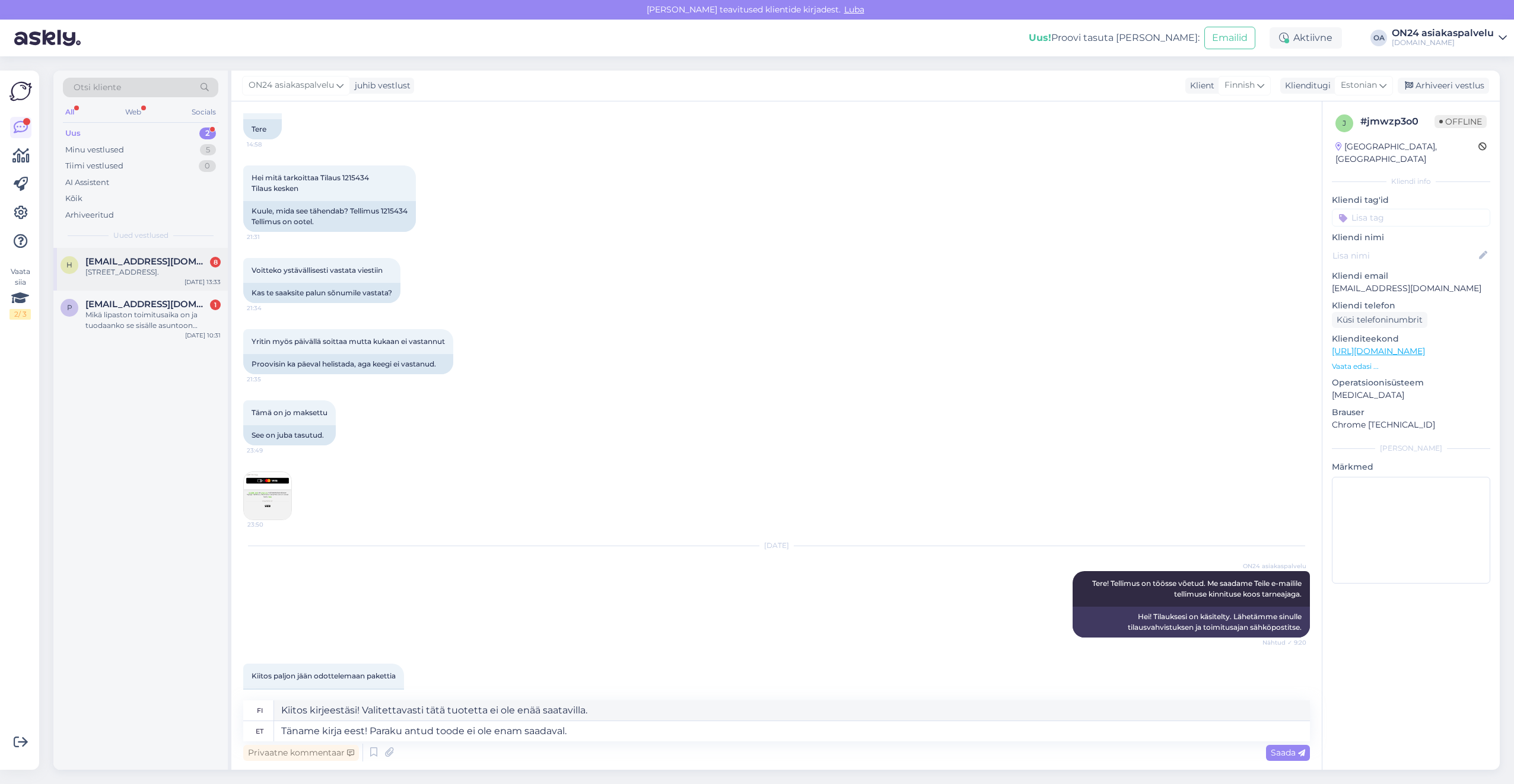
click at [130, 277] on div "h [EMAIL_ADDRESS][DOMAIN_NAME] [STREET_ADDRESS]. [DATE] 13:33" at bounding box center [140, 269] width 174 height 42
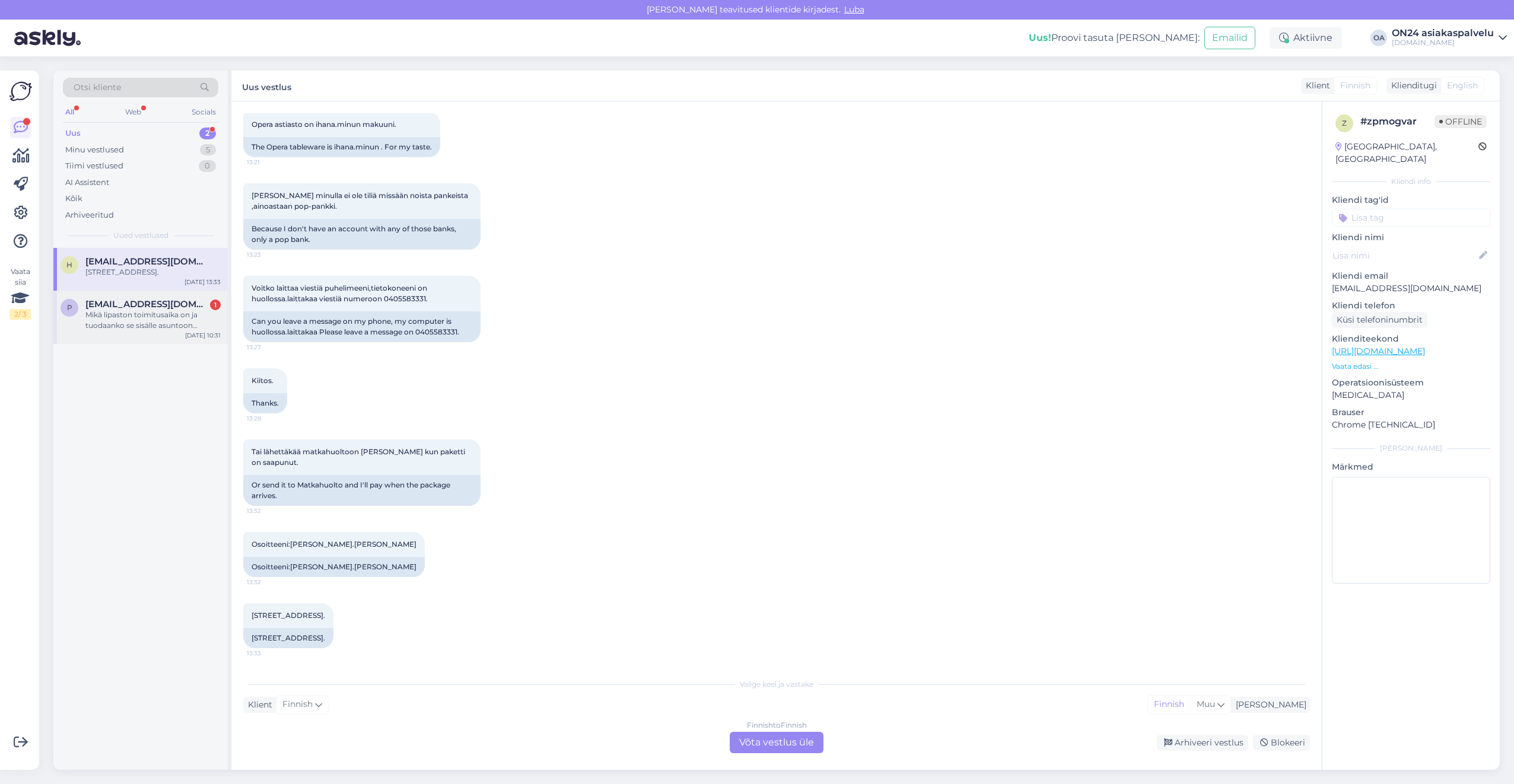
click at [127, 318] on div "Mikä lipaston toimitusaika on ja tuodaanko se sisälle asuntoon kotitoimituksell…" at bounding box center [153, 321] width 135 height 22
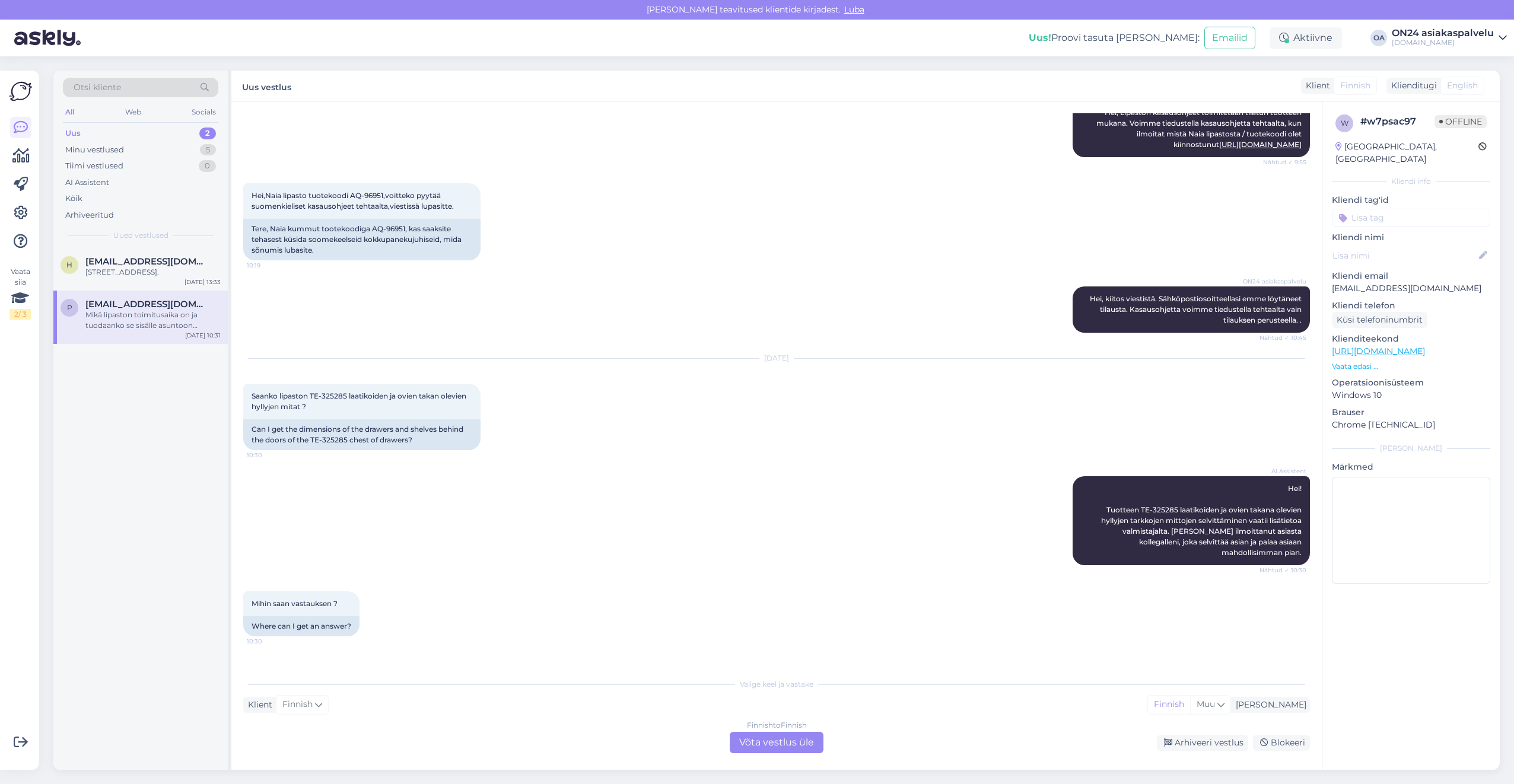
scroll to position [3095, 0]
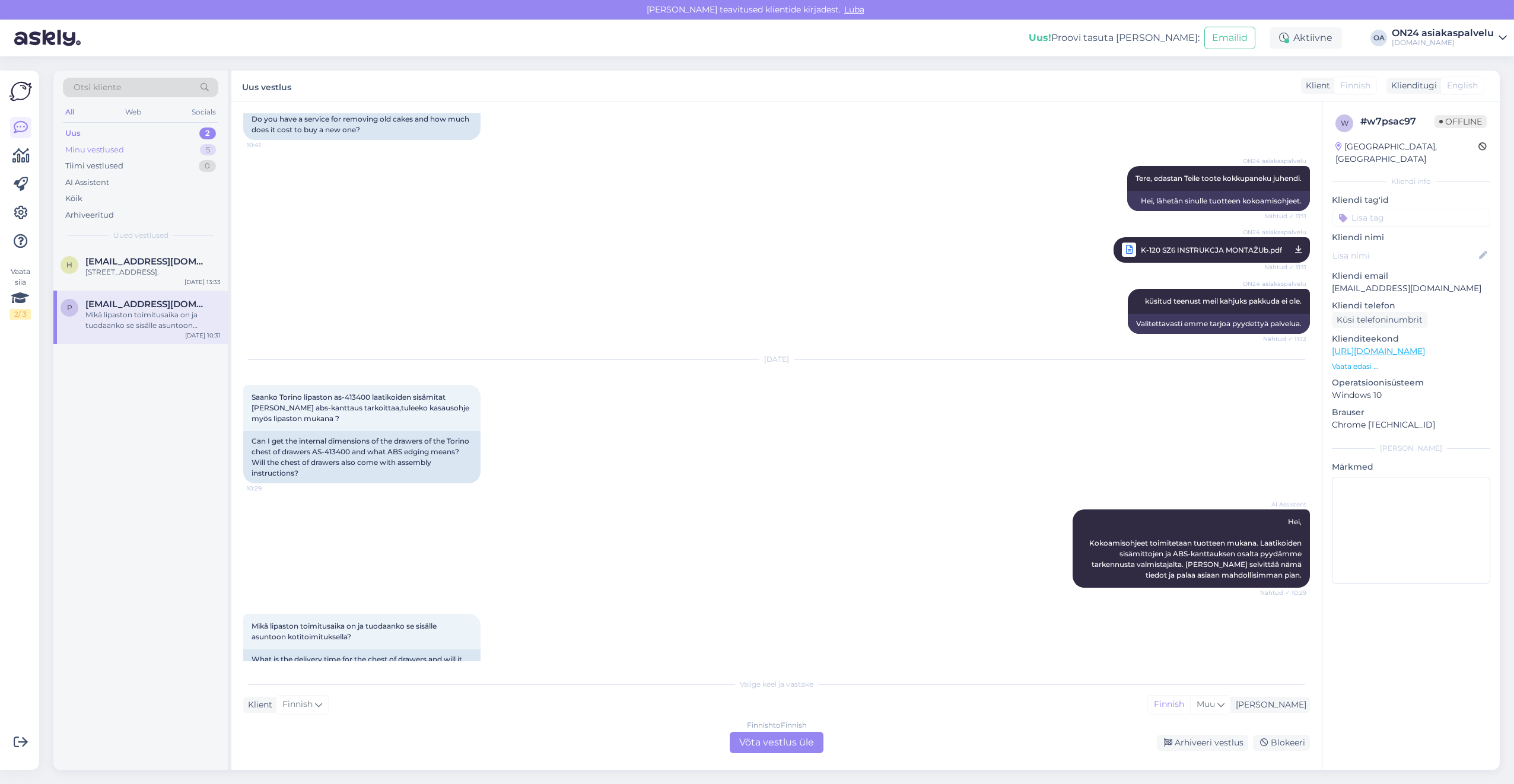
click at [149, 150] on div "Minu vestlused 5" at bounding box center [140, 150] width 155 height 17
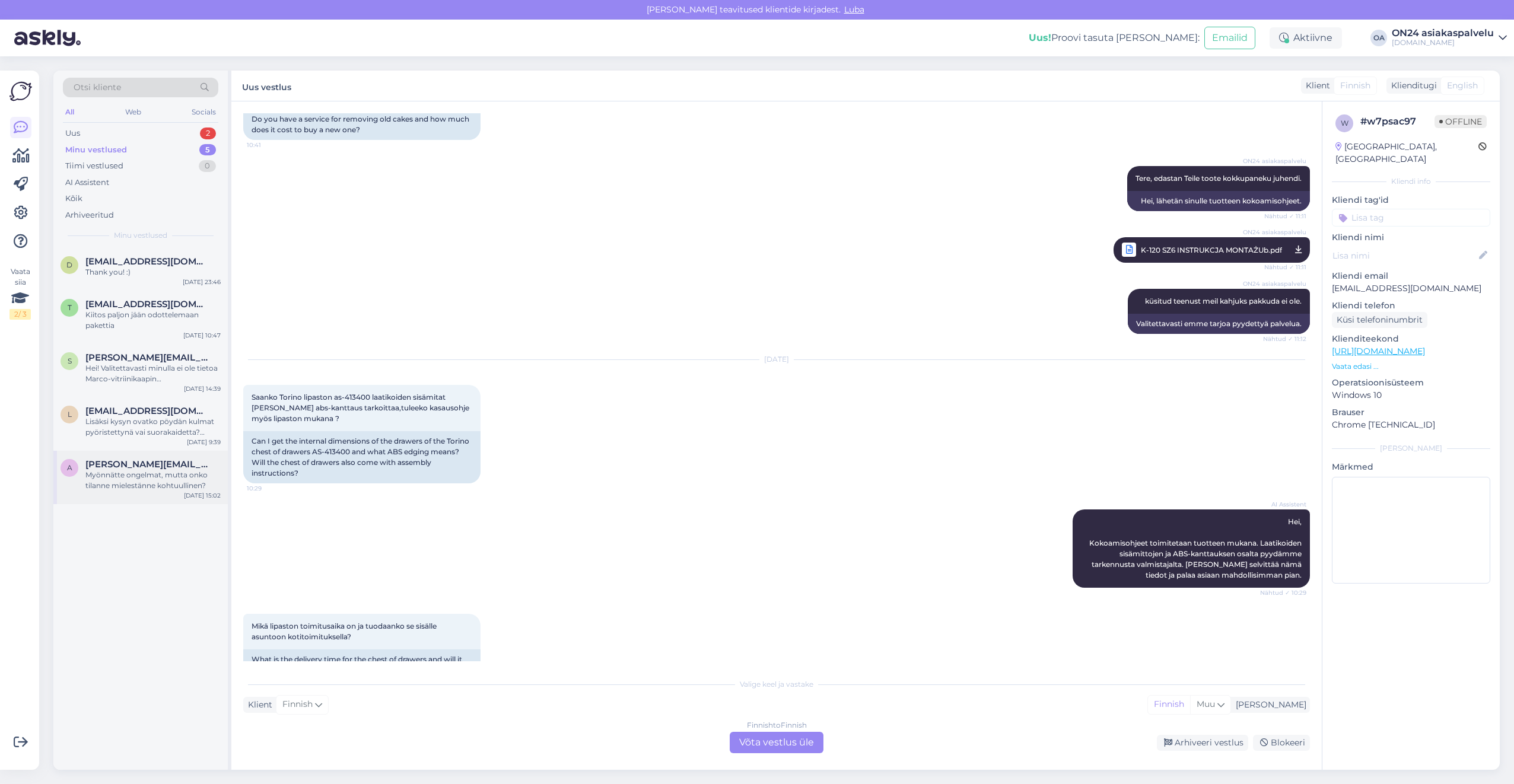
click at [151, 471] on div "Myönnätte ongelmat, mutta onko tilanne mielestänne kohtuullinen?" at bounding box center [153, 481] width 135 height 22
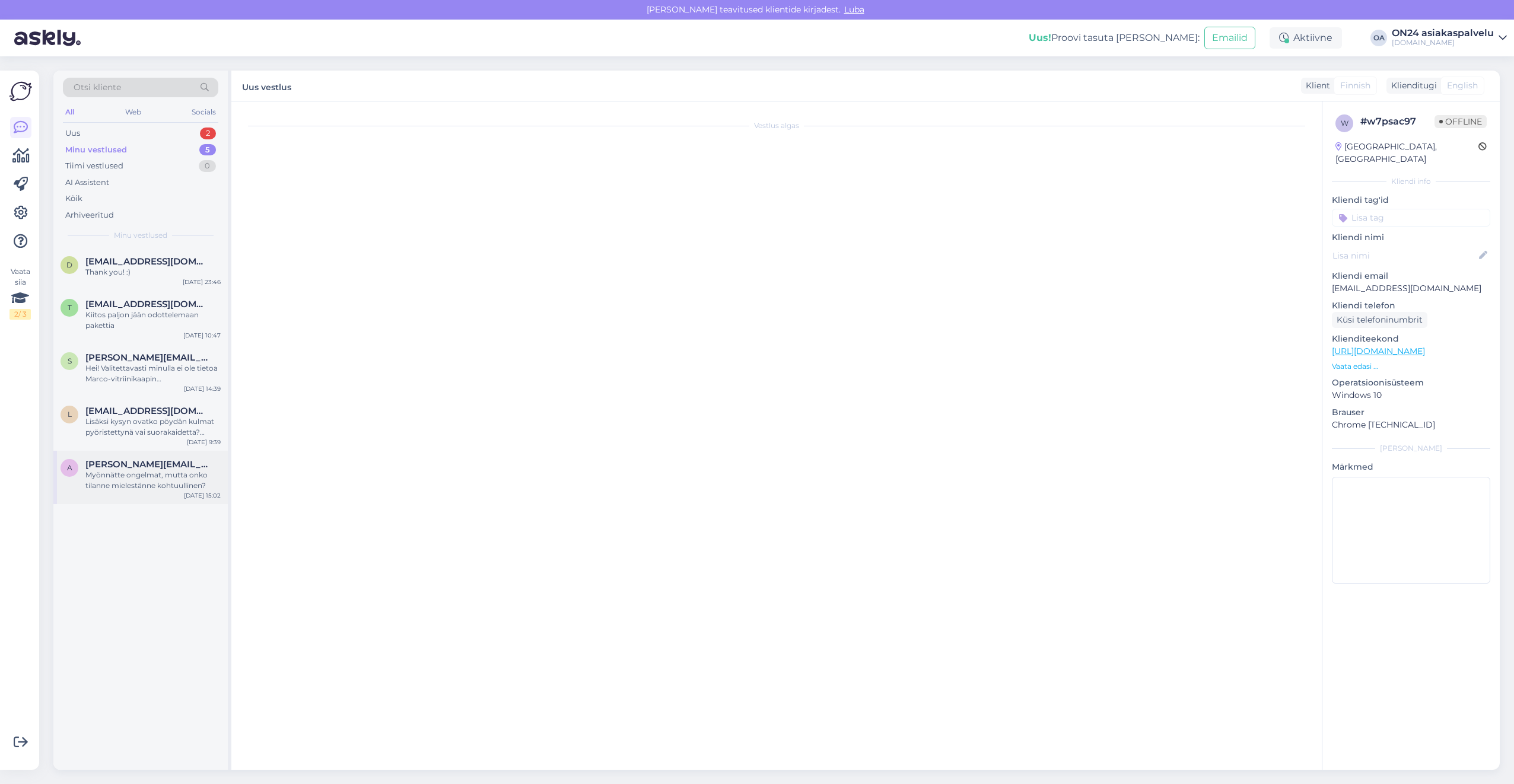
scroll to position [983, 0]
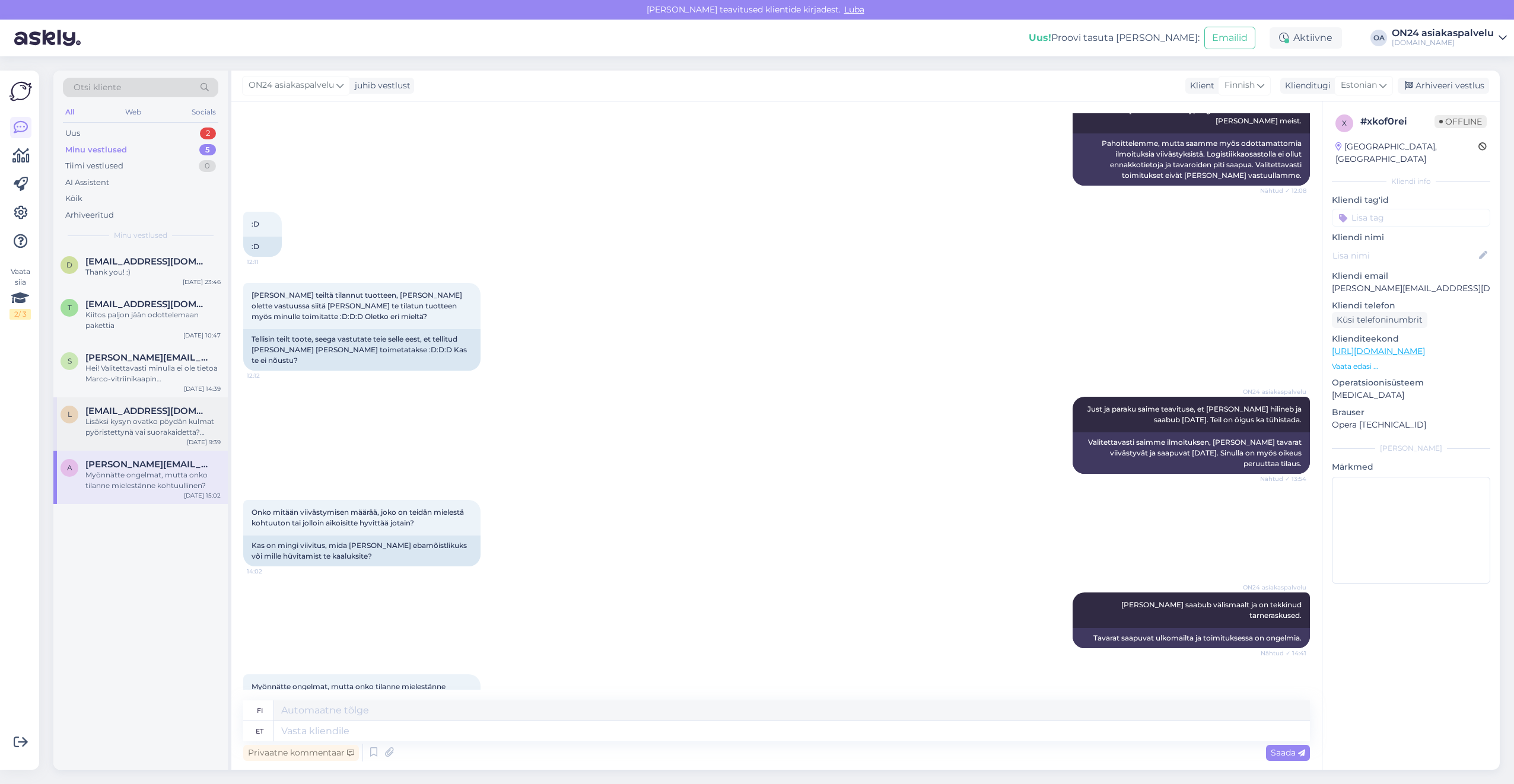
click at [146, 443] on div "l [EMAIL_ADDRESS][DOMAIN_NAME] Lisäksi kysyn ovatko pöydän kulmat pyöristettynä…" at bounding box center [140, 424] width 174 height 53
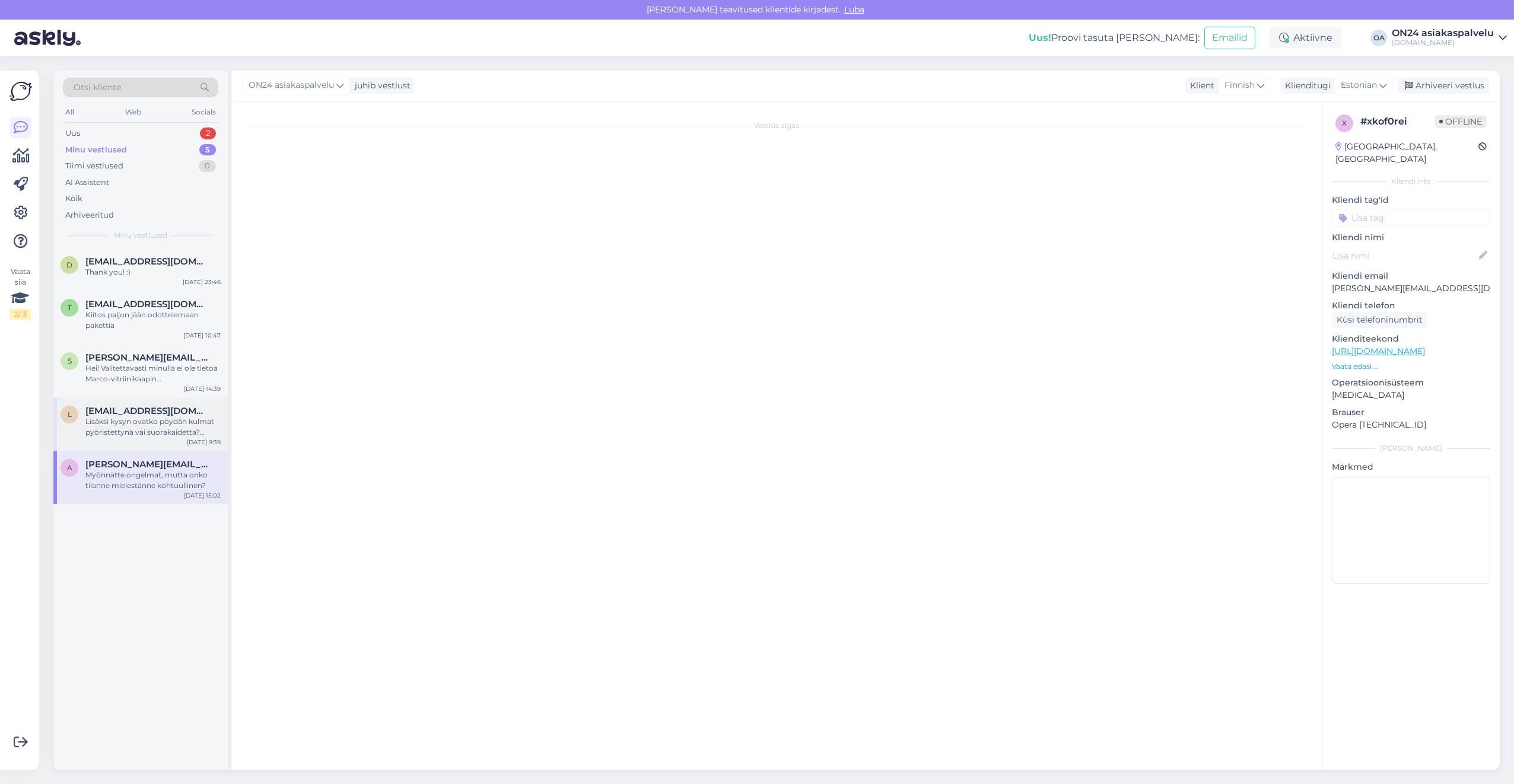
scroll to position [190, 0]
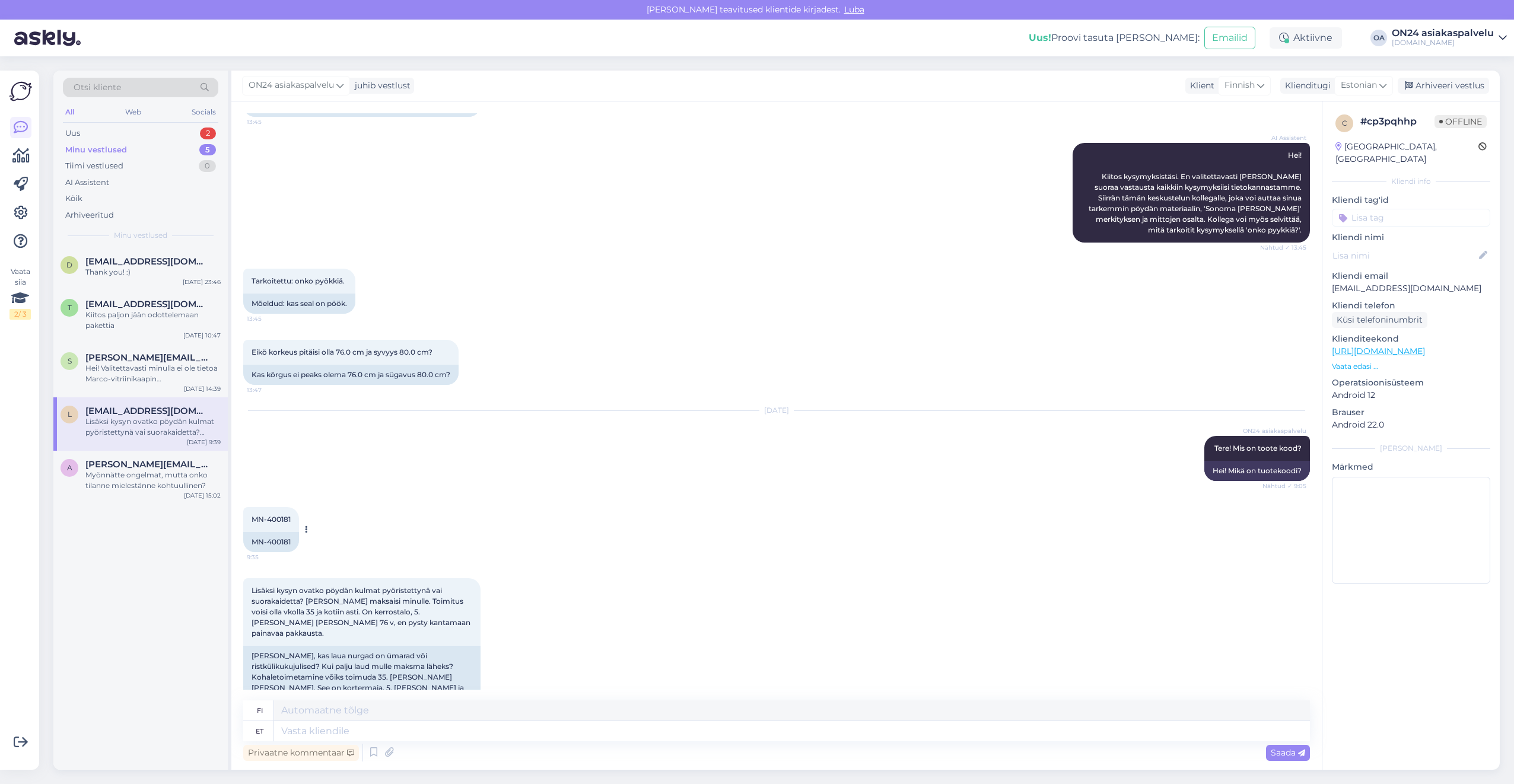
click at [281, 532] on div "MN-400181" at bounding box center [271, 542] width 56 height 20
copy div "400181"
click at [143, 369] on div "Hei! Valitettavasti minulla ei ole tietoa Marco-vitriinikaapin peilikuvakokoonp…" at bounding box center [153, 374] width 135 height 22
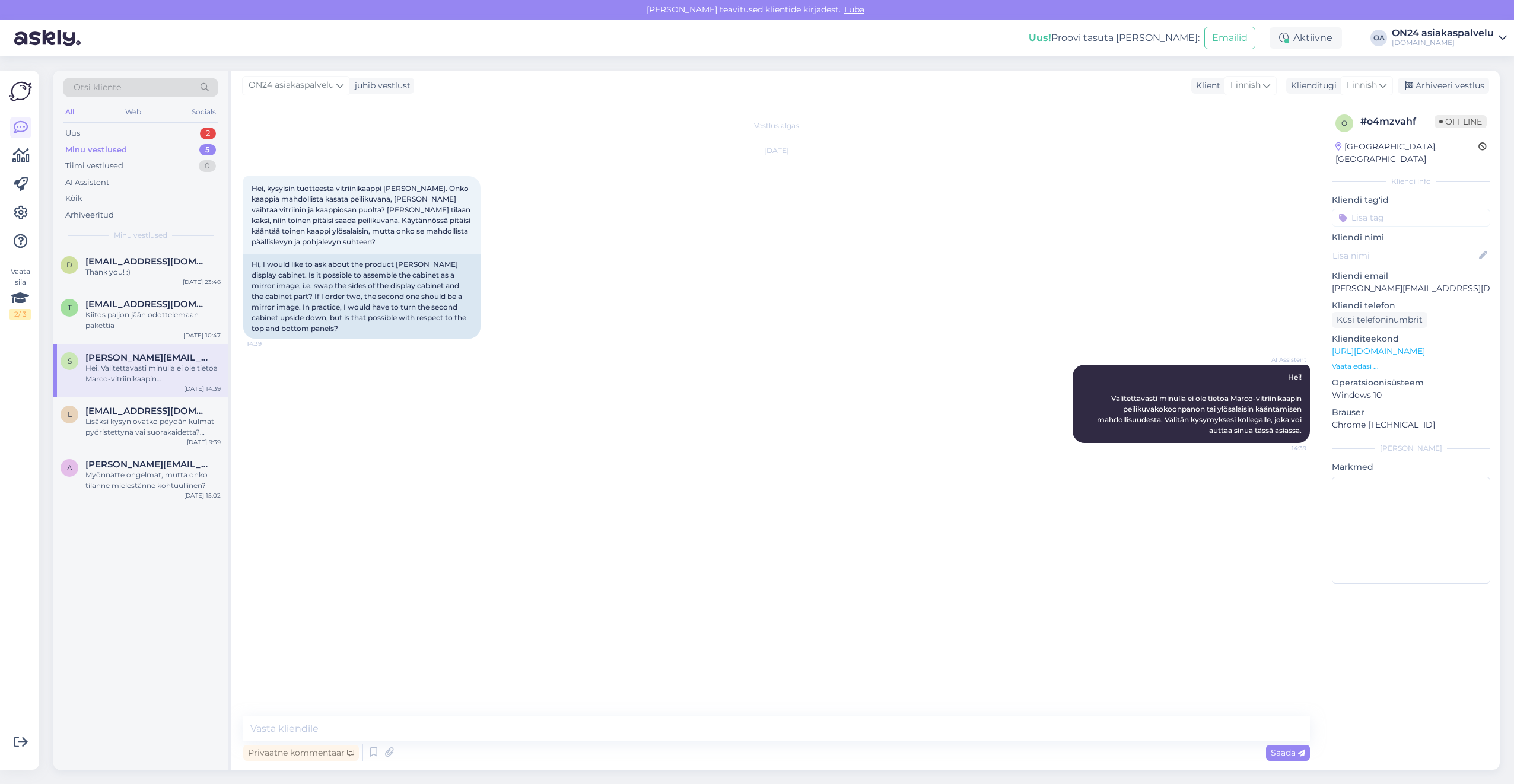
click at [625, 499] on div "Vestlus algas [DATE] Hei, kysyisin tuotteesta vitriinikaappi [PERSON_NAME]. Onk…" at bounding box center [781, 409] width 1077 height 593
click at [180, 312] on div "Kiitos paljon jään odottelemaan pakettia" at bounding box center [153, 321] width 135 height 22
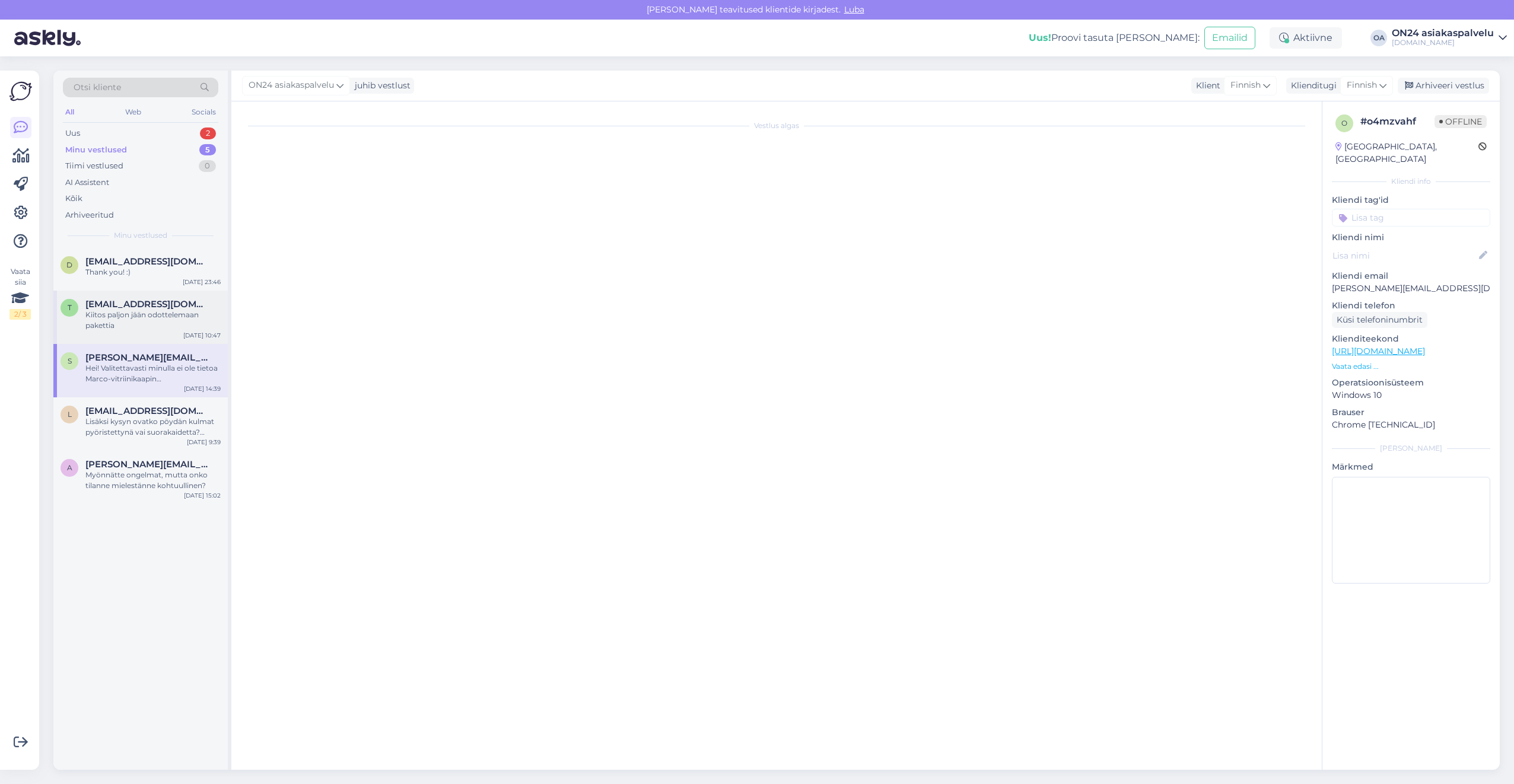
scroll to position [1553, 0]
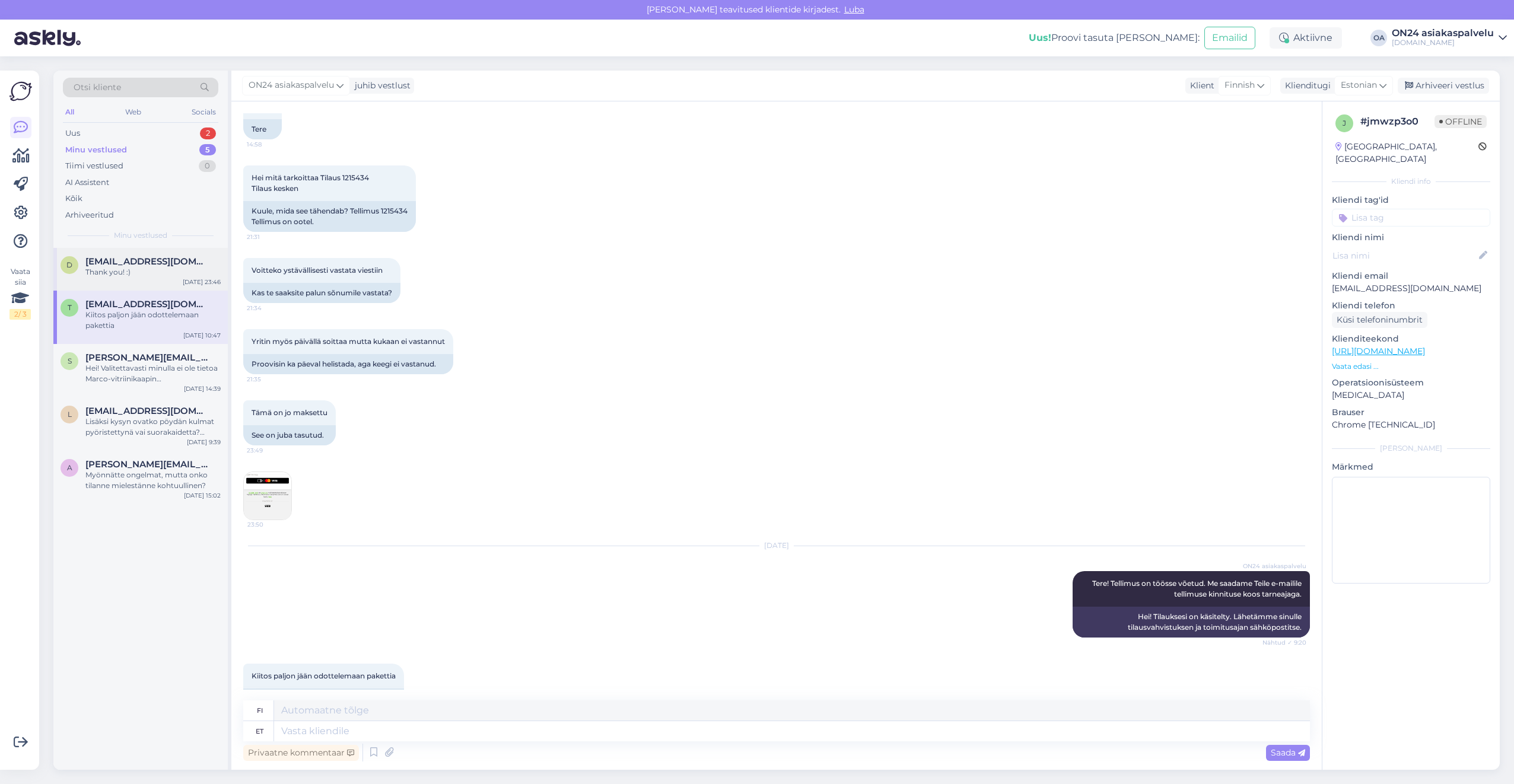
click at [149, 263] on span "[EMAIL_ADDRESS][DOMAIN_NAME]" at bounding box center [147, 262] width 124 height 11
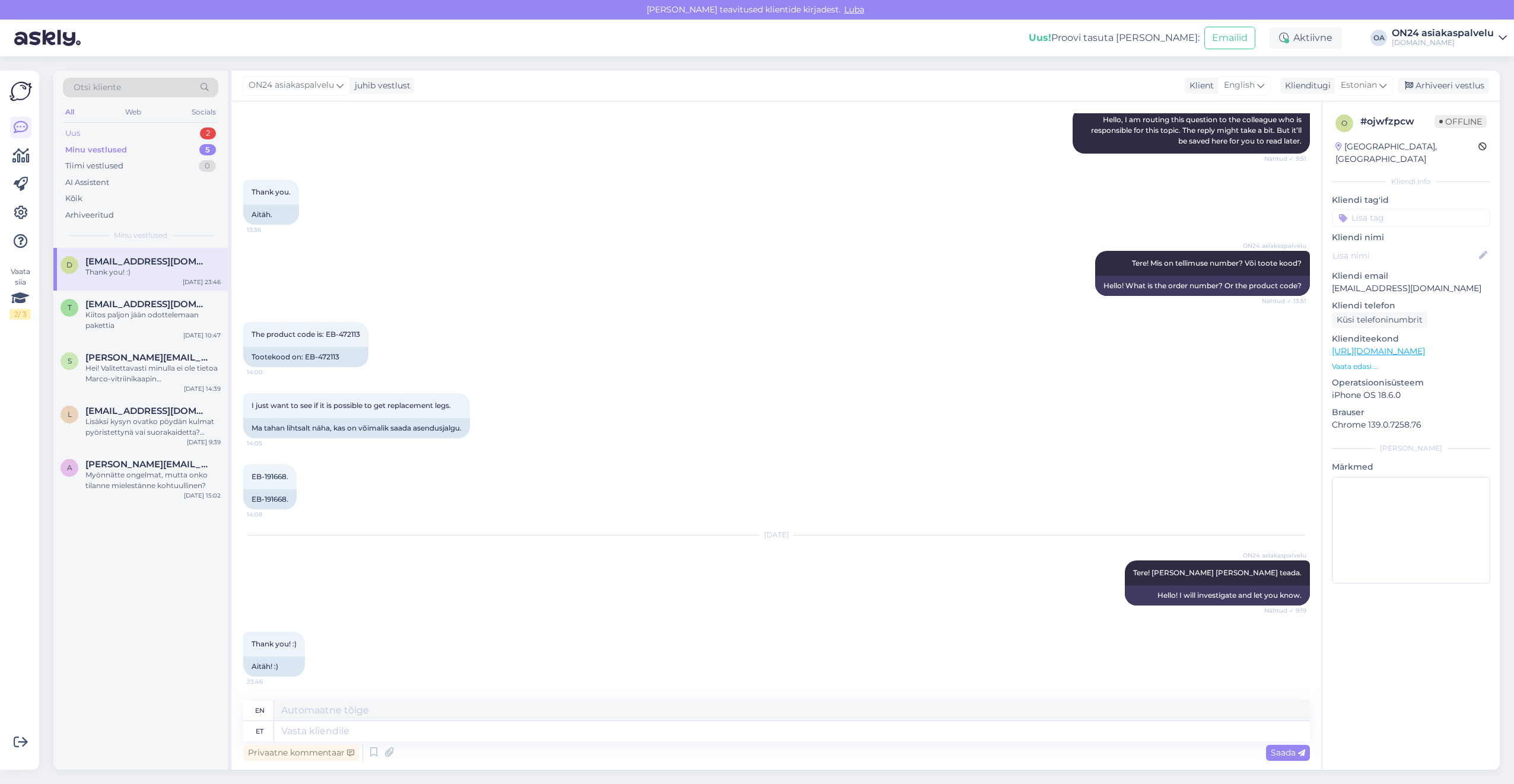
click at [159, 134] on div "Uus 2" at bounding box center [140, 134] width 155 height 17
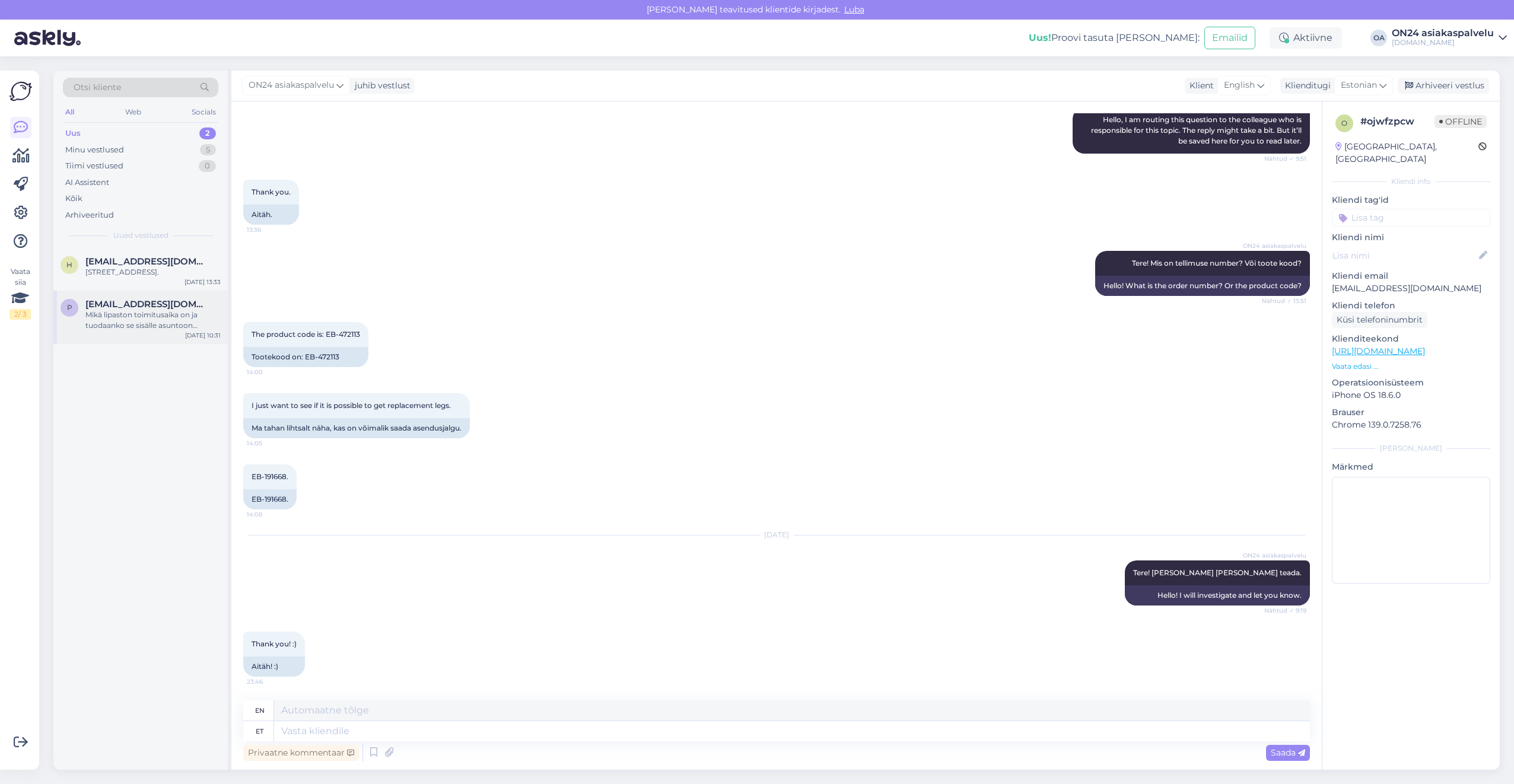
click at [158, 309] on span "[EMAIL_ADDRESS][DOMAIN_NAME]" at bounding box center [147, 304] width 124 height 11
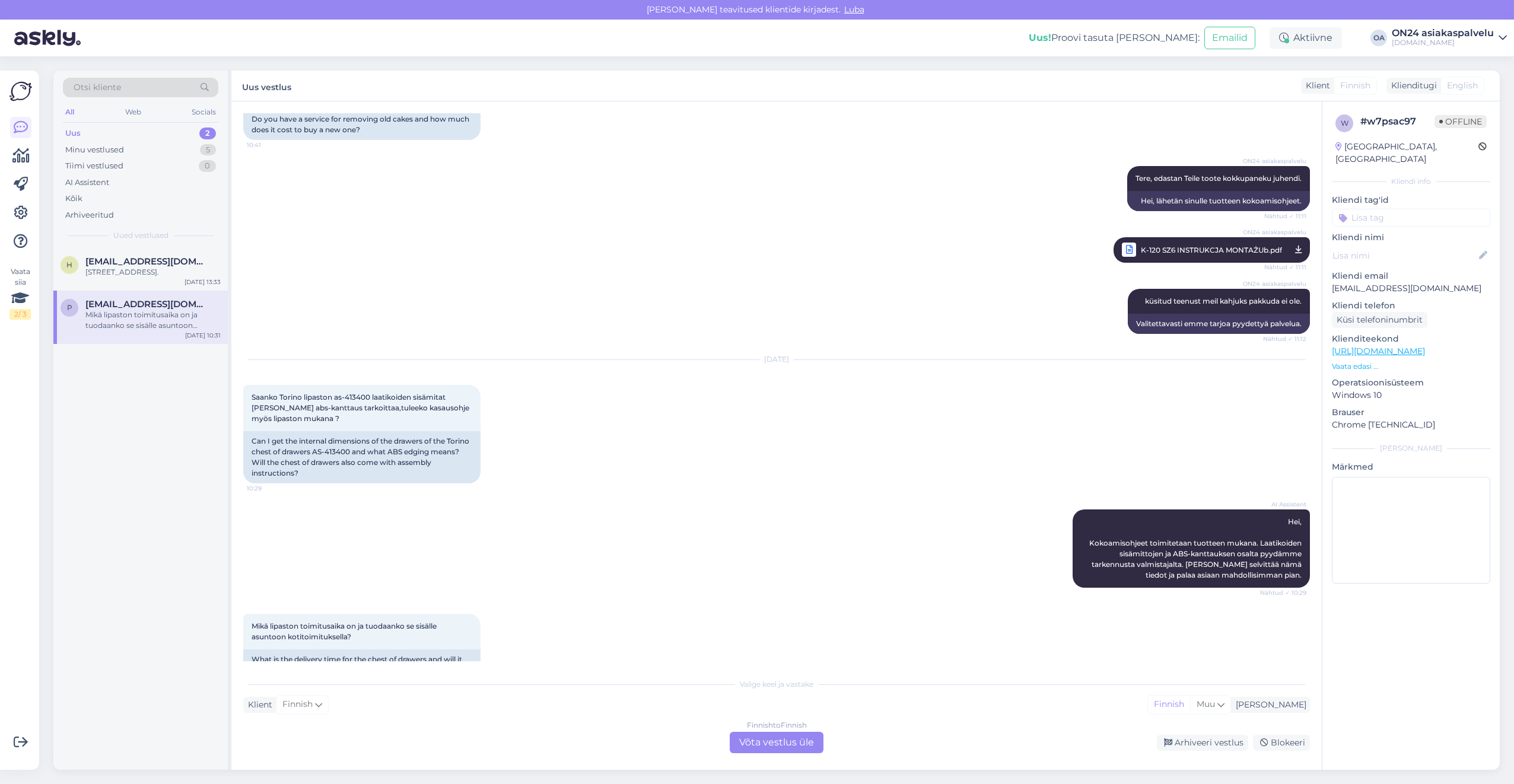
click at [762, 737] on div "Finnish to Finnish Võta vestlus üle" at bounding box center [777, 743] width 94 height 22
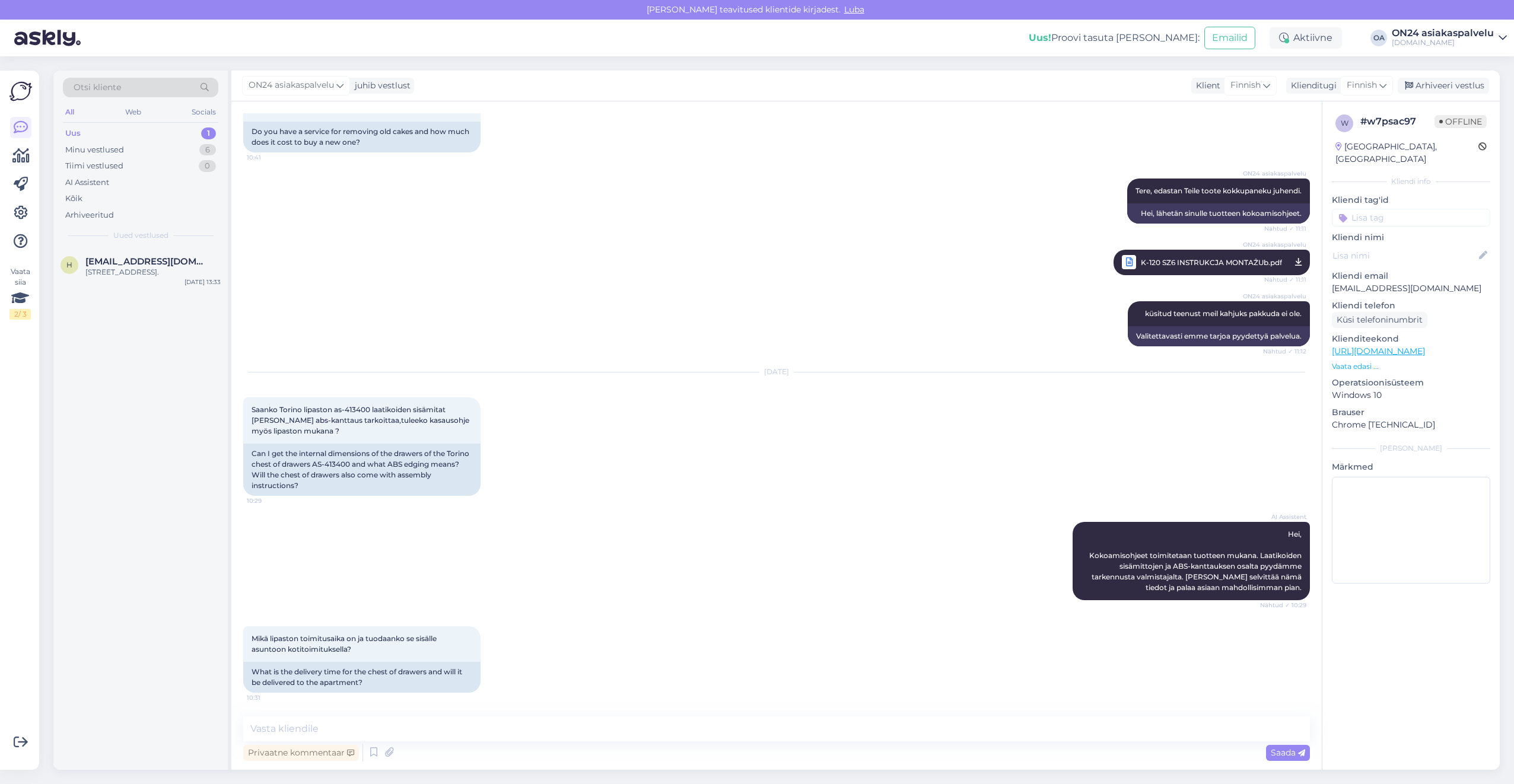
scroll to position [3050, 0]
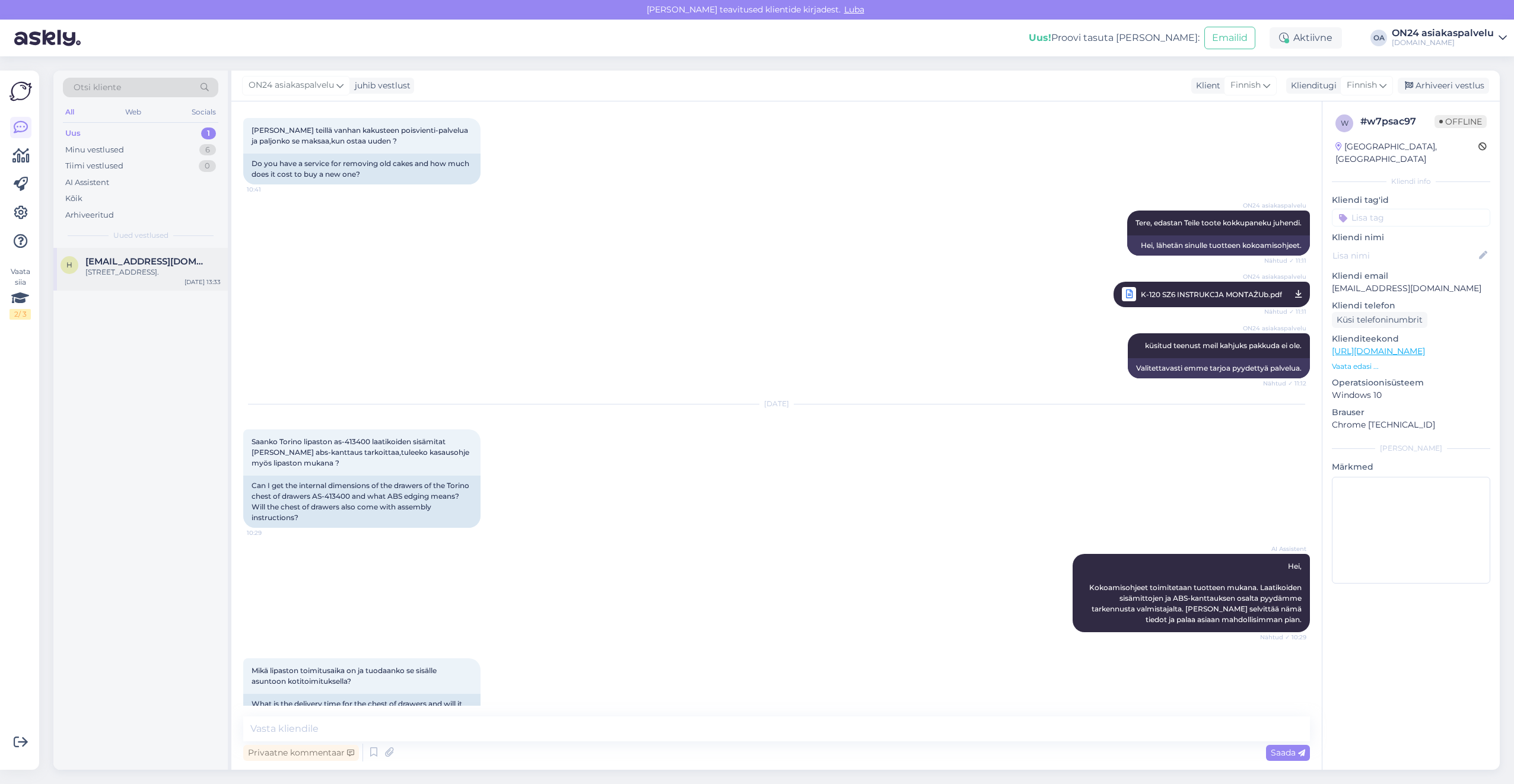
click at [136, 276] on div "[STREET_ADDRESS]." at bounding box center [153, 272] width 135 height 11
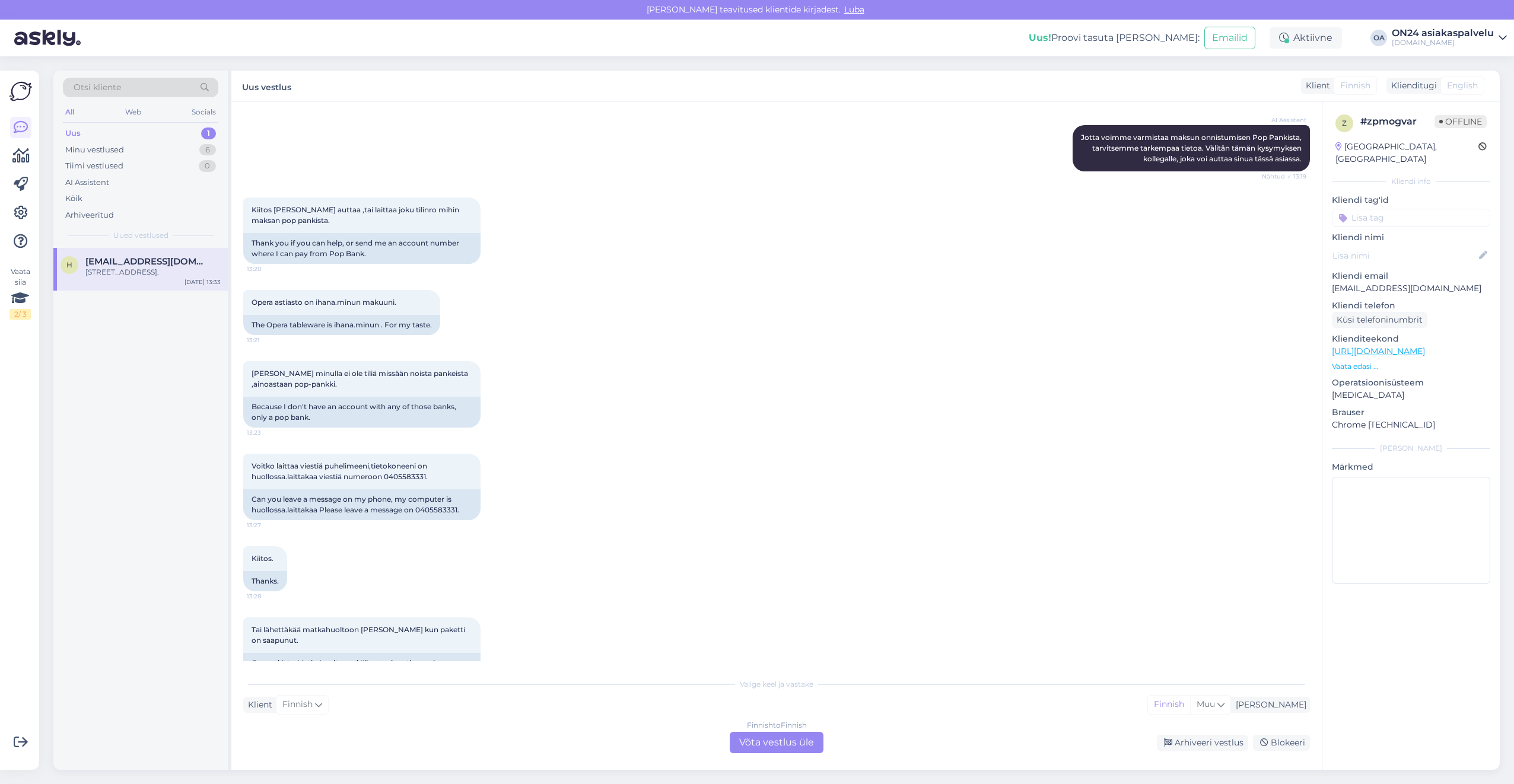
scroll to position [540, 0]
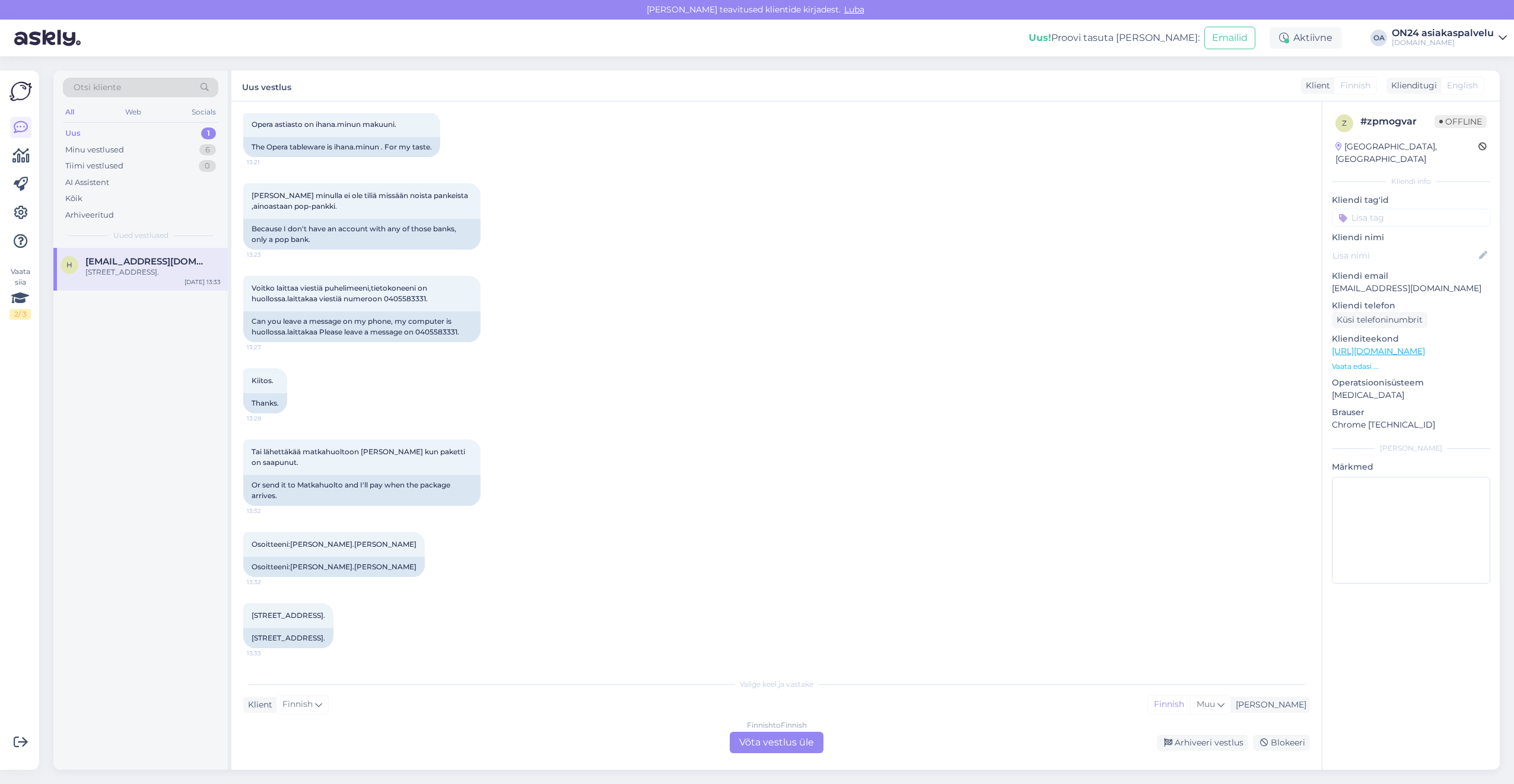
click at [766, 742] on div "Finnish to Finnish Võta vestlus üle" at bounding box center [777, 743] width 94 height 22
